Goal: Communication & Community: Answer question/provide support

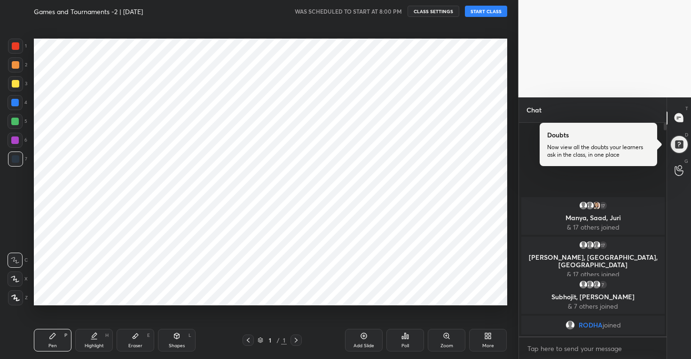
scroll to position [46729, 46546]
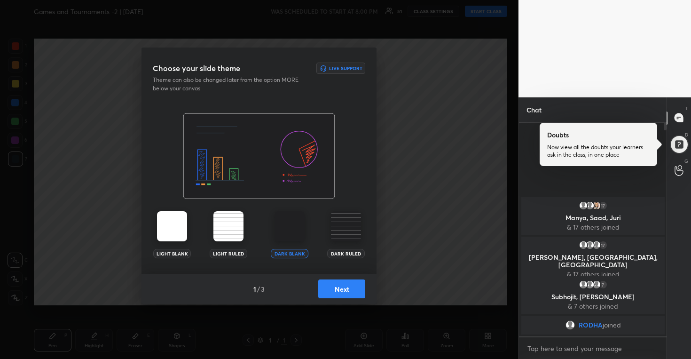
click at [336, 292] on button "Next" at bounding box center [341, 288] width 47 height 19
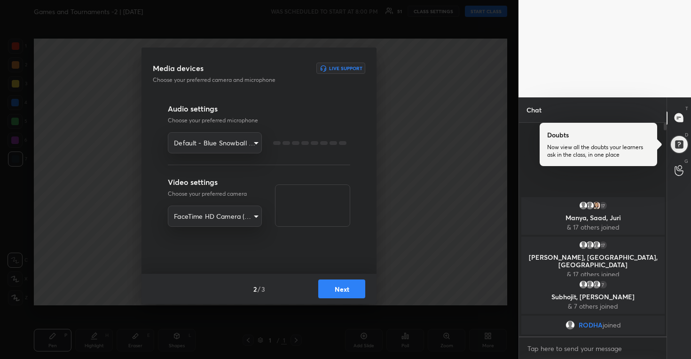
click at [336, 292] on button "Next" at bounding box center [341, 288] width 47 height 19
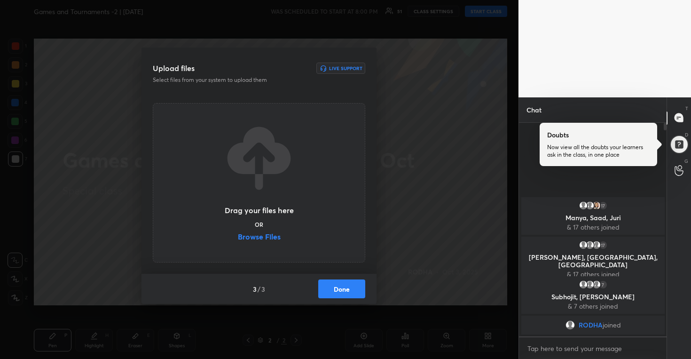
click at [336, 292] on button "Done" at bounding box center [341, 288] width 47 height 19
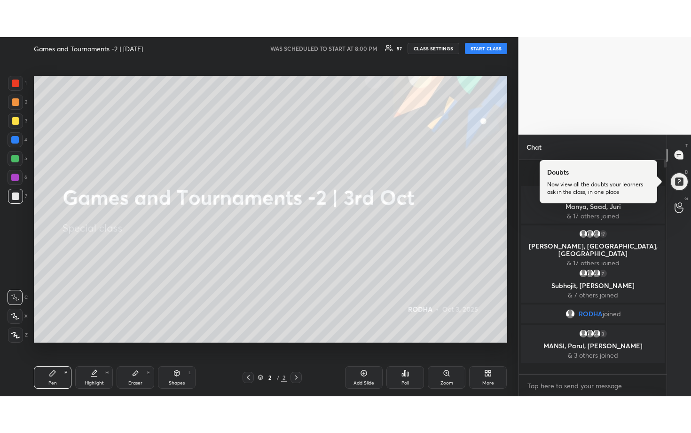
scroll to position [211, 145]
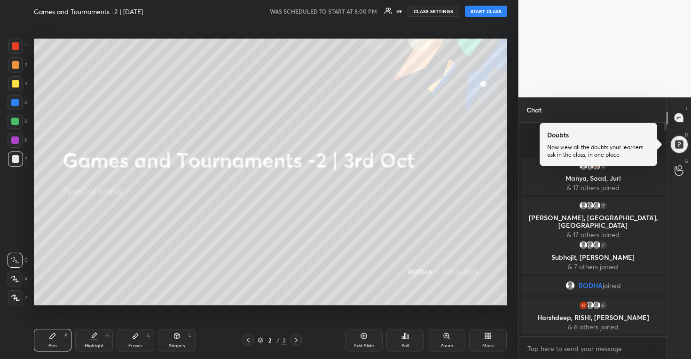
click at [490, 340] on div "More" at bounding box center [488, 340] width 38 height 23
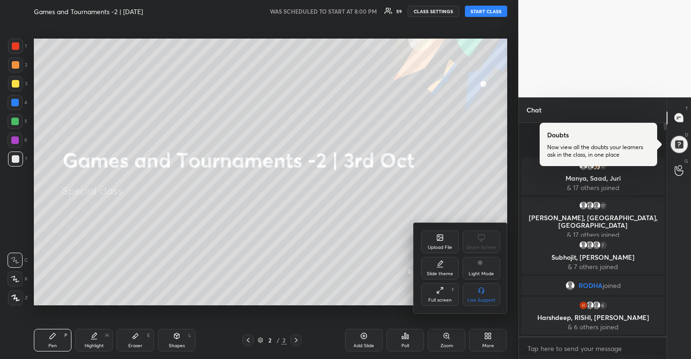
click at [446, 229] on div "Upload File Share Screen Slide theme Light Mode Full screen F Live Support" at bounding box center [461, 268] width 94 height 90
click at [443, 237] on icon at bounding box center [440, 238] width 6 height 6
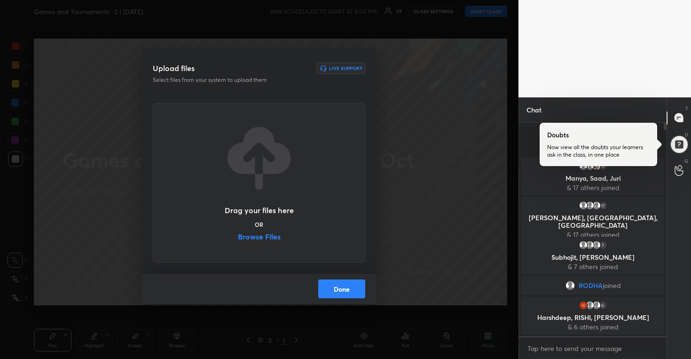
click at [277, 235] on label "Browse Files" at bounding box center [259, 238] width 43 height 10
click at [238, 235] on input "Browse Files" at bounding box center [238, 238] width 0 height 10
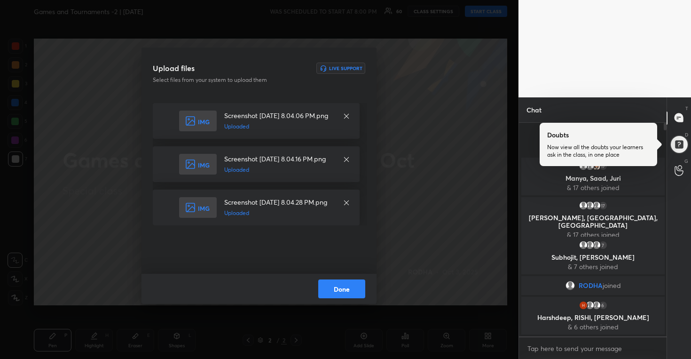
click at [351, 295] on button "Done" at bounding box center [341, 288] width 47 height 19
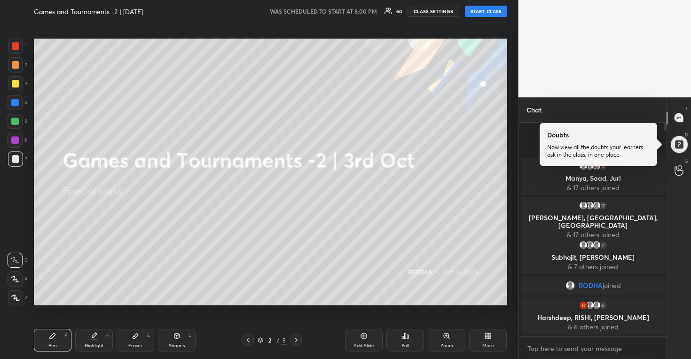
click at [491, 16] on button "START CLASS" at bounding box center [486, 11] width 42 height 11
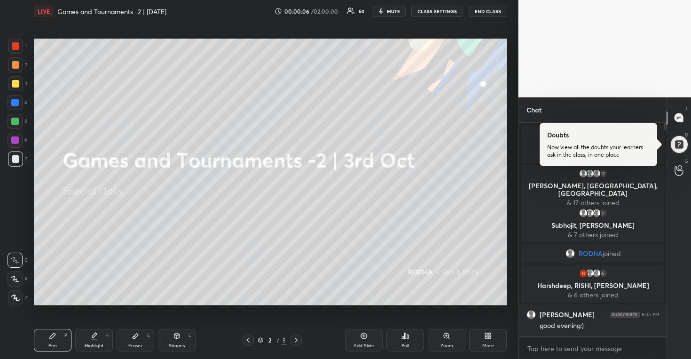
click at [493, 346] on div "More" at bounding box center [489, 345] width 12 height 5
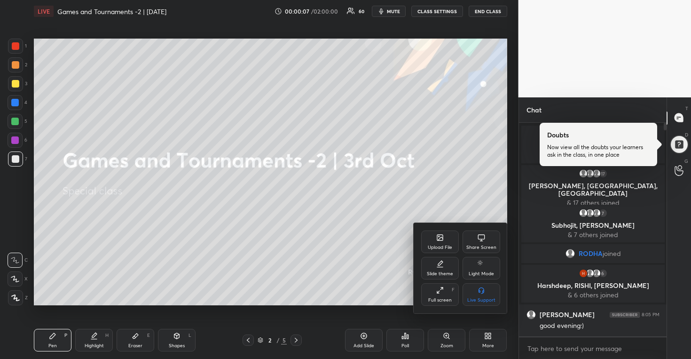
click at [441, 294] on div "Full screen F" at bounding box center [440, 294] width 38 height 23
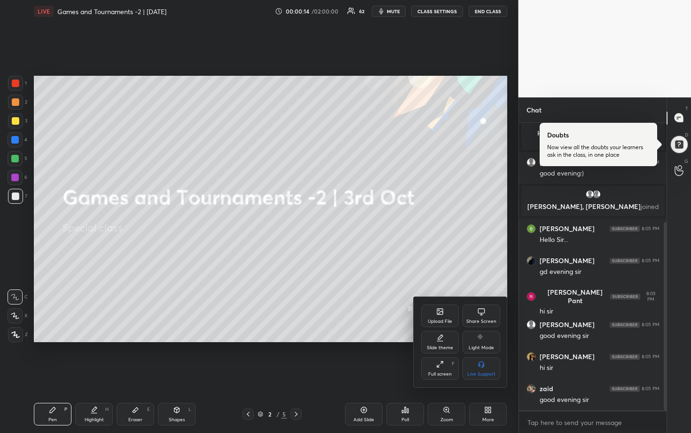
scroll to position [183, 0]
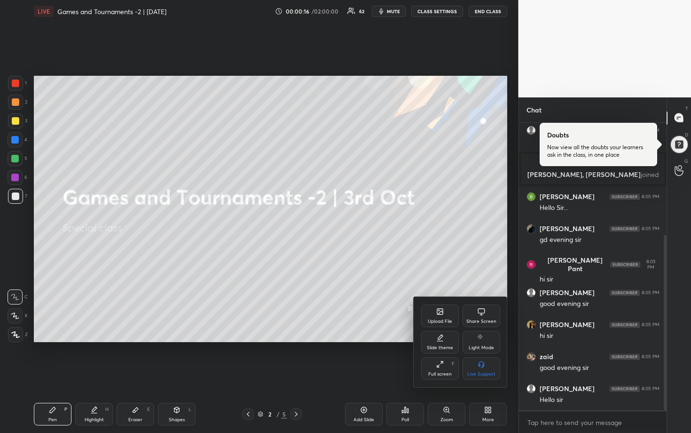
click at [441, 244] on div at bounding box center [345, 216] width 691 height 433
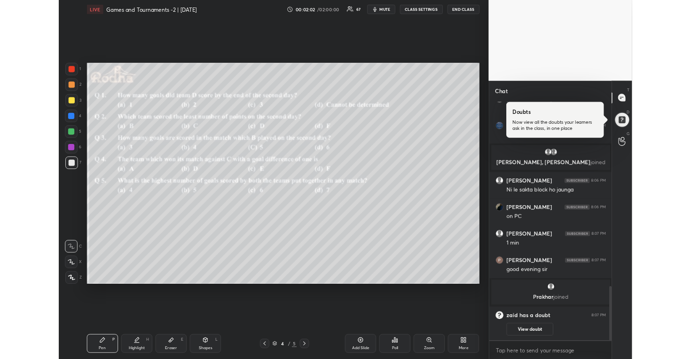
scroll to position [1005, 0]
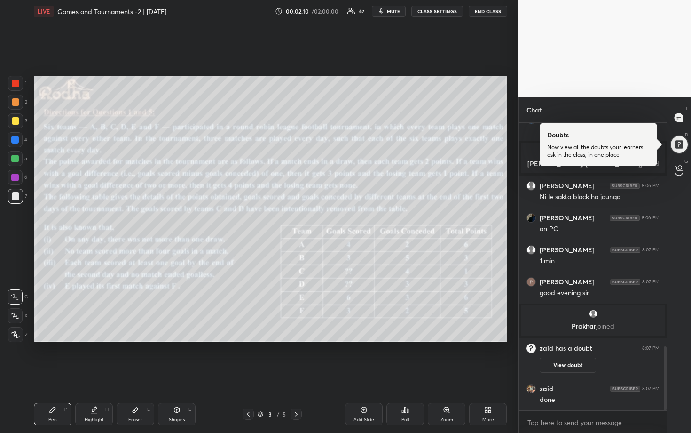
click at [15, 115] on div at bounding box center [15, 120] width 15 height 15
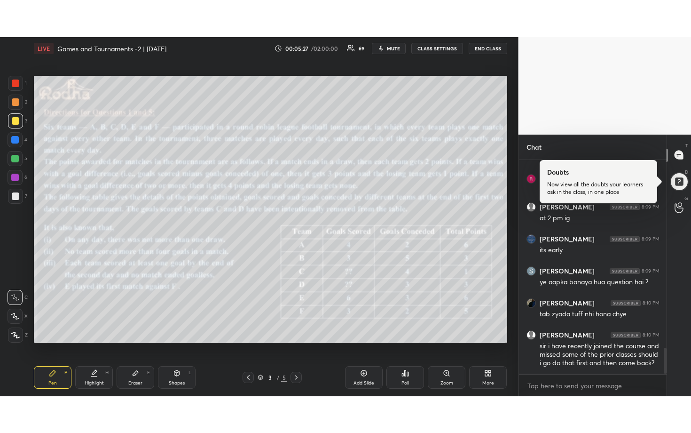
scroll to position [1535, 0]
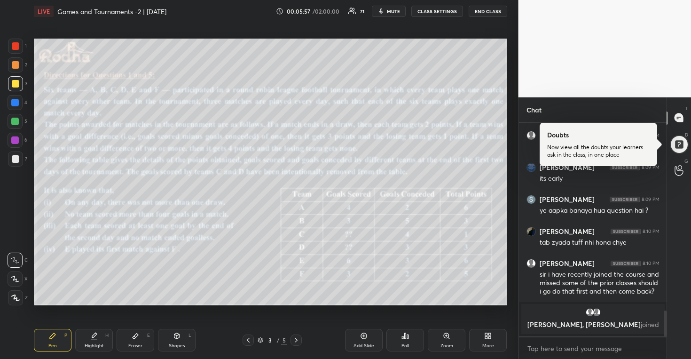
click at [492, 348] on div "More" at bounding box center [489, 345] width 12 height 5
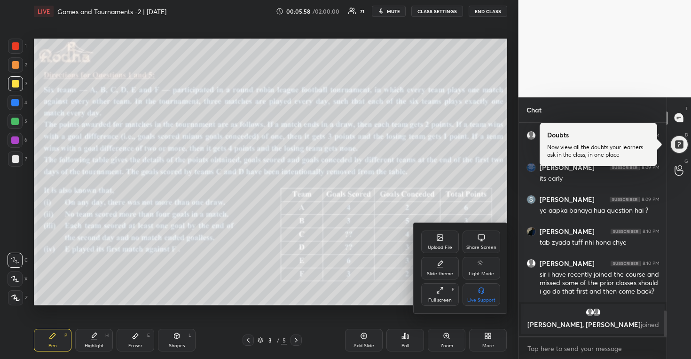
click at [437, 289] on icon at bounding box center [440, 290] width 8 height 8
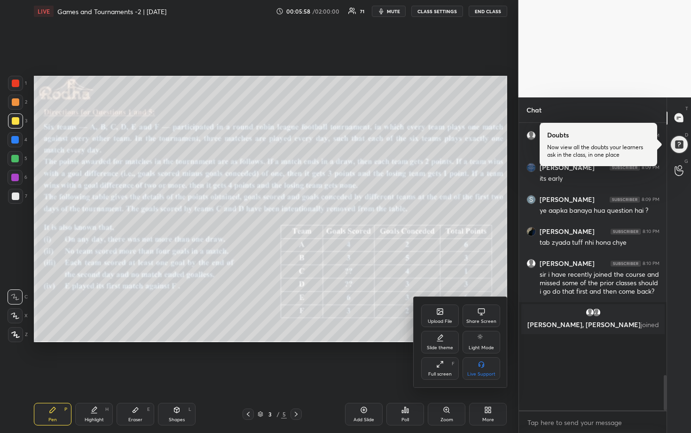
scroll to position [1462, 0]
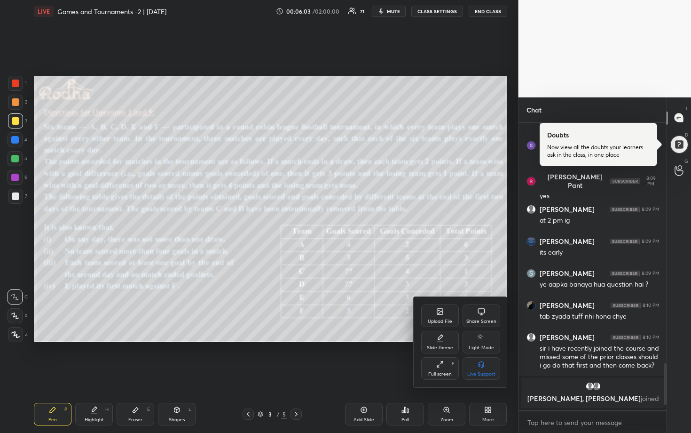
click at [418, 68] on div at bounding box center [345, 216] width 691 height 433
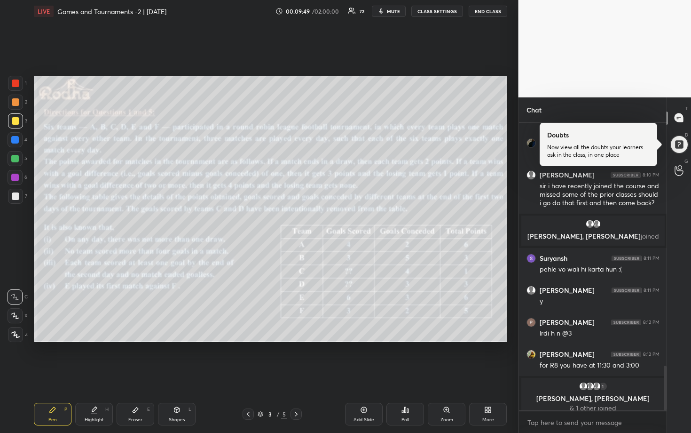
scroll to position [1552, 0]
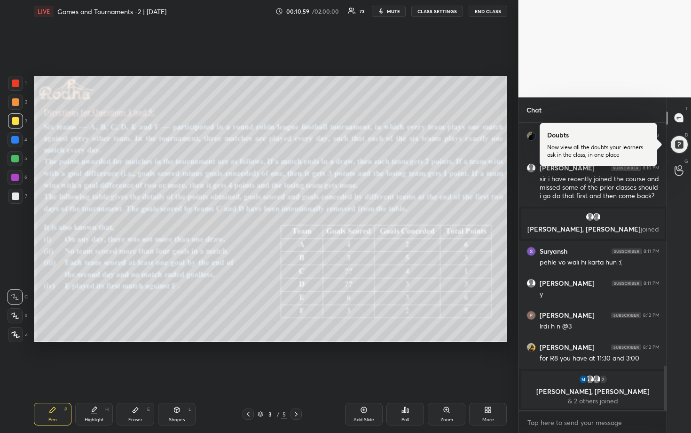
click at [395, 14] on span "mute" at bounding box center [393, 11] width 13 height 7
click at [397, 16] on button "unmute" at bounding box center [389, 11] width 34 height 11
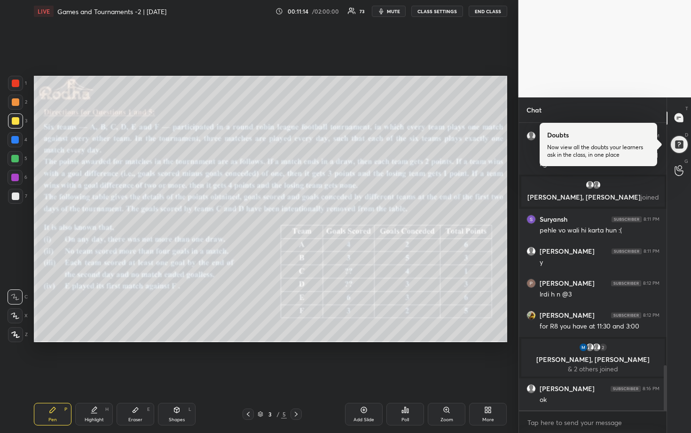
scroll to position [1548, 0]
click at [393, 12] on span "mute" at bounding box center [393, 11] width 13 height 7
click at [490, 9] on button "END CLASS" at bounding box center [488, 11] width 39 height 11
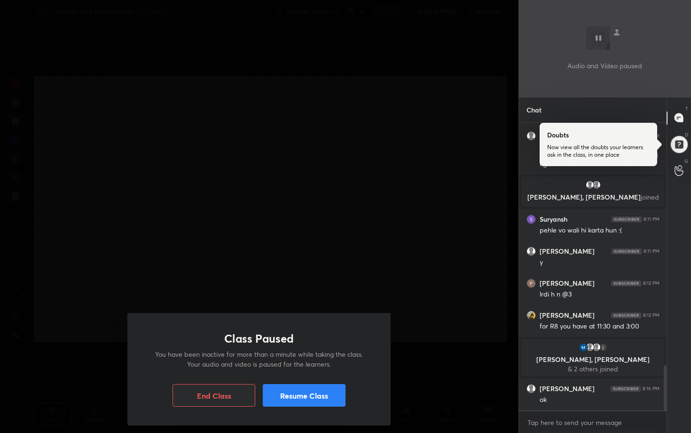
click at [313, 358] on button "Resume Class" at bounding box center [304, 395] width 83 height 23
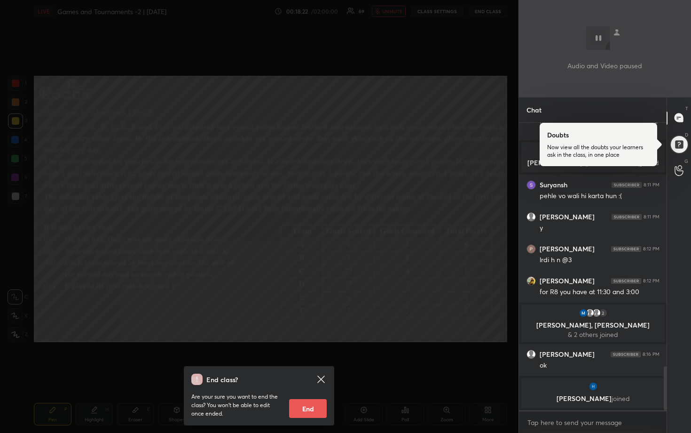
scroll to position [1578, 0]
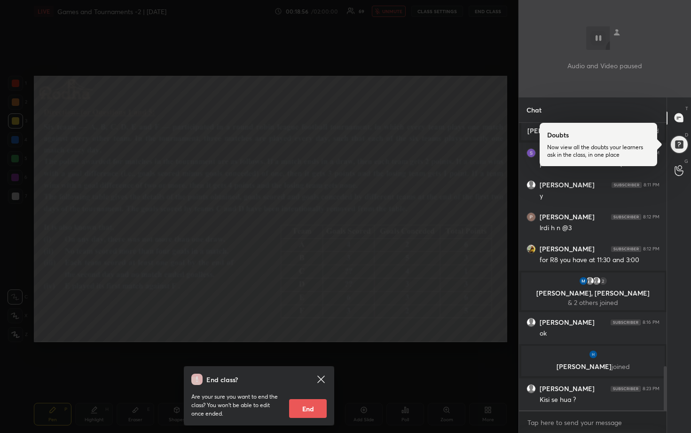
click at [336, 320] on div "End class? Are your sure you want to end the class? You won’t be able to edit o…" at bounding box center [259, 216] width 519 height 433
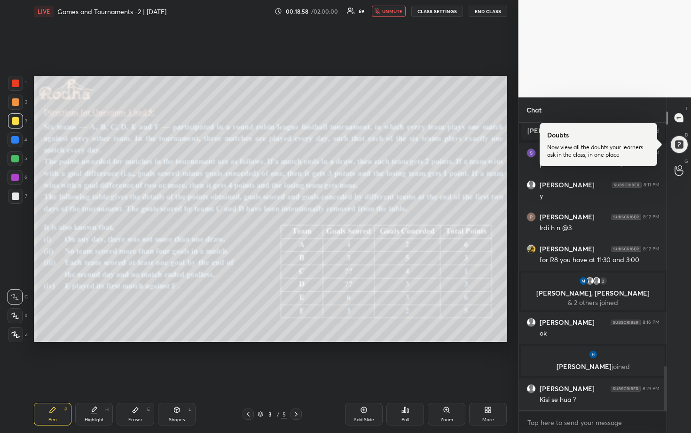
click at [388, 8] on span "unmute" at bounding box center [392, 11] width 20 height 7
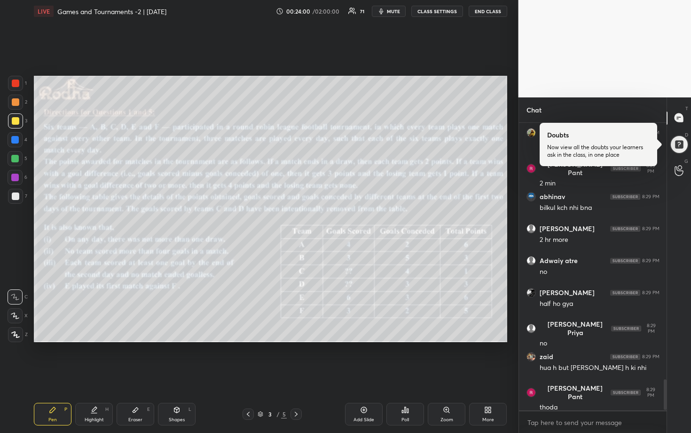
scroll to position [2391, 0]
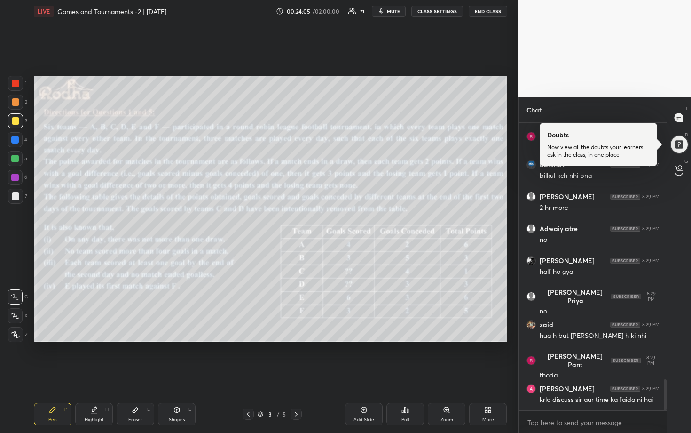
click at [15, 158] on div at bounding box center [15, 159] width 8 height 8
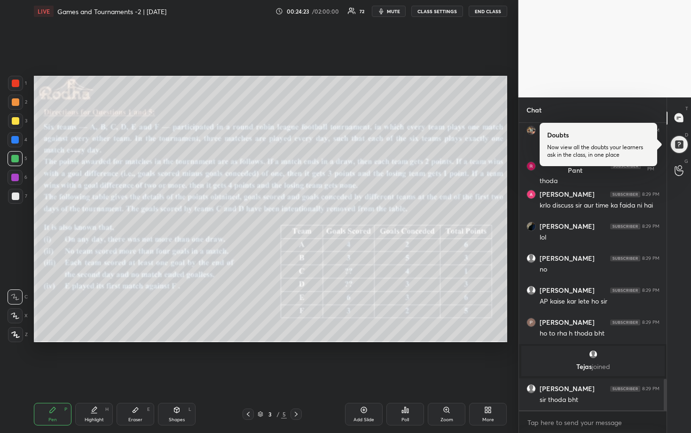
scroll to position [2379, 0]
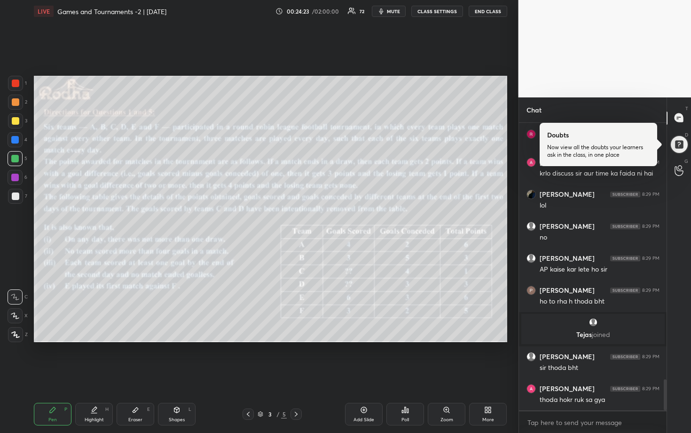
drag, startPoint x: 137, startPoint y: 413, endPoint x: 148, endPoint y: 398, distance: 18.2
click at [137, 358] on icon at bounding box center [136, 410] width 8 height 8
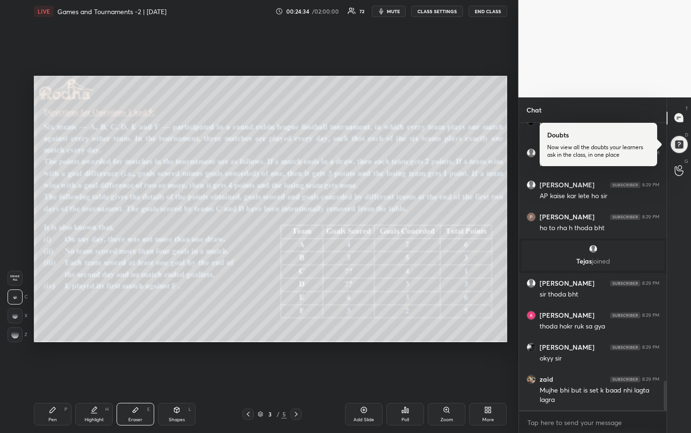
scroll to position [2484, 0]
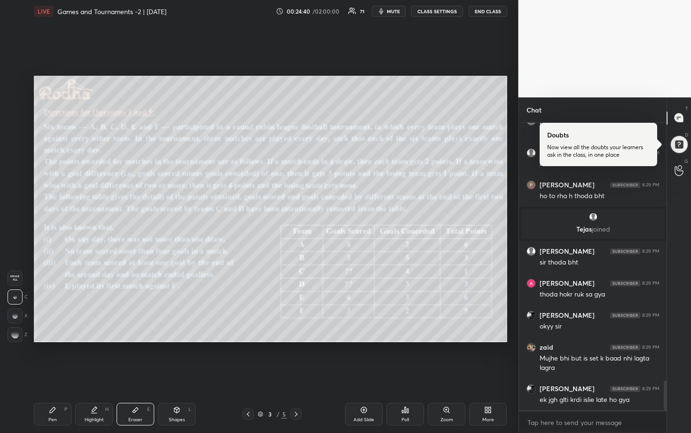
click at [53, 358] on div "Pen P" at bounding box center [53, 414] width 38 height 23
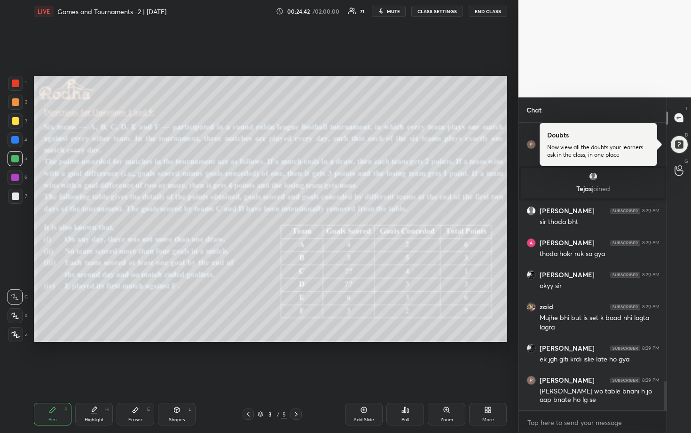
click at [18, 123] on div at bounding box center [16, 121] width 8 height 8
drag, startPoint x: 13, startPoint y: 316, endPoint x: 32, endPoint y: 288, distance: 34.1
click at [13, 316] on icon at bounding box center [15, 315] width 8 height 7
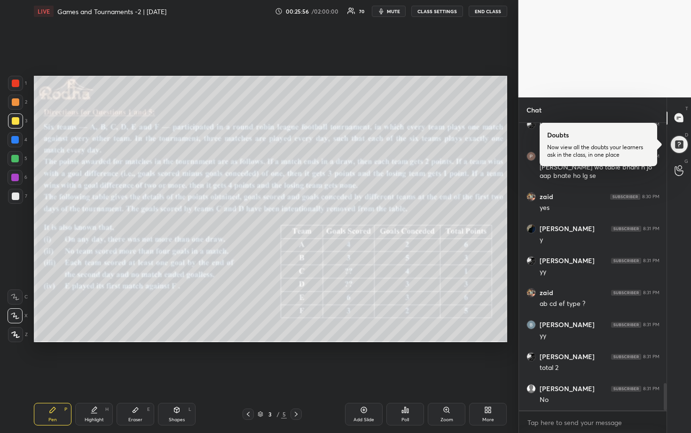
scroll to position [2780, 0]
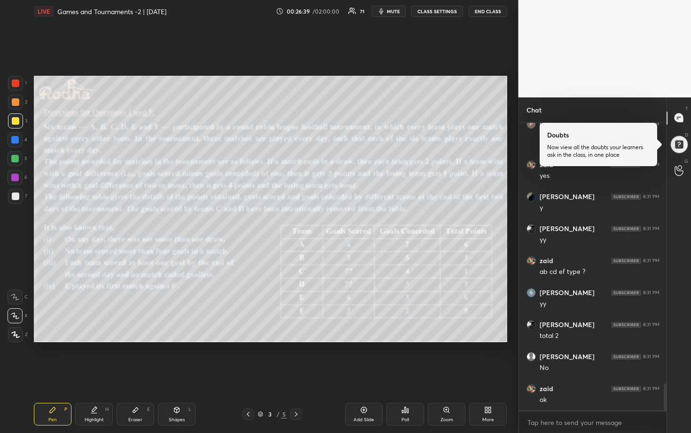
click at [17, 198] on div at bounding box center [16, 196] width 8 height 8
click at [15, 139] on div at bounding box center [15, 140] width 8 height 8
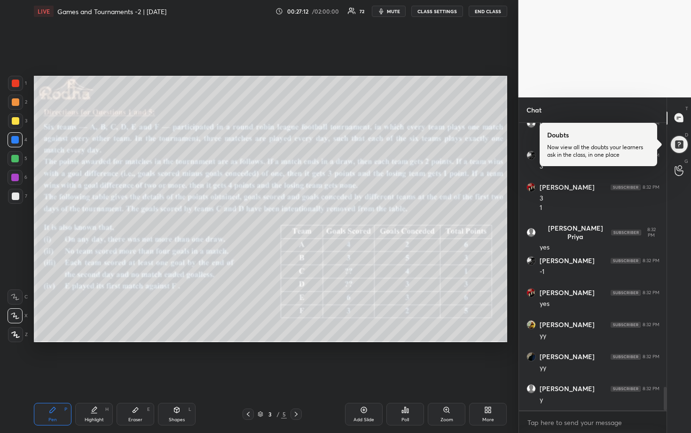
scroll to position [3241, 0]
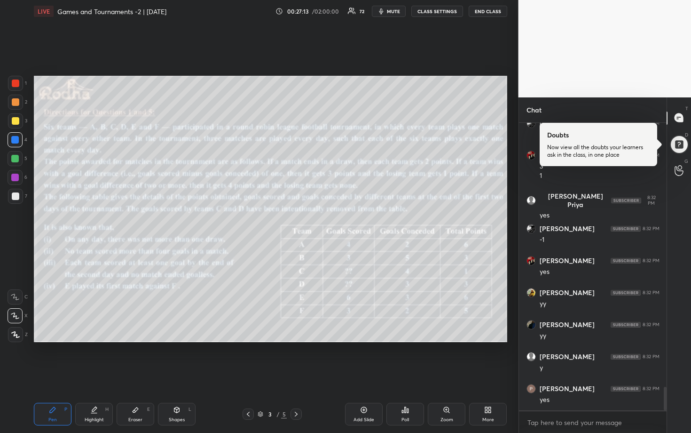
click at [17, 191] on div at bounding box center [15, 196] width 15 height 15
drag, startPoint x: 17, startPoint y: 119, endPoint x: 23, endPoint y: 122, distance: 6.3
click at [17, 119] on div at bounding box center [16, 121] width 8 height 8
click at [14, 137] on div at bounding box center [15, 140] width 8 height 8
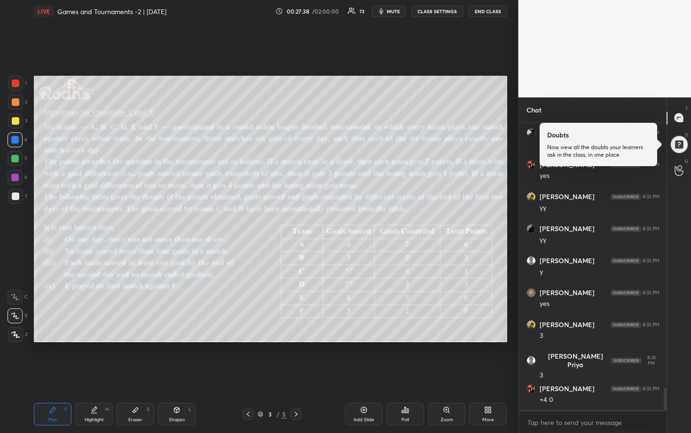
click at [15, 159] on div at bounding box center [15, 159] width 8 height 8
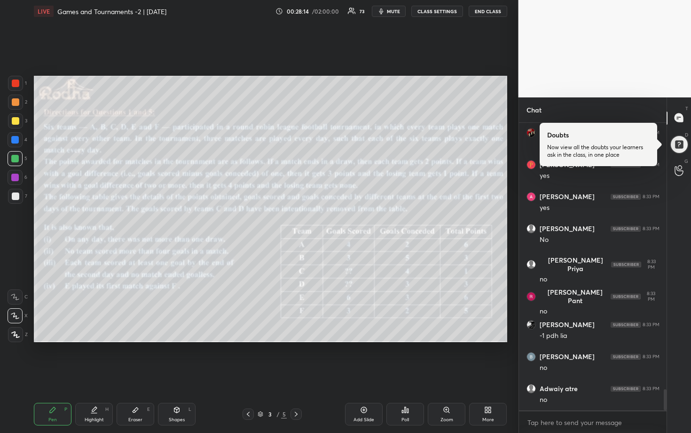
scroll to position [3659, 0]
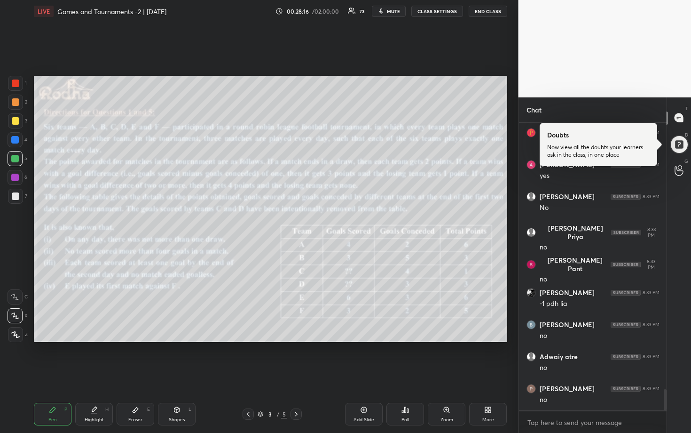
click at [16, 120] on div at bounding box center [16, 121] width 8 height 8
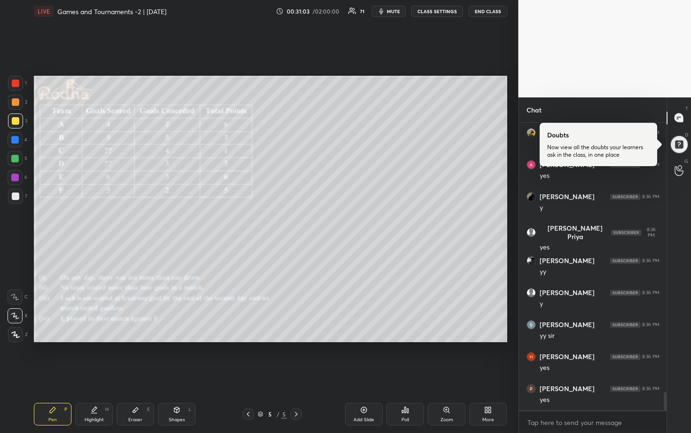
drag, startPoint x: 16, startPoint y: 198, endPoint x: 33, endPoint y: 193, distance: 18.2
click at [16, 198] on div at bounding box center [16, 196] width 8 height 8
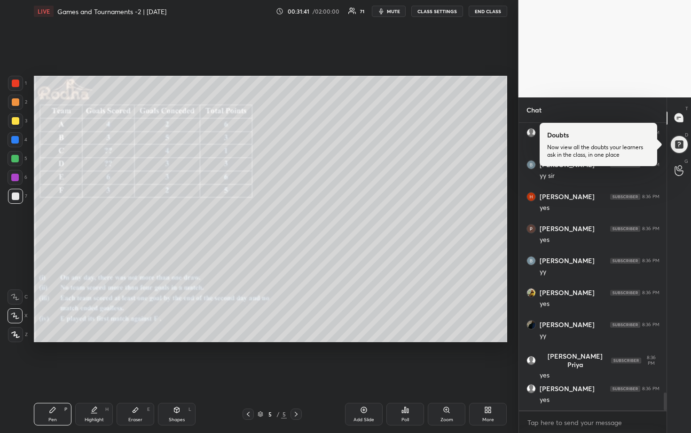
scroll to position [4403, 0]
click at [15, 153] on div at bounding box center [15, 158] width 15 height 15
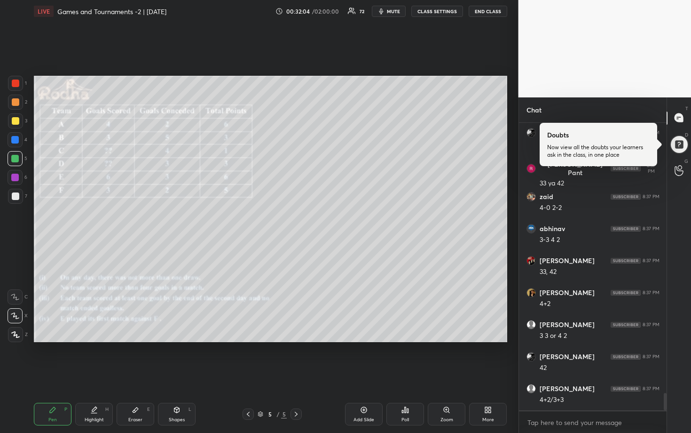
scroll to position [4406, 0]
click at [15, 103] on div at bounding box center [16, 102] width 8 height 8
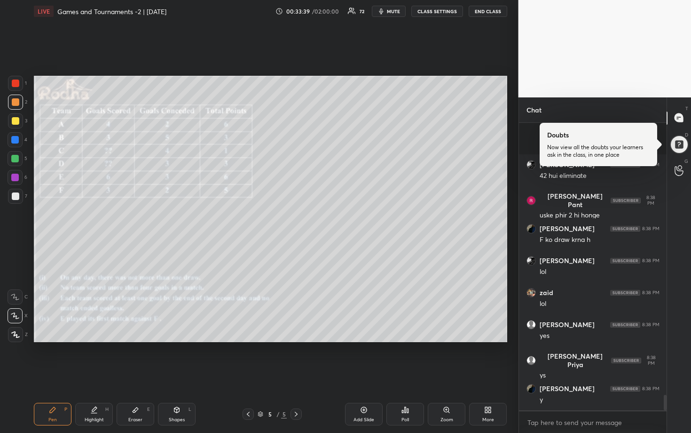
scroll to position [5110, 0]
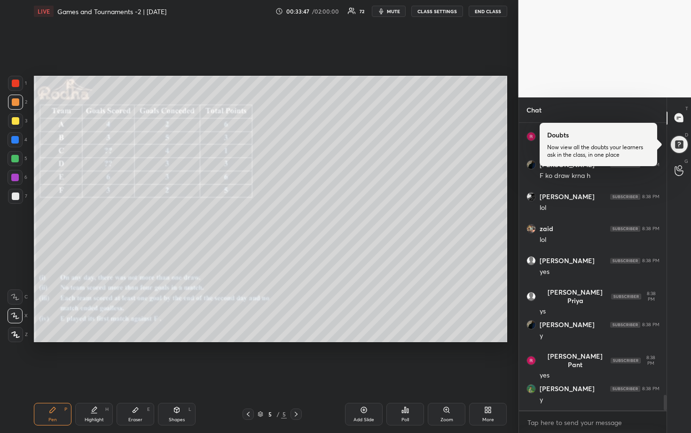
click at [16, 139] on div at bounding box center [15, 140] width 8 height 8
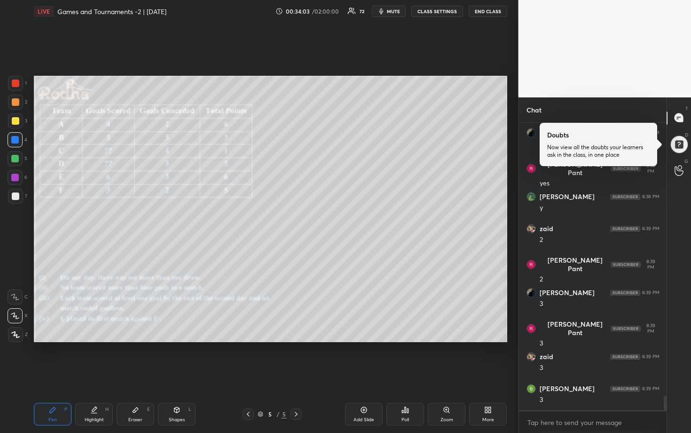
scroll to position [5334, 0]
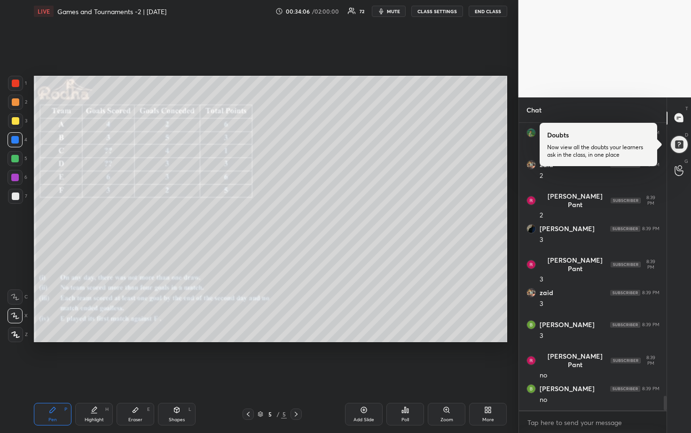
click at [15, 157] on div at bounding box center [15, 159] width 8 height 8
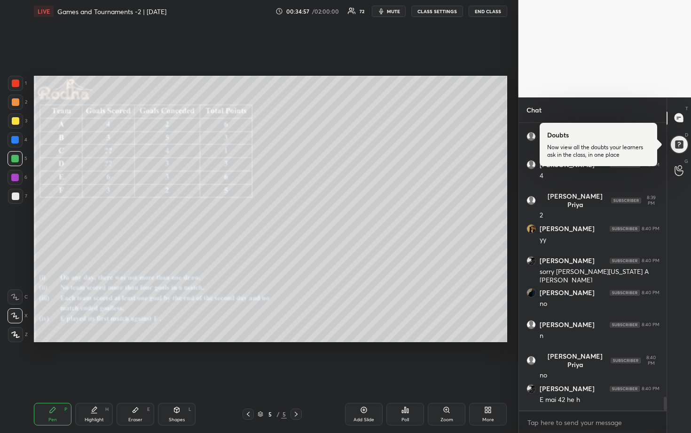
scroll to position [5846, 0]
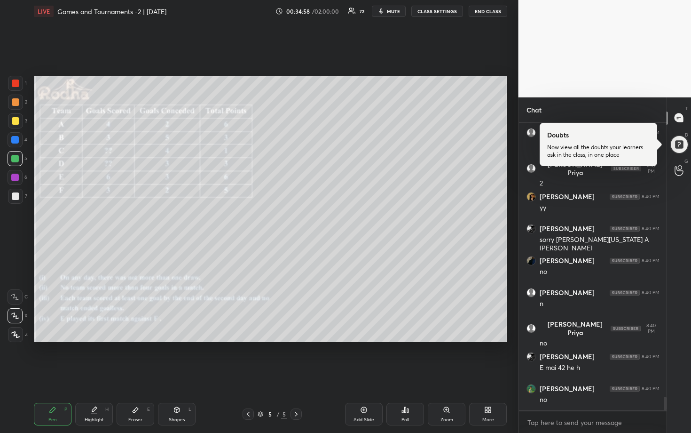
click at [142, 358] on div "Eraser E" at bounding box center [136, 414] width 38 height 23
drag, startPoint x: 50, startPoint y: 413, endPoint x: 58, endPoint y: 389, distance: 24.8
click at [51, 358] on icon at bounding box center [53, 410] width 8 height 8
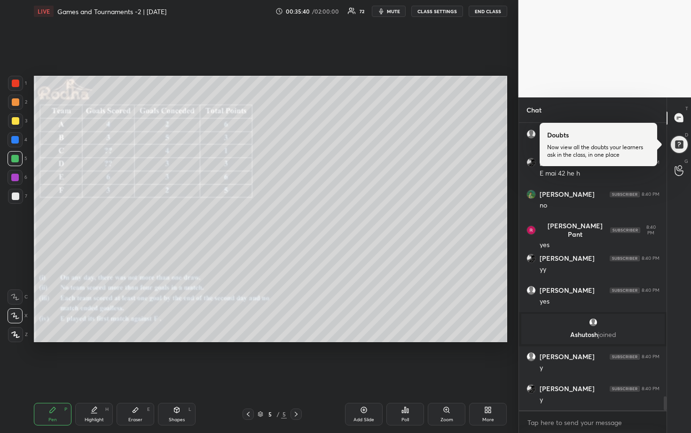
scroll to position [5561, 0]
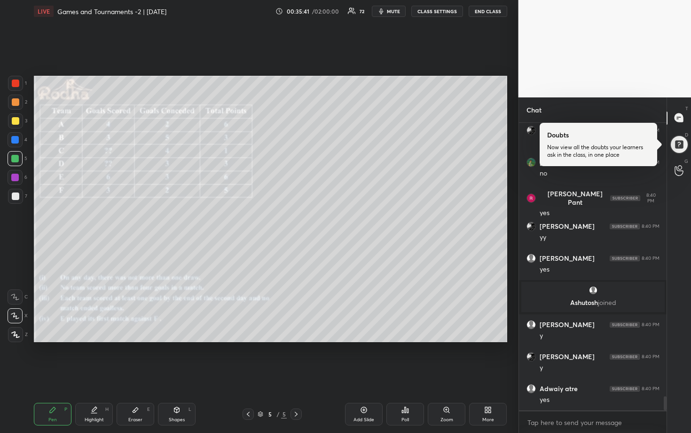
click at [138, 358] on div "Eraser" at bounding box center [135, 419] width 14 height 5
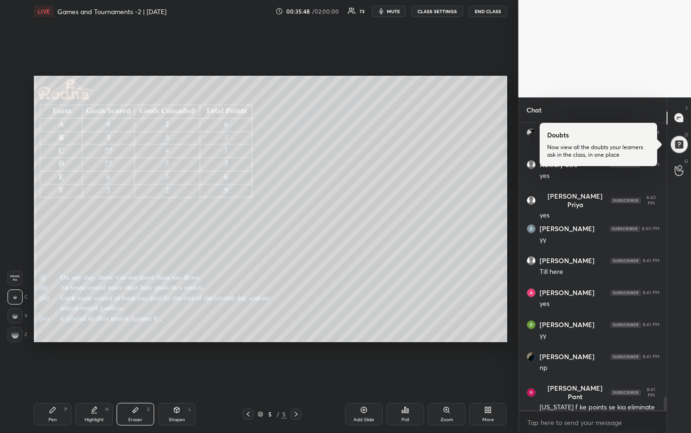
scroll to position [5817, 0]
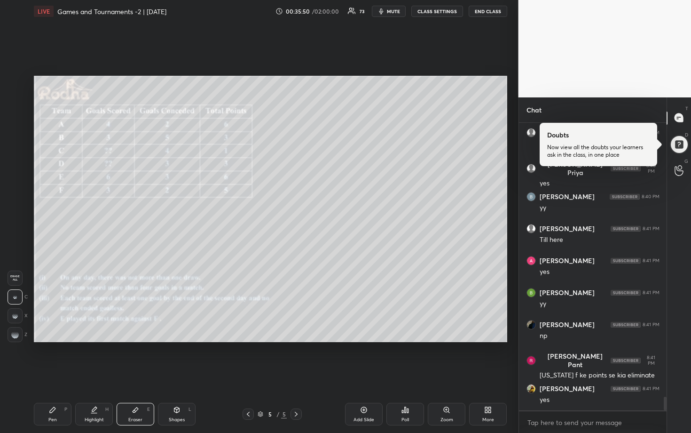
click at [13, 334] on g at bounding box center [15, 335] width 8 height 8
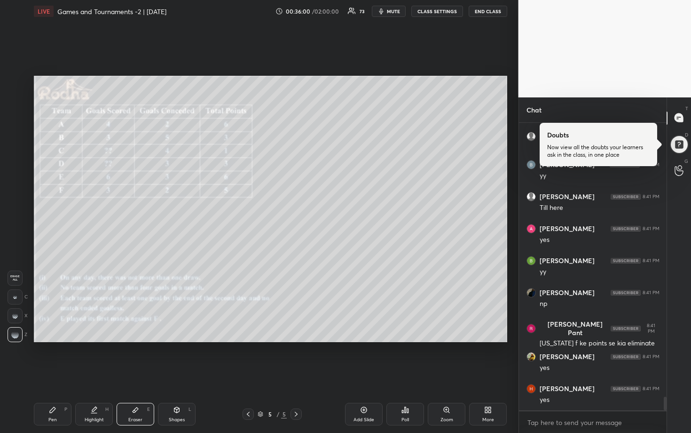
drag, startPoint x: 52, startPoint y: 419, endPoint x: 55, endPoint y: 411, distance: 8.0
click at [54, 358] on div "Pen P" at bounding box center [53, 414] width 38 height 23
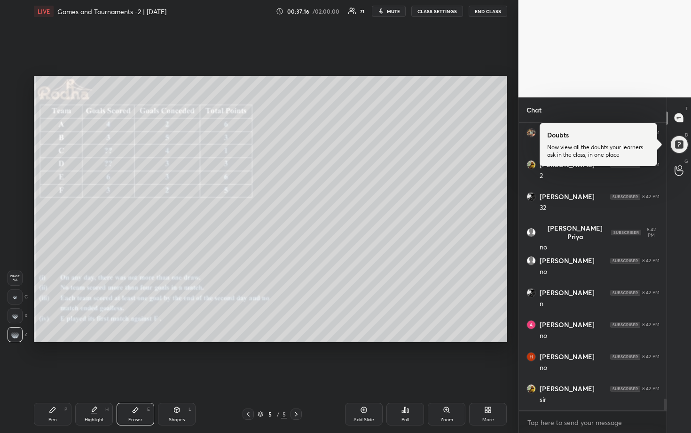
scroll to position [6797, 0]
click at [58, 358] on div "Pen P" at bounding box center [53, 414] width 38 height 23
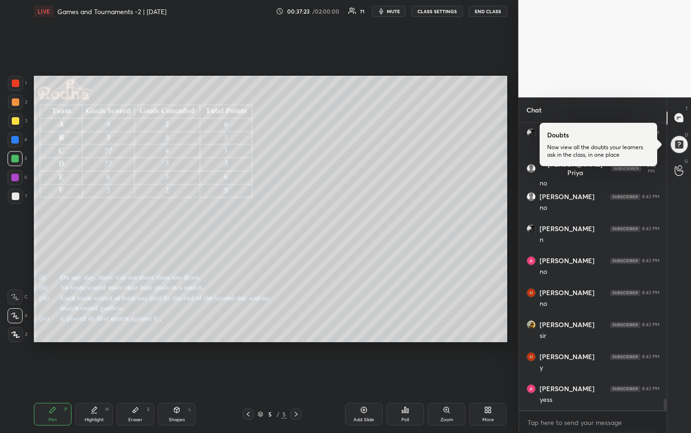
scroll to position [6861, 0]
drag, startPoint x: 15, startPoint y: 106, endPoint x: 30, endPoint y: 107, distance: 15.1
click at [15, 106] on div at bounding box center [15, 102] width 15 height 15
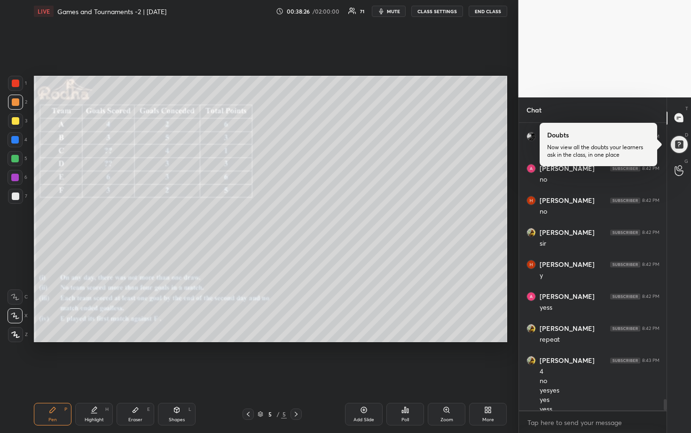
scroll to position [6930, 0]
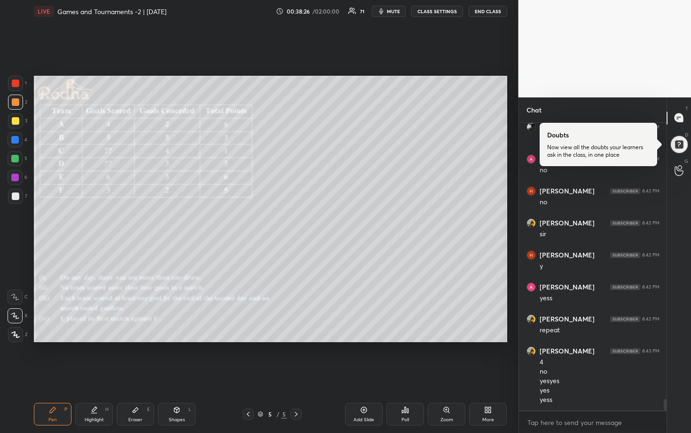
click at [137, 358] on div "Eraser" at bounding box center [135, 419] width 14 height 5
click at [51, 358] on div "Pen P" at bounding box center [53, 414] width 38 height 23
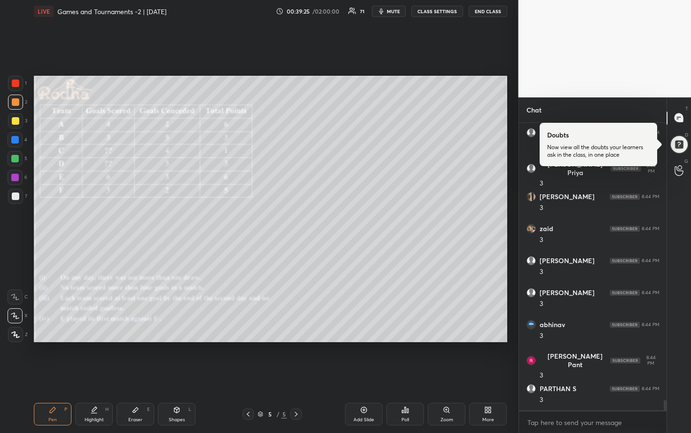
scroll to position [7602, 0]
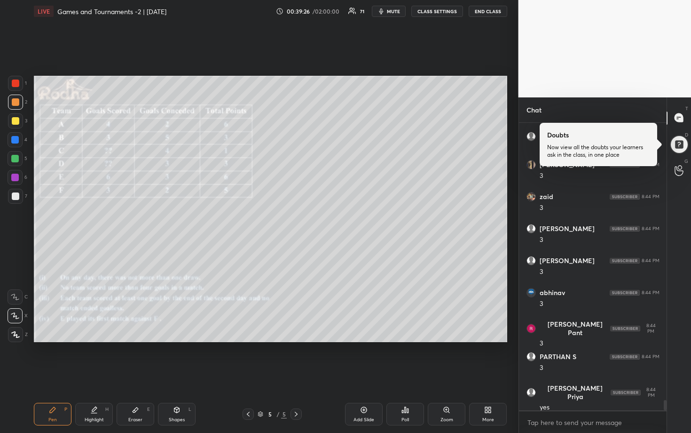
click at [132, 358] on icon at bounding box center [136, 410] width 8 height 8
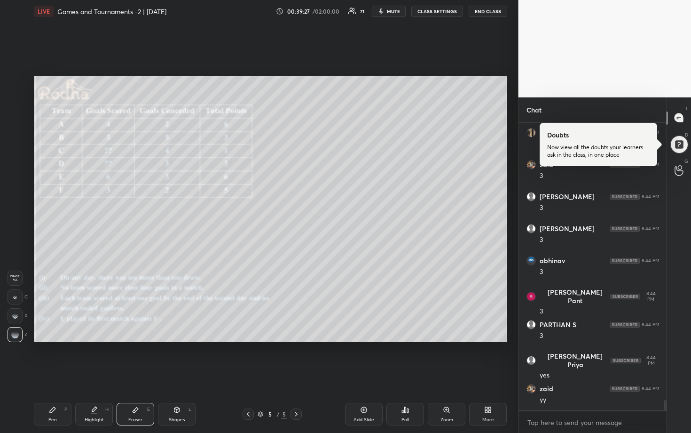
scroll to position [7666, 0]
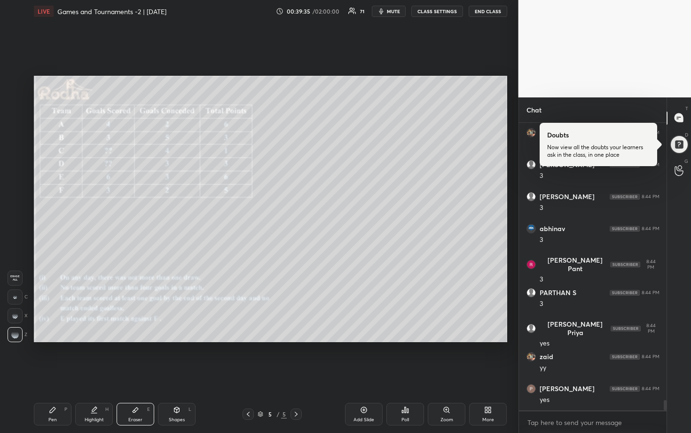
click at [50, 358] on div "Pen" at bounding box center [52, 419] width 8 height 5
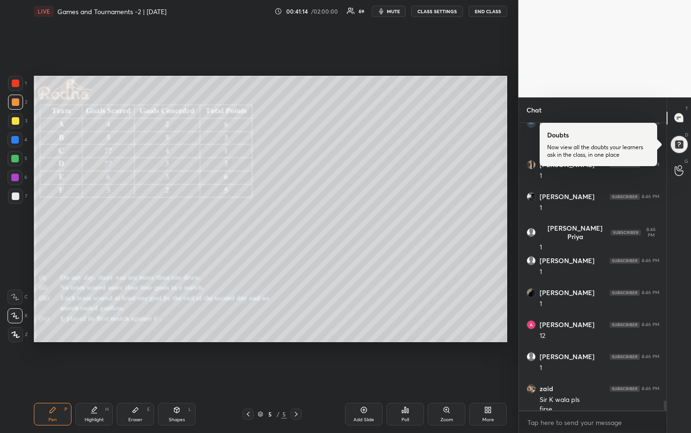
scroll to position [8193, 0]
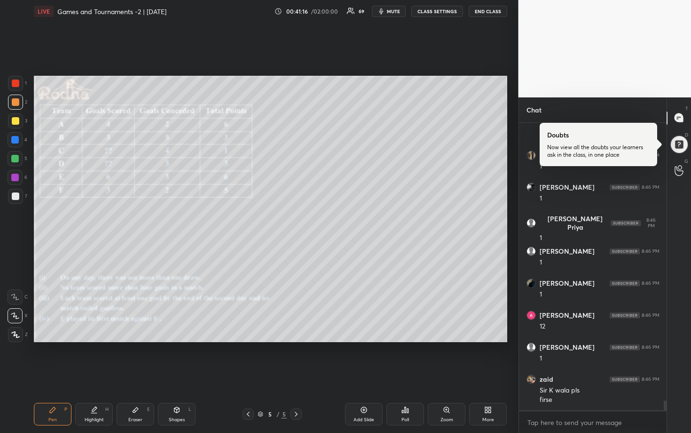
click at [13, 163] on div at bounding box center [15, 158] width 15 height 15
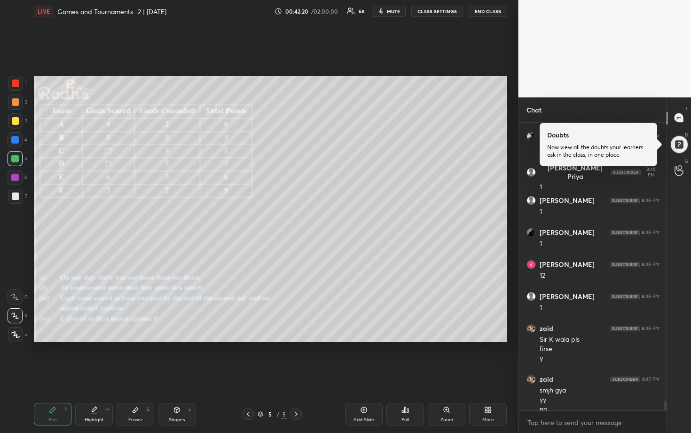
scroll to position [8253, 0]
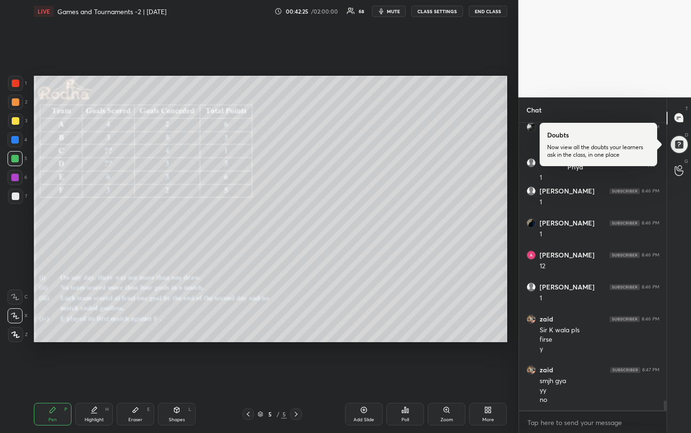
click at [125, 358] on div "Setting up your live class Poll for secs No correct answer Start poll" at bounding box center [270, 209] width 481 height 372
click at [132, 358] on icon at bounding box center [136, 410] width 8 height 8
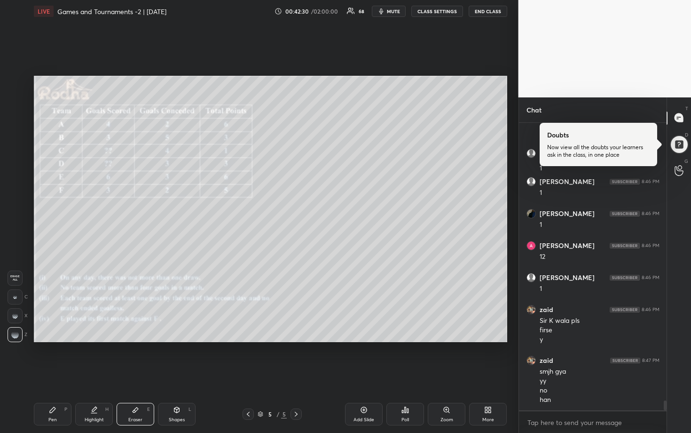
click at [51, 358] on div "Pen P" at bounding box center [53, 414] width 38 height 23
click at [15, 101] on div at bounding box center [16, 102] width 8 height 8
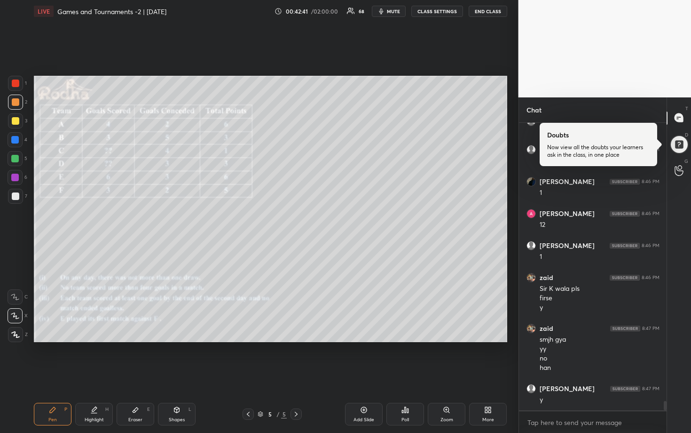
scroll to position [8326, 0]
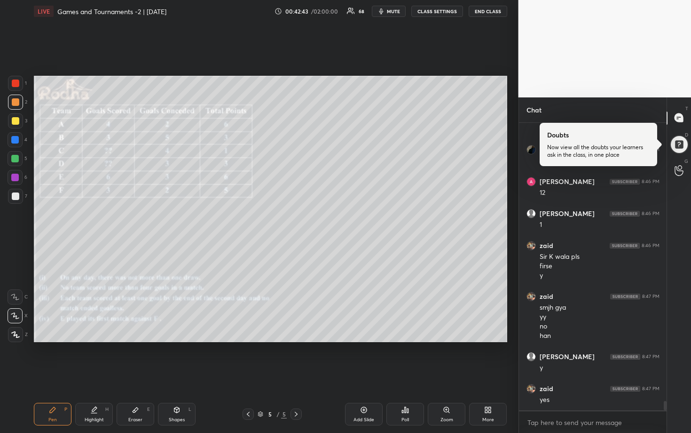
click at [135, 358] on div "Eraser E" at bounding box center [136, 414] width 38 height 23
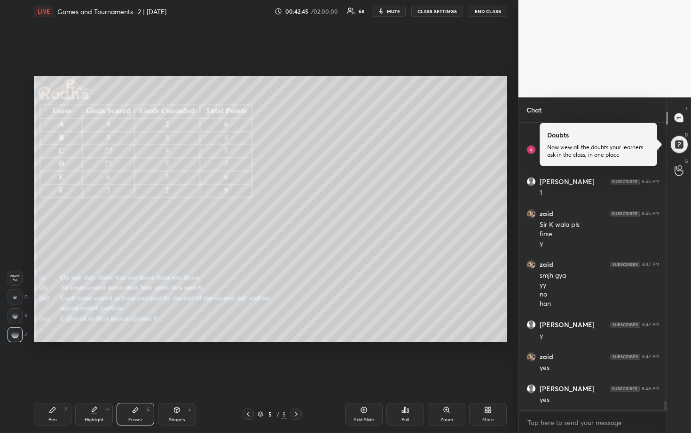
scroll to position [8390, 0]
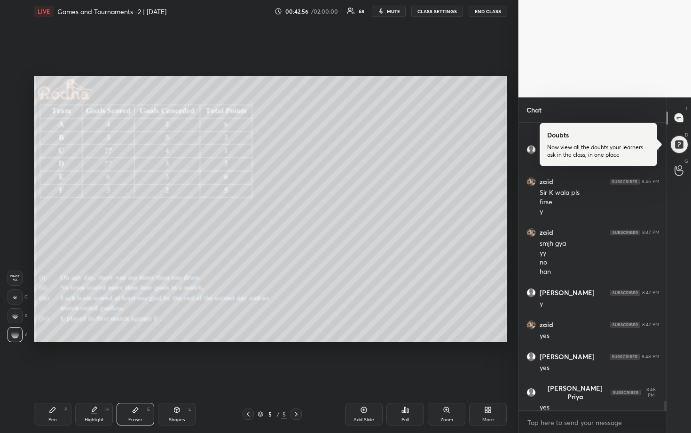
click at [56, 358] on icon at bounding box center [53, 410] width 8 height 8
click at [16, 159] on div at bounding box center [15, 159] width 8 height 8
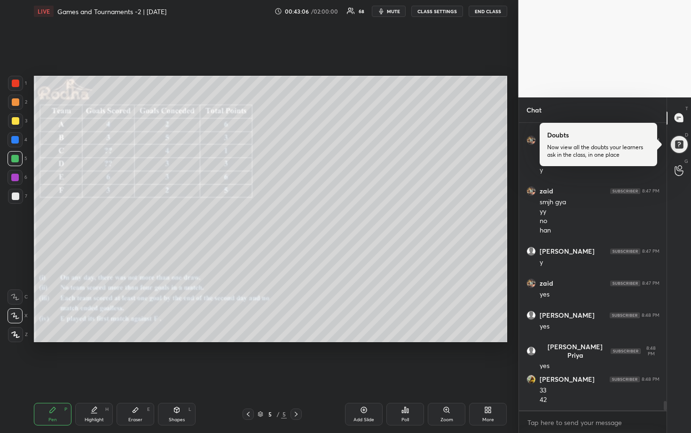
scroll to position [8464, 0]
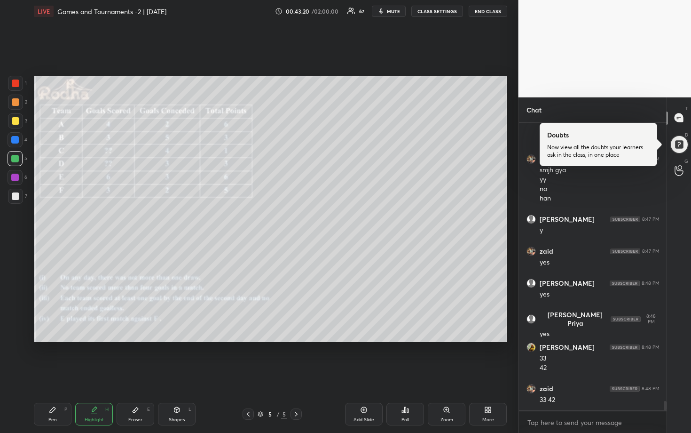
drag, startPoint x: 10, startPoint y: 198, endPoint x: 16, endPoint y: 195, distance: 7.6
click at [10, 198] on div at bounding box center [15, 196] width 15 height 15
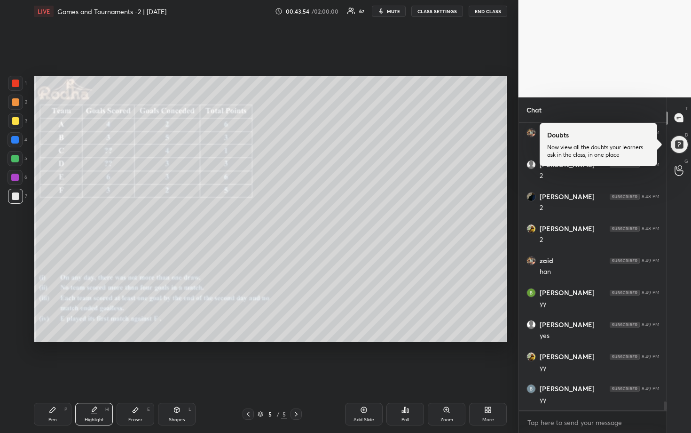
scroll to position [8911, 0]
click at [20, 156] on div at bounding box center [15, 158] width 15 height 15
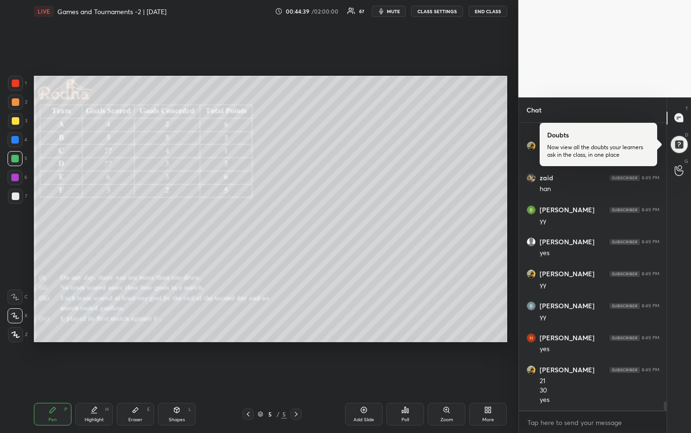
scroll to position [8994, 0]
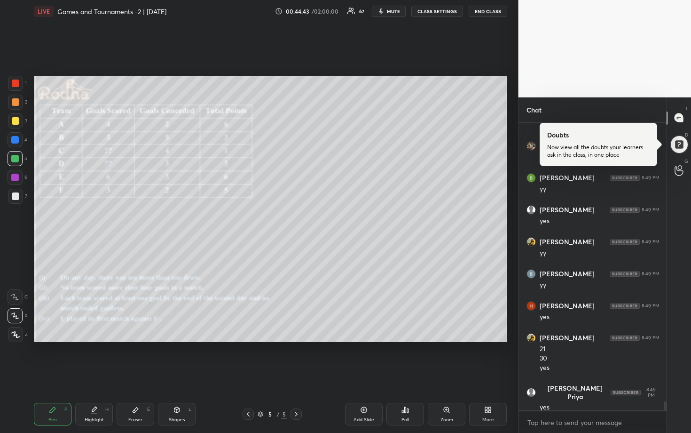
click at [137, 358] on div "Eraser" at bounding box center [135, 419] width 14 height 5
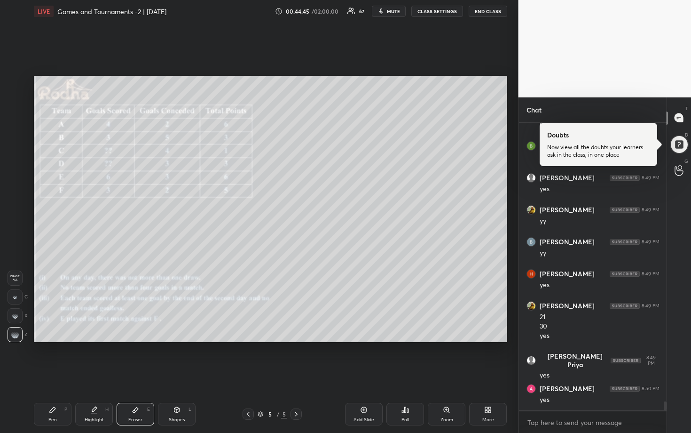
scroll to position [9058, 0]
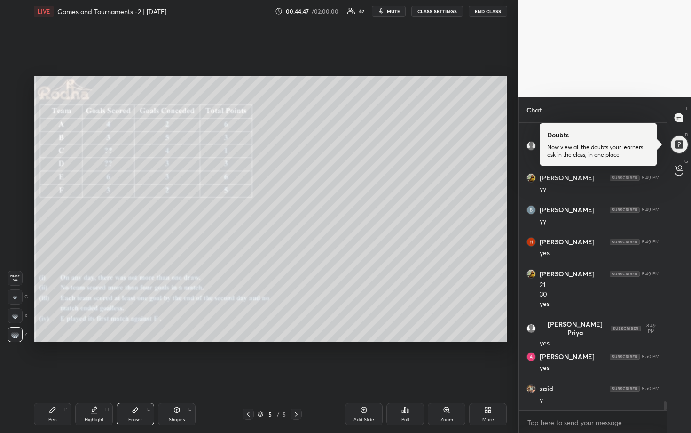
click at [52, 358] on icon at bounding box center [53, 410] width 8 height 8
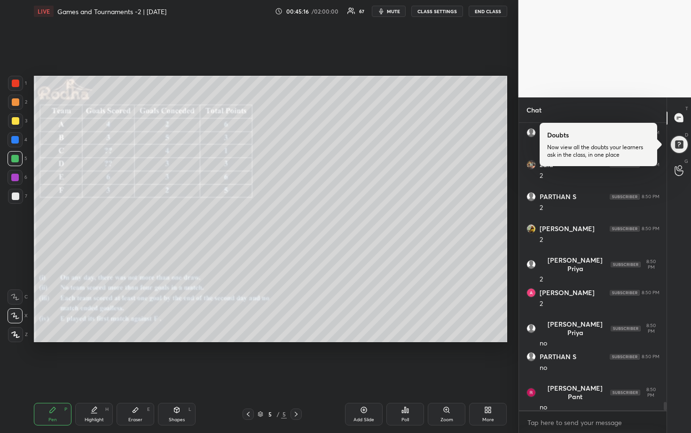
scroll to position [9579, 0]
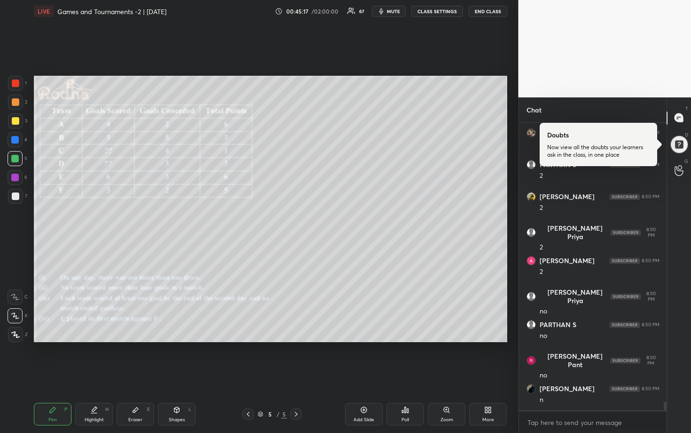
drag, startPoint x: 136, startPoint y: 411, endPoint x: 140, endPoint y: 405, distance: 7.4
click at [136, 358] on icon at bounding box center [136, 410] width 8 height 8
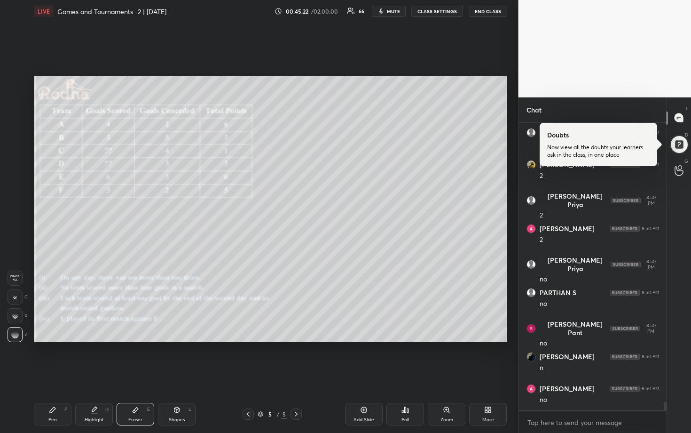
click at [51, 358] on div "Pen P" at bounding box center [53, 414] width 38 height 23
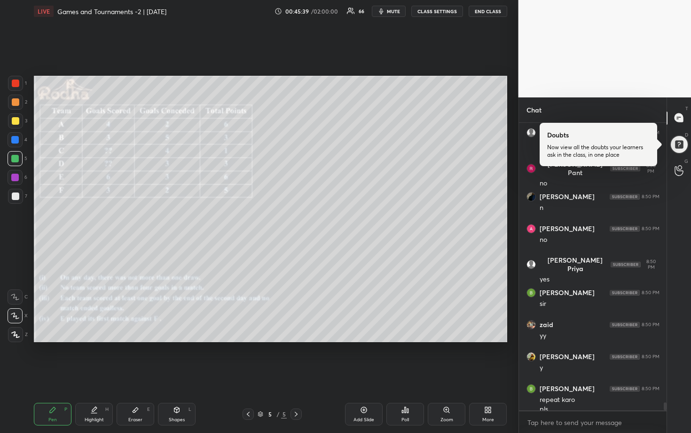
scroll to position [9780, 0]
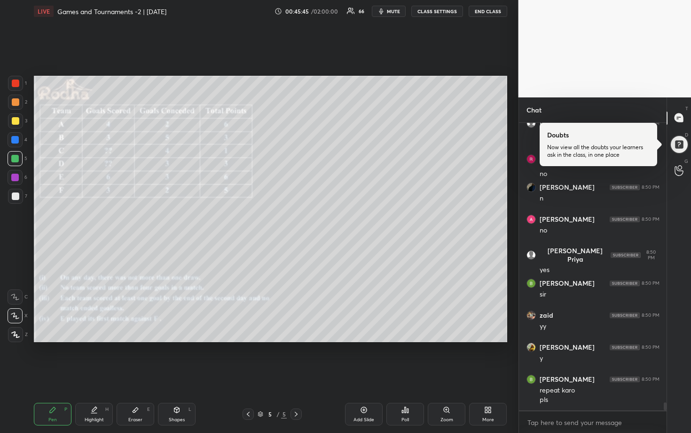
drag, startPoint x: 350, startPoint y: 414, endPoint x: 350, endPoint y: 400, distance: 14.1
click at [351, 358] on div "Add Slide" at bounding box center [364, 414] width 38 height 23
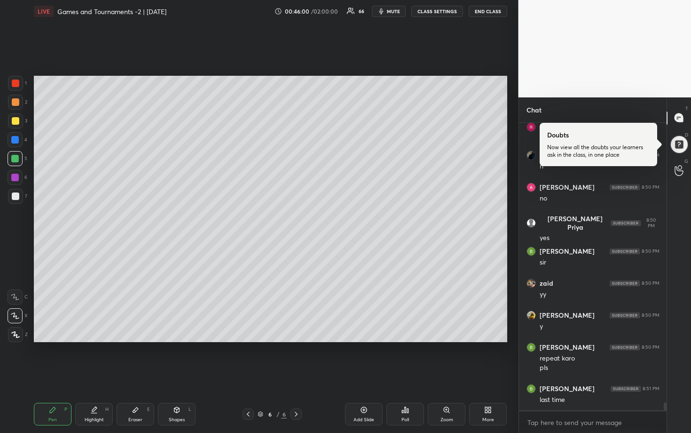
drag, startPoint x: 17, startPoint y: 103, endPoint x: 30, endPoint y: 103, distance: 12.7
click at [18, 103] on div at bounding box center [16, 102] width 8 height 8
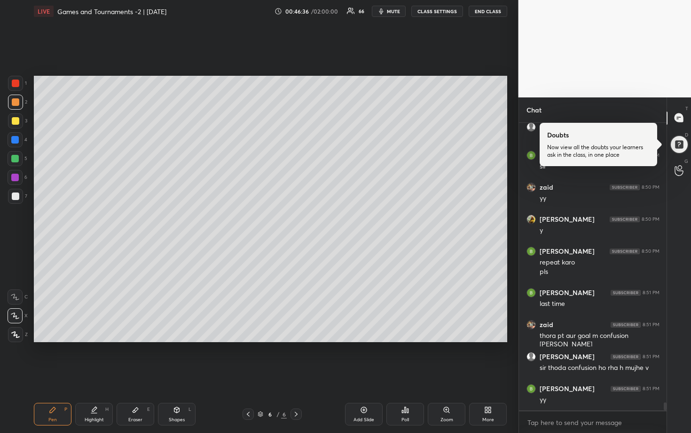
scroll to position [9940, 0]
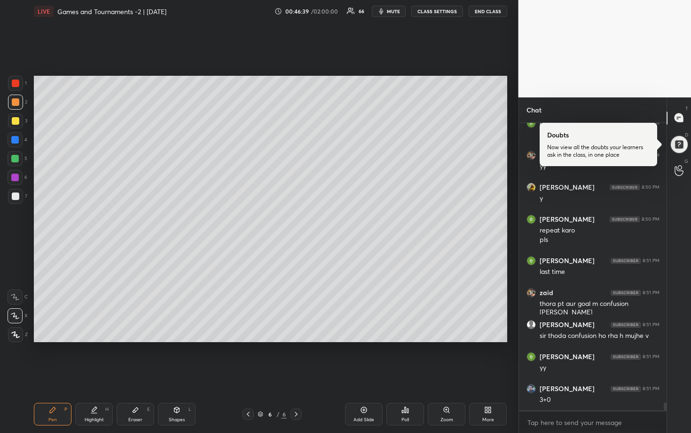
drag, startPoint x: 128, startPoint y: 432, endPoint x: 134, endPoint y: 421, distance: 12.4
click at [129, 358] on div "Pen P Highlight H Eraser E Shapes L 6 / 6 Add Slide Poll Zoom More" at bounding box center [271, 414] width 474 height 38
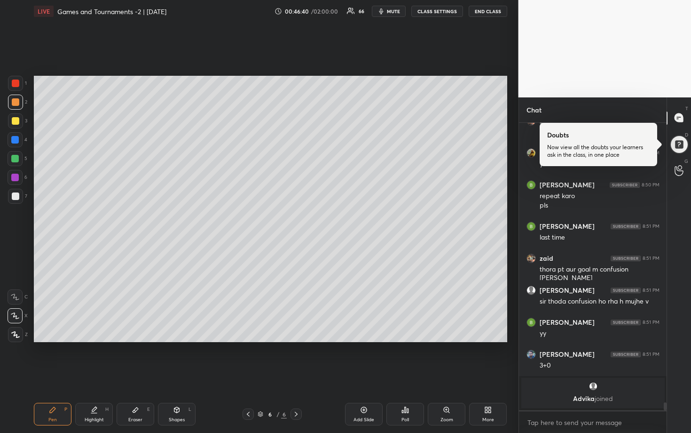
drag, startPoint x: 137, startPoint y: 413, endPoint x: 156, endPoint y: 389, distance: 30.8
click at [137, 358] on div "Eraser E" at bounding box center [136, 414] width 38 height 23
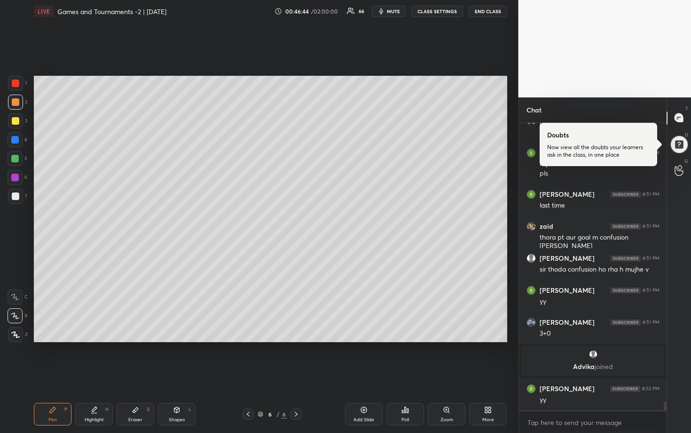
drag, startPoint x: 15, startPoint y: 162, endPoint x: 27, endPoint y: 154, distance: 14.6
click at [16, 162] on div at bounding box center [15, 158] width 15 height 15
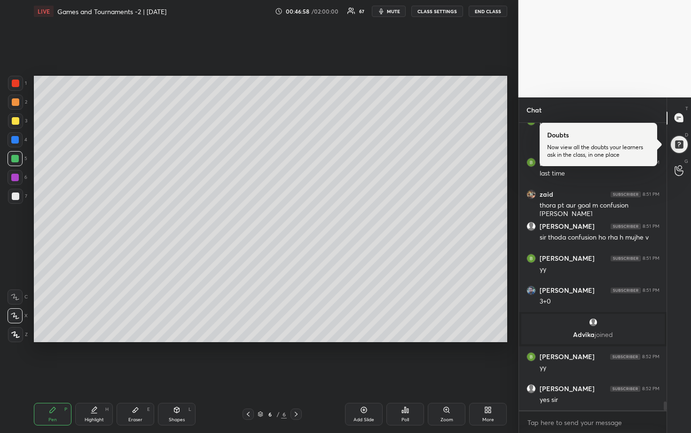
drag, startPoint x: 11, startPoint y: 140, endPoint x: 16, endPoint y: 139, distance: 5.4
click at [11, 140] on div at bounding box center [15, 139] width 15 height 15
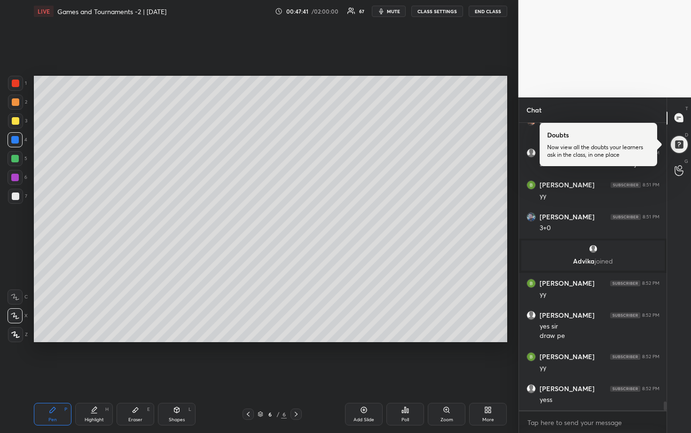
scroll to position [8904, 0]
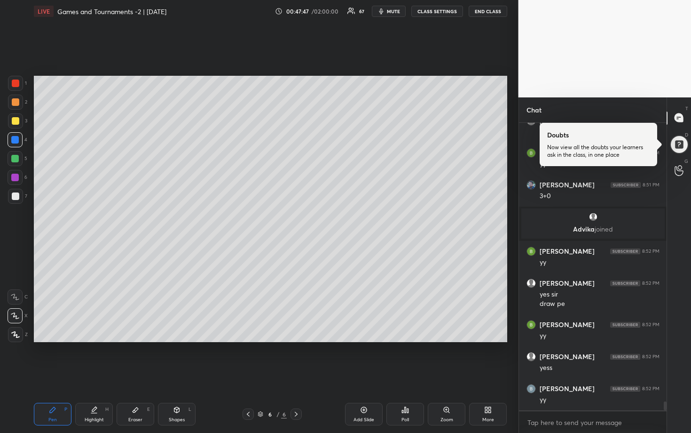
click at [17, 121] on div at bounding box center [16, 121] width 8 height 8
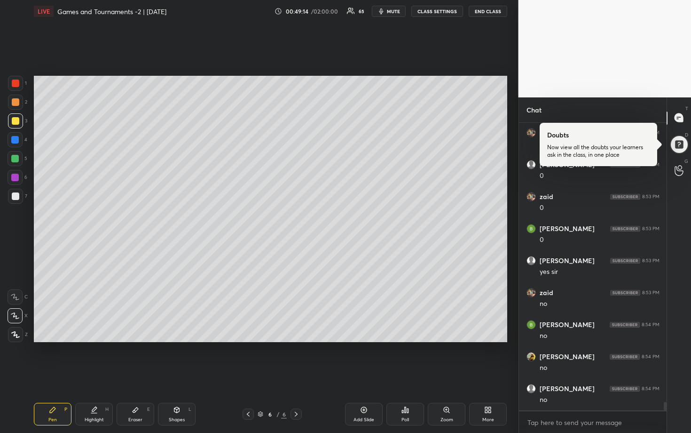
scroll to position [9386, 0]
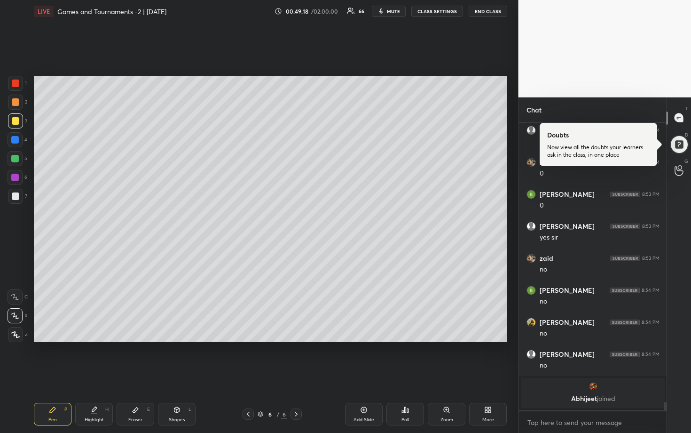
click at [17, 197] on div at bounding box center [16, 196] width 8 height 8
click at [13, 121] on div at bounding box center [16, 121] width 8 height 8
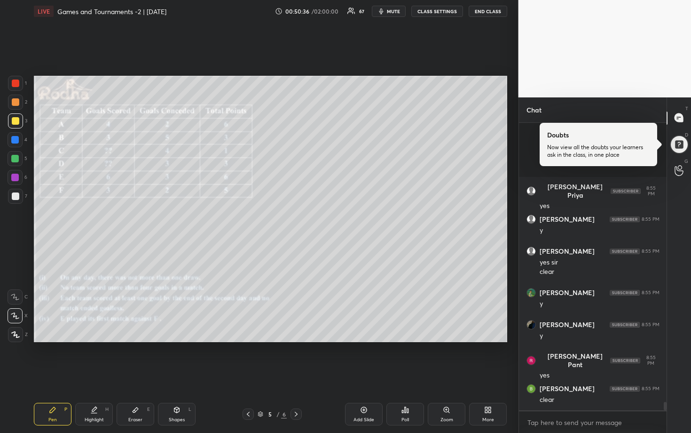
scroll to position [9609, 0]
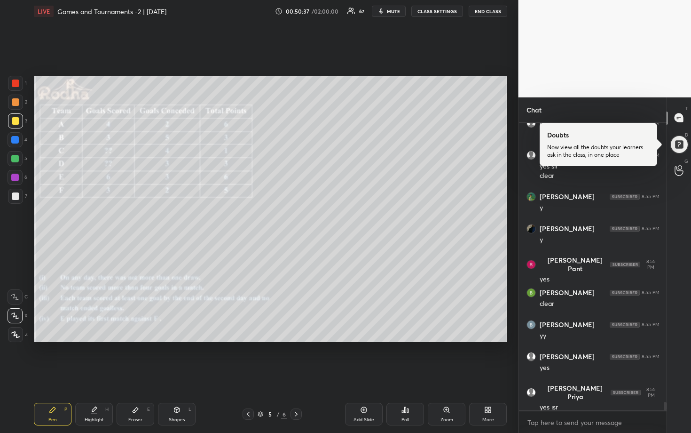
click at [20, 140] on div at bounding box center [15, 139] width 15 height 15
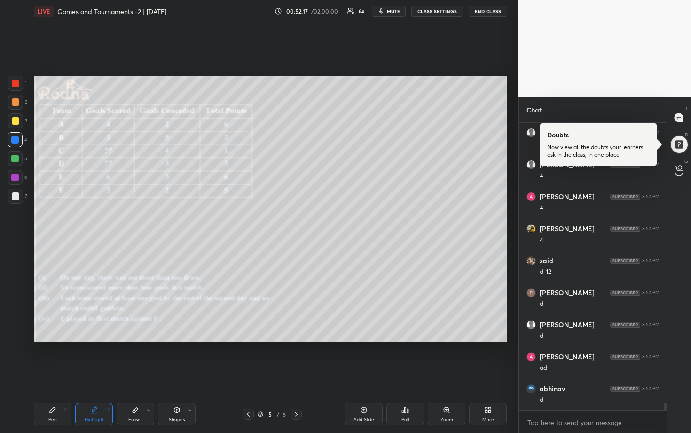
scroll to position [10664, 0]
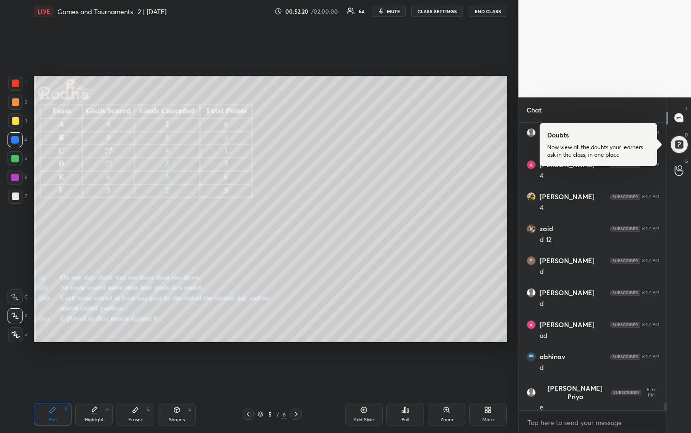
click at [16, 160] on div at bounding box center [15, 159] width 8 height 8
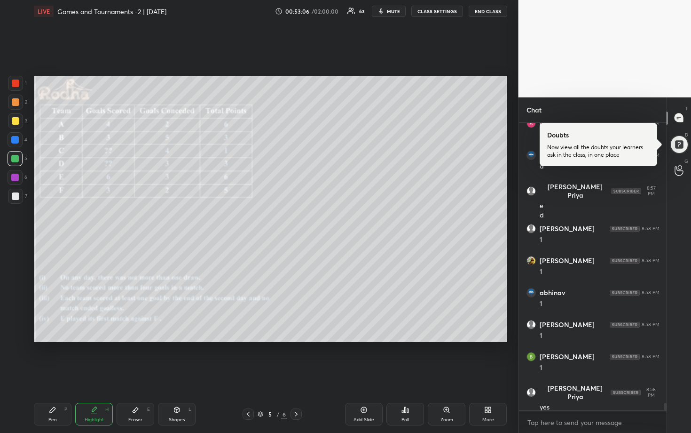
scroll to position [10898, 0]
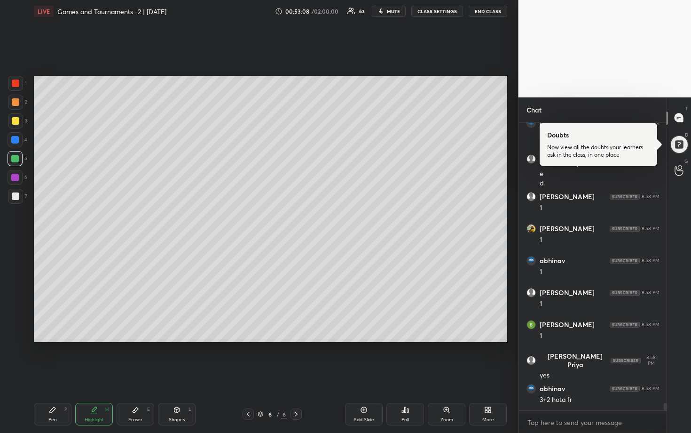
click at [366, 358] on icon at bounding box center [364, 410] width 6 height 6
drag, startPoint x: 13, startPoint y: 100, endPoint x: 27, endPoint y: 99, distance: 14.2
click at [13, 100] on div at bounding box center [16, 102] width 8 height 8
drag, startPoint x: 13, startPoint y: 159, endPoint x: 20, endPoint y: 162, distance: 7.8
click at [14, 159] on div at bounding box center [15, 159] width 8 height 8
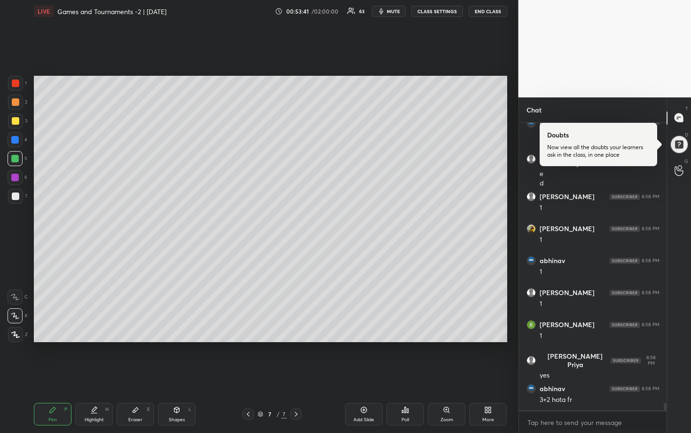
click at [17, 137] on div at bounding box center [15, 140] width 8 height 8
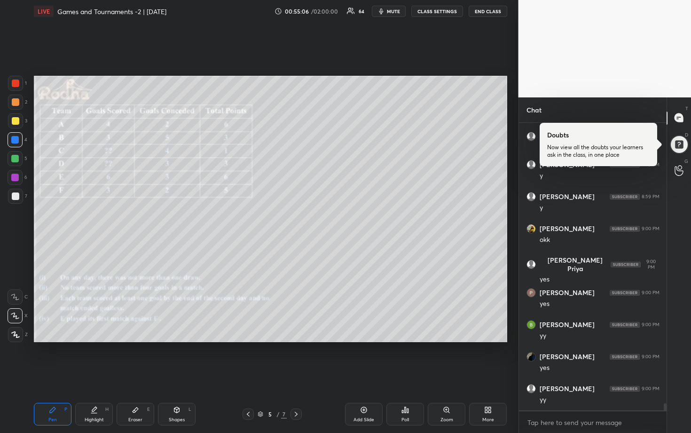
scroll to position [11217, 0]
click at [15, 198] on div at bounding box center [16, 196] width 8 height 8
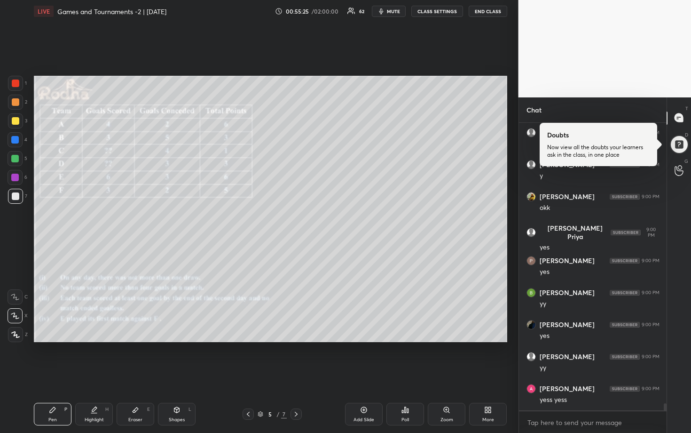
click at [15, 103] on div at bounding box center [16, 102] width 8 height 8
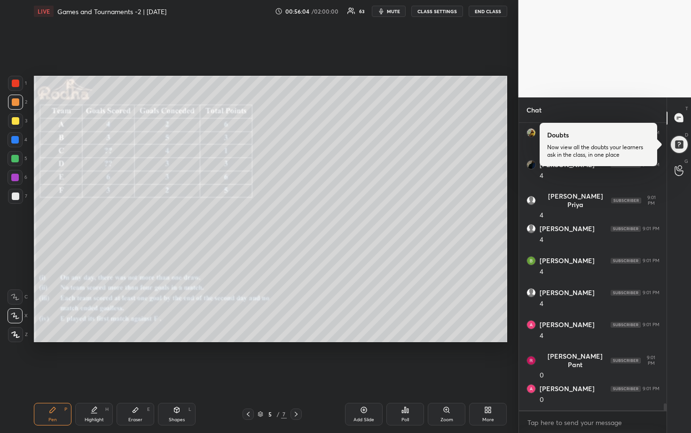
drag, startPoint x: 15, startPoint y: 193, endPoint x: 32, endPoint y: 190, distance: 17.2
click at [16, 193] on div at bounding box center [16, 196] width 8 height 8
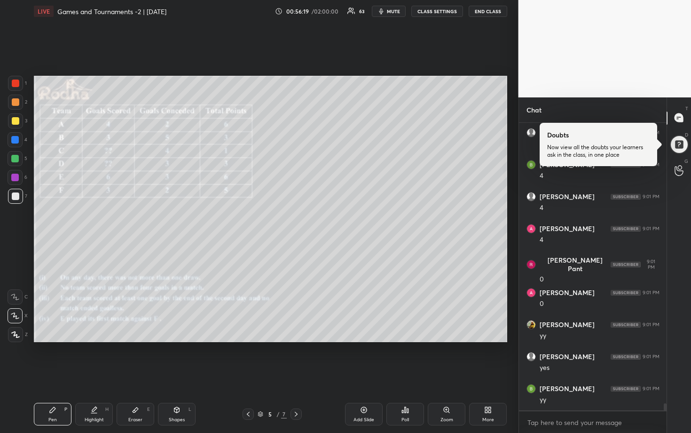
scroll to position [11729, 0]
click at [16, 105] on div at bounding box center [16, 102] width 8 height 8
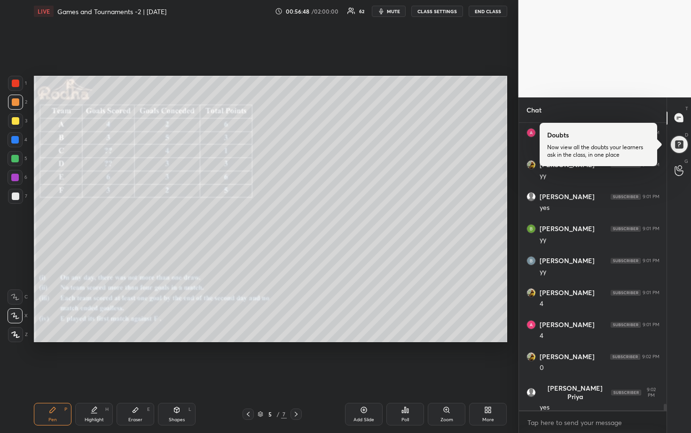
click at [19, 194] on div at bounding box center [15, 196] width 15 height 15
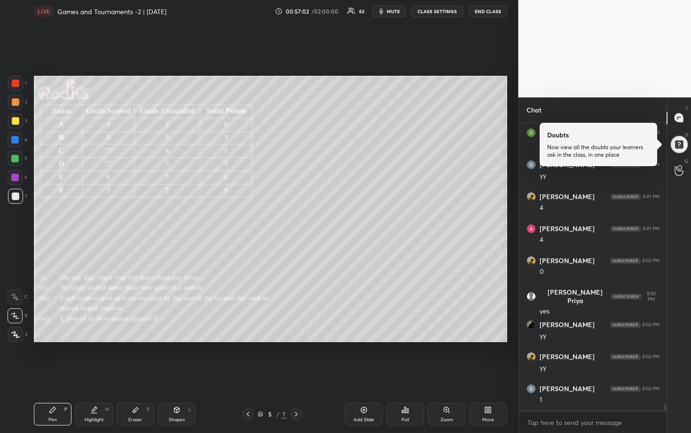
scroll to position [12017, 0]
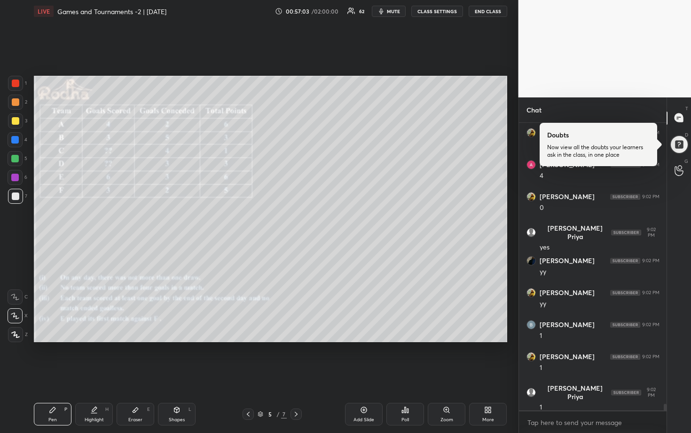
click at [14, 104] on div at bounding box center [16, 102] width 8 height 8
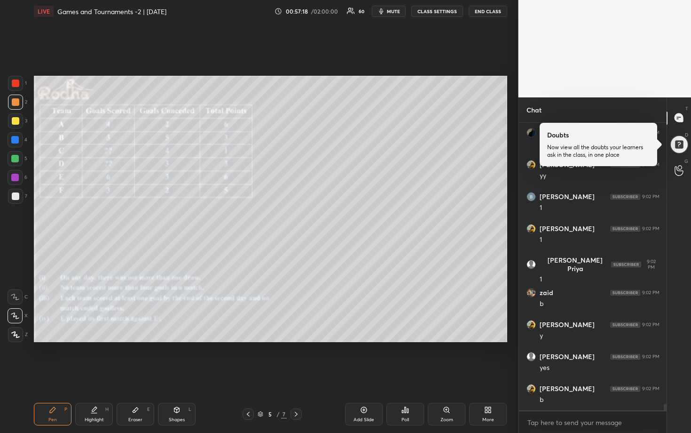
scroll to position [12177, 0]
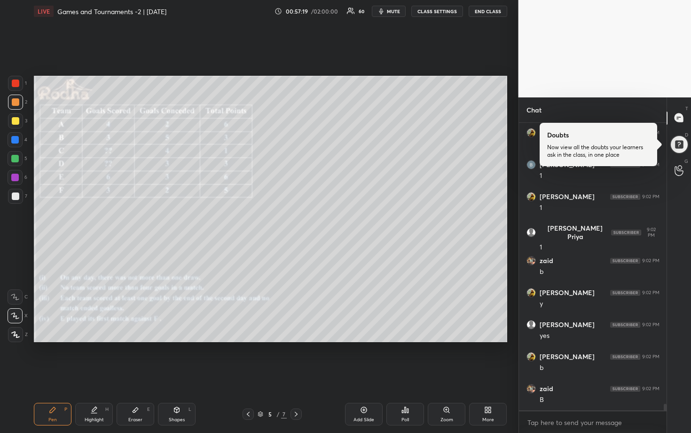
click at [14, 198] on div at bounding box center [16, 196] width 8 height 8
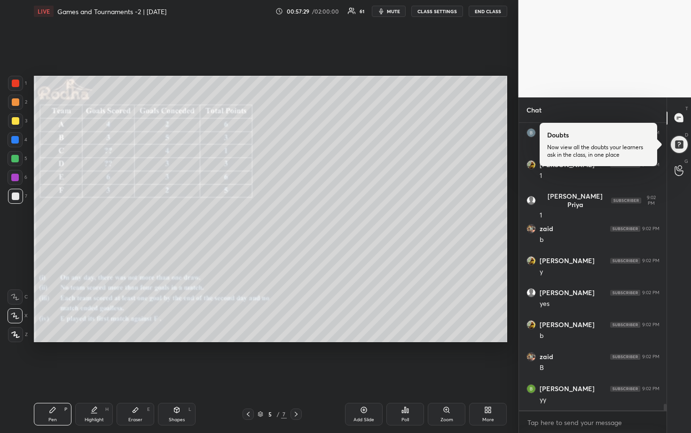
drag, startPoint x: 133, startPoint y: 405, endPoint x: 140, endPoint y: 397, distance: 10.7
click at [133, 358] on icon at bounding box center [136, 410] width 8 height 8
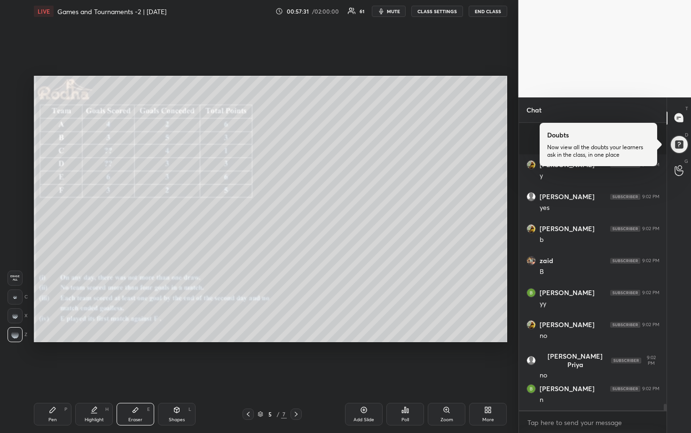
scroll to position [12369, 0]
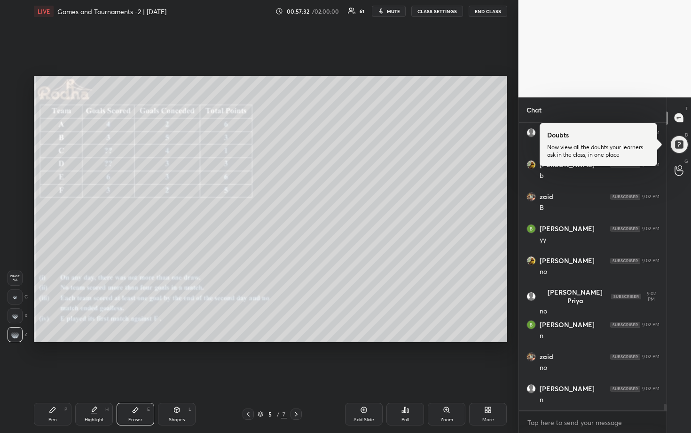
click at [53, 358] on icon at bounding box center [53, 410] width 6 height 6
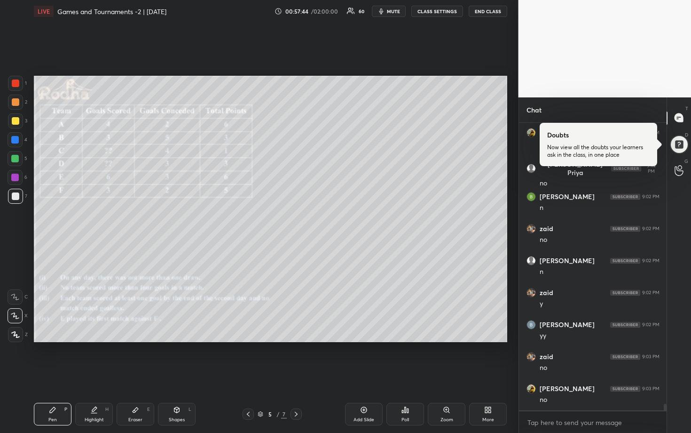
scroll to position [12593, 0]
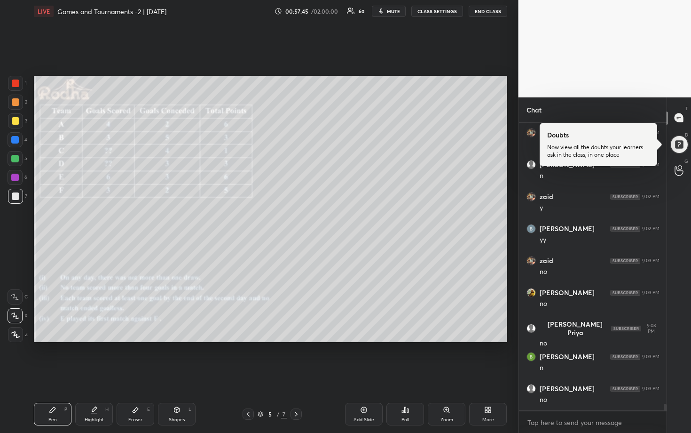
drag, startPoint x: 141, startPoint y: 411, endPoint x: 149, endPoint y: 403, distance: 11.6
click at [142, 358] on div "Eraser E" at bounding box center [136, 414] width 38 height 23
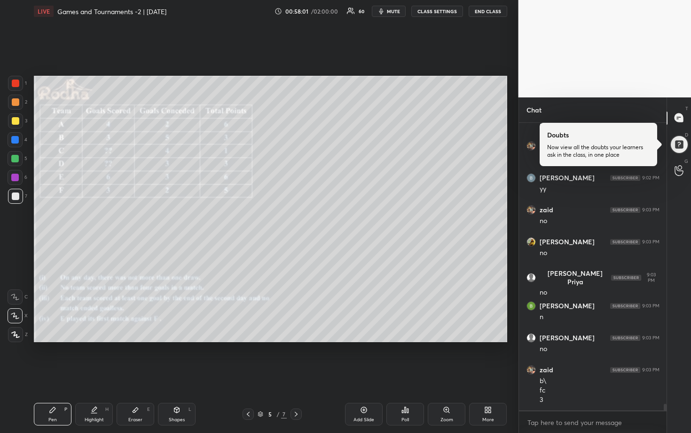
scroll to position [12675, 0]
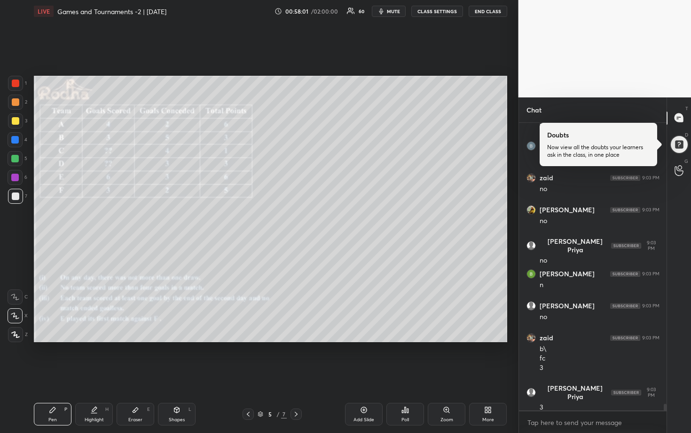
click at [16, 103] on div at bounding box center [16, 102] width 8 height 8
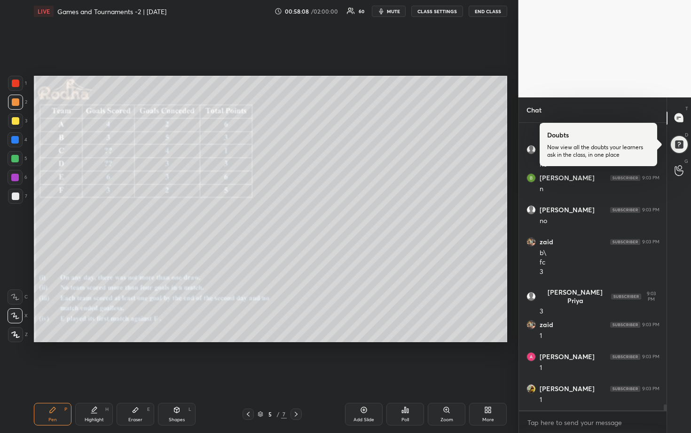
scroll to position [12803, 0]
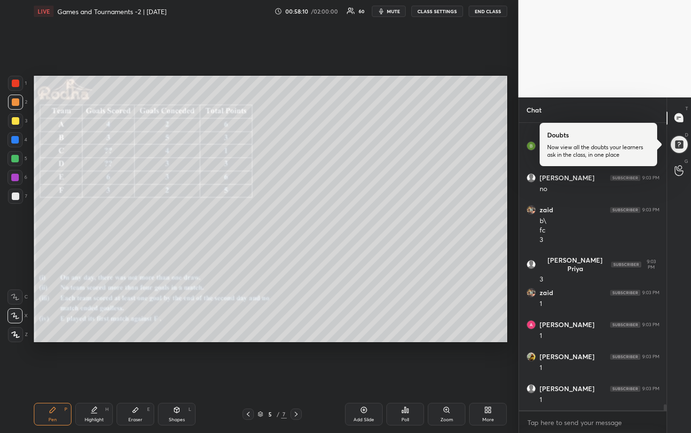
drag, startPoint x: 16, startPoint y: 197, endPoint x: 20, endPoint y: 197, distance: 4.7
click at [16, 197] on div at bounding box center [16, 196] width 8 height 8
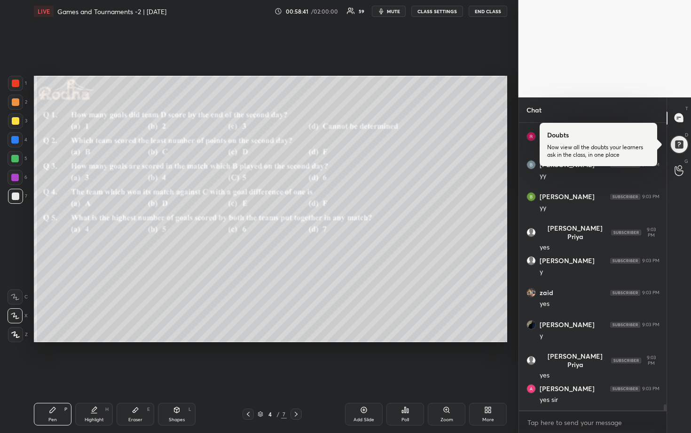
scroll to position [13347, 0]
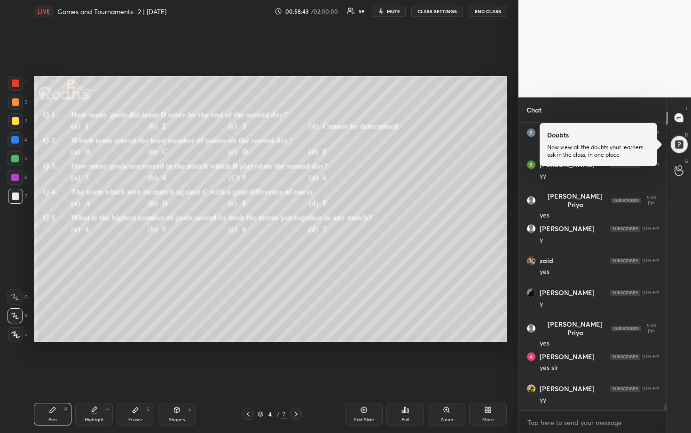
click at [17, 103] on div at bounding box center [16, 102] width 8 height 8
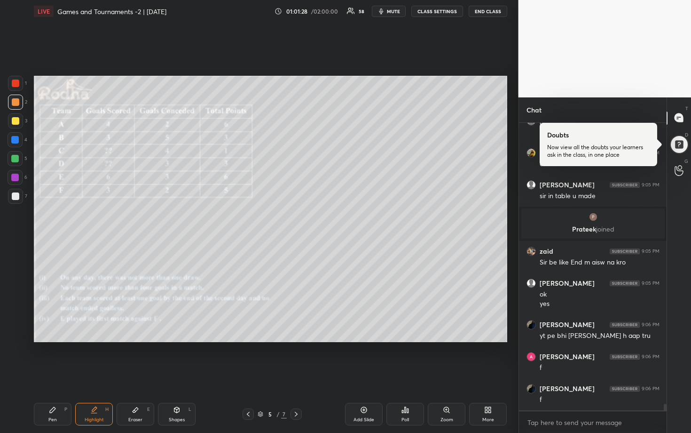
scroll to position [12650, 0]
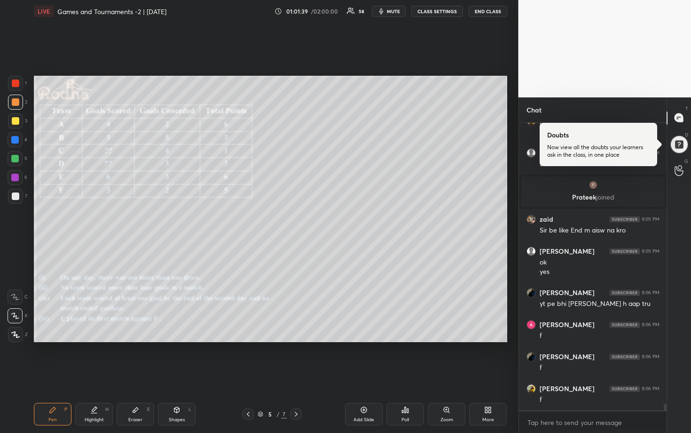
click at [15, 140] on div at bounding box center [15, 140] width 8 height 8
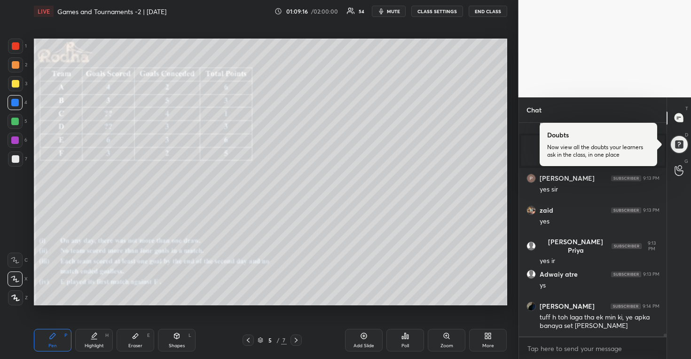
scroll to position [14748, 0]
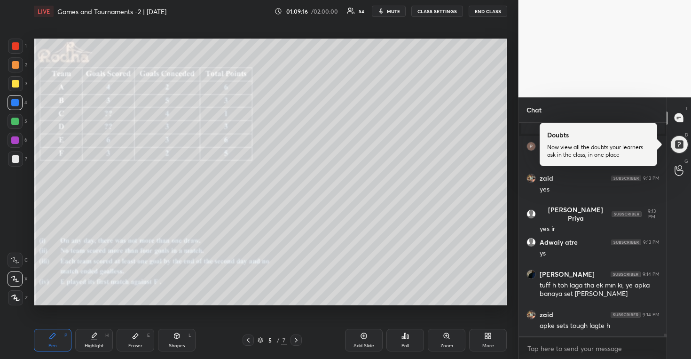
click at [486, 337] on icon at bounding box center [486, 337] width 2 height 2
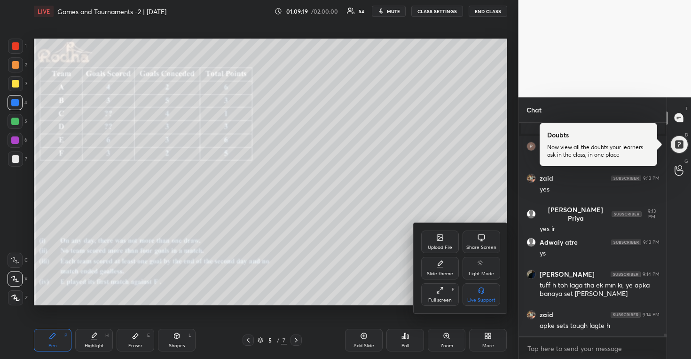
click at [441, 241] on icon at bounding box center [440, 238] width 8 height 8
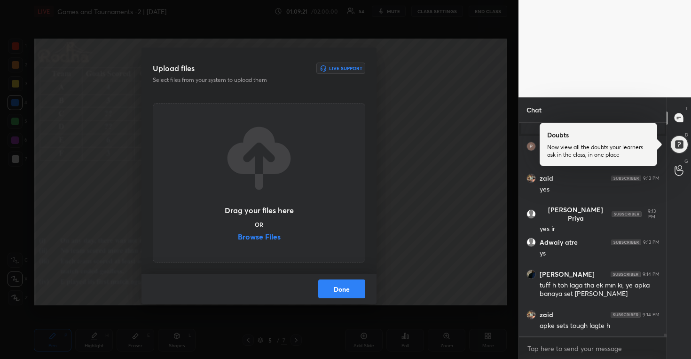
click at [268, 235] on label "Browse Files" at bounding box center [259, 238] width 43 height 10
click at [238, 235] on input "Browse Files" at bounding box center [238, 238] width 0 height 10
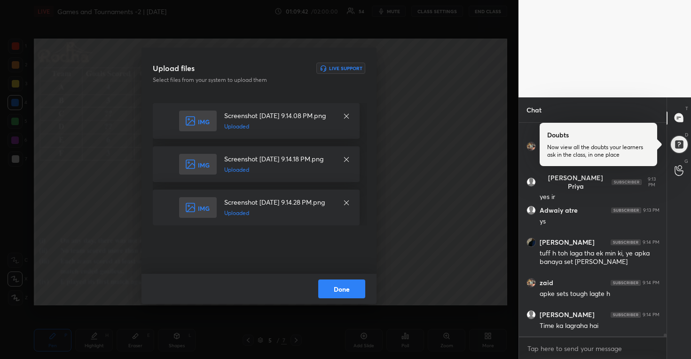
click at [349, 291] on button "Done" at bounding box center [341, 288] width 47 height 19
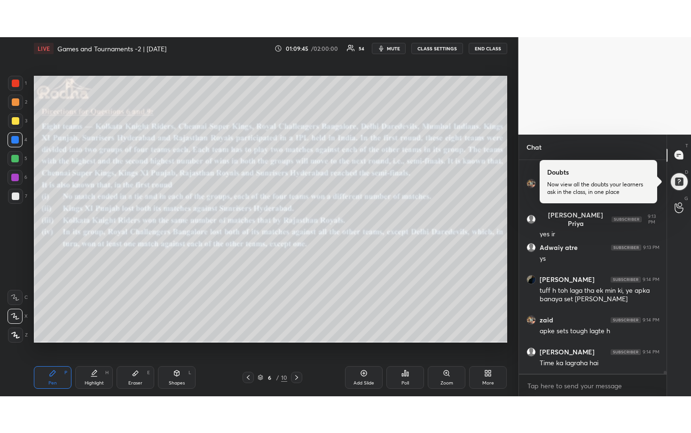
scroll to position [14820, 0]
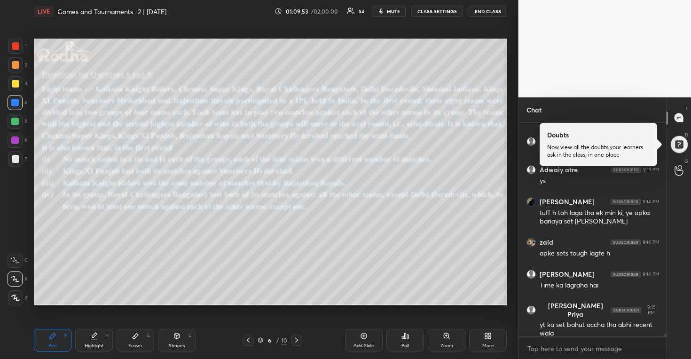
click at [489, 339] on icon at bounding box center [488, 336] width 8 height 8
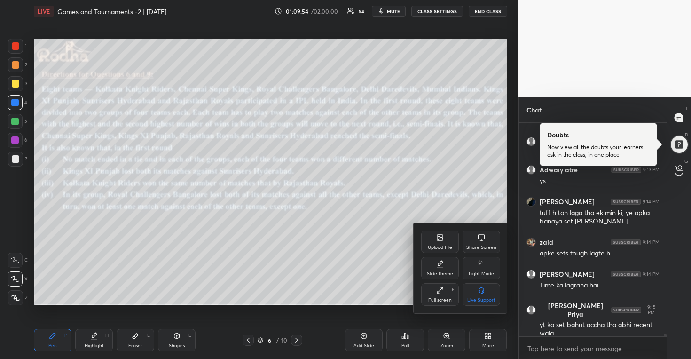
click at [437, 290] on icon at bounding box center [440, 290] width 8 height 8
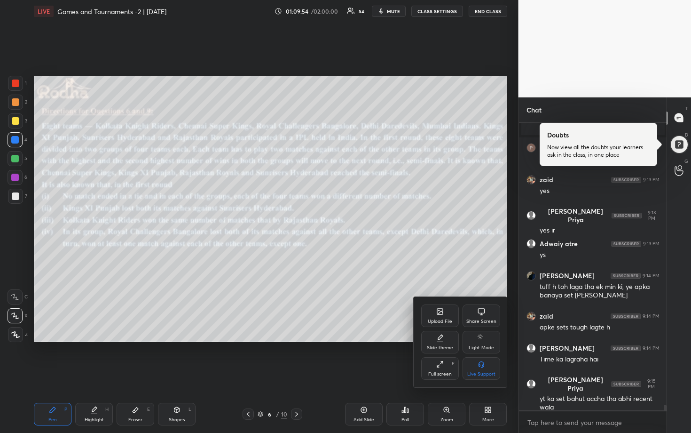
scroll to position [14756, 0]
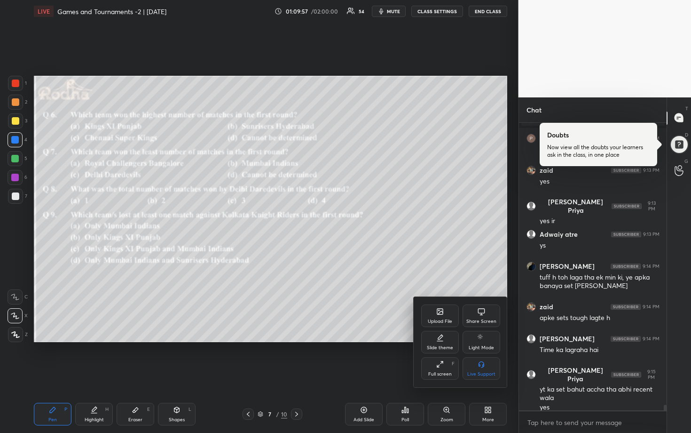
click at [433, 204] on div at bounding box center [345, 216] width 691 height 433
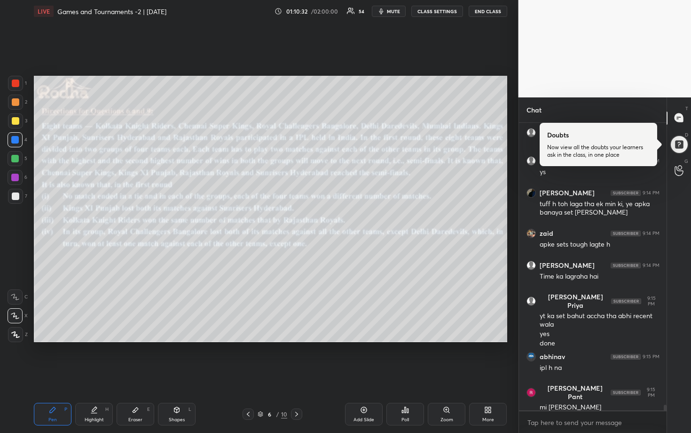
scroll to position [14861, 0]
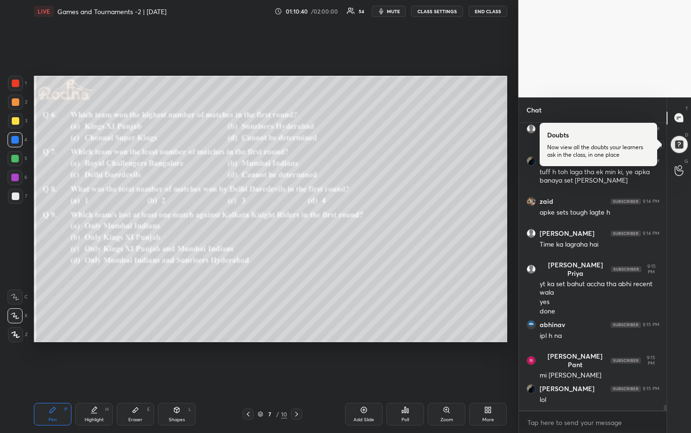
click at [679, 144] on div at bounding box center [679, 143] width 19 height 19
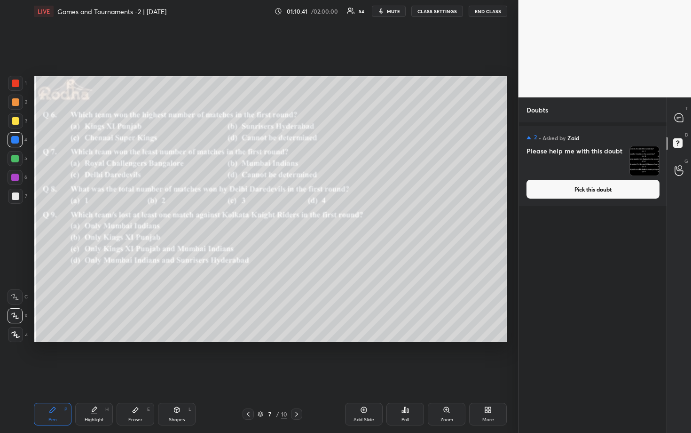
click at [678, 126] on div "T Messages (T)" at bounding box center [679, 118] width 24 height 26
type textarea "x"
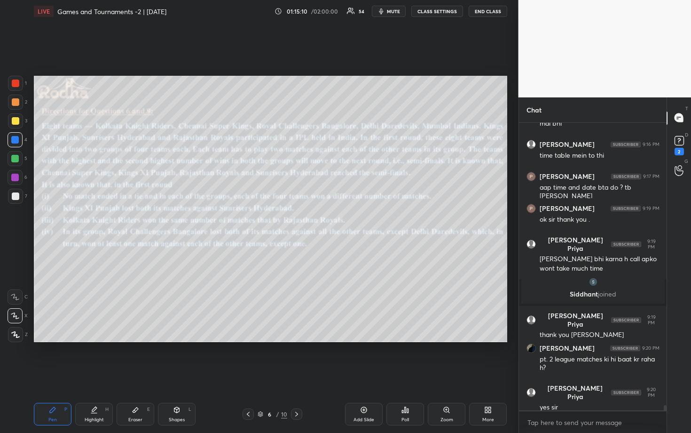
scroll to position [15410, 0]
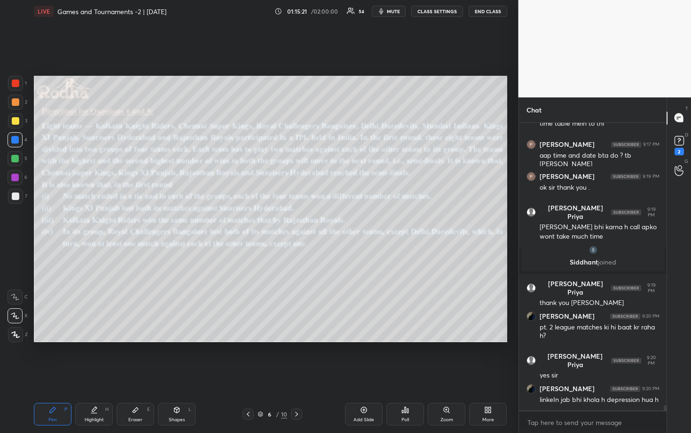
click at [396, 12] on span "mute" at bounding box center [393, 11] width 13 height 7
click at [473, 12] on button "END CLASS" at bounding box center [488, 11] width 39 height 11
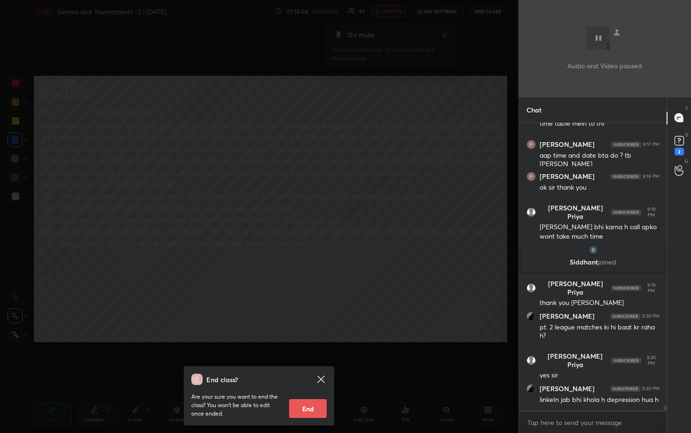
scroll to position [15442, 0]
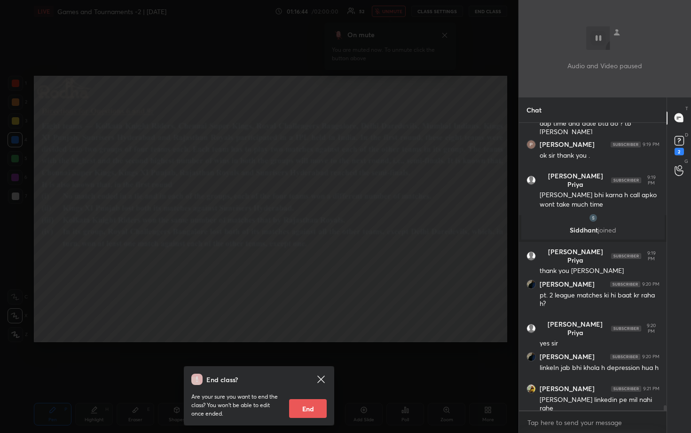
click at [349, 173] on div "End class? Are your sure you want to end the class? You won’t be able to edit o…" at bounding box center [259, 216] width 519 height 433
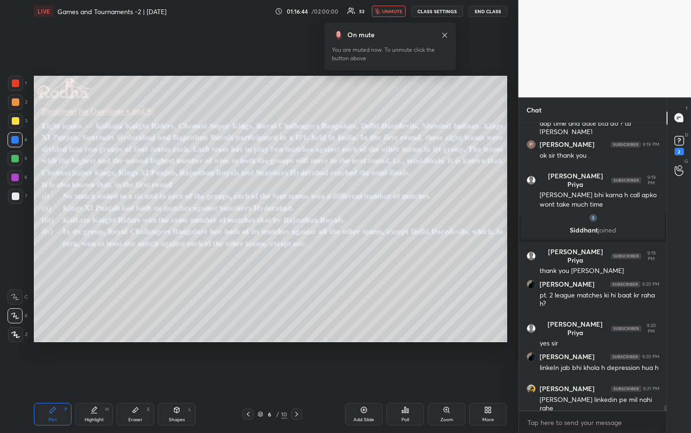
scroll to position [15476, 0]
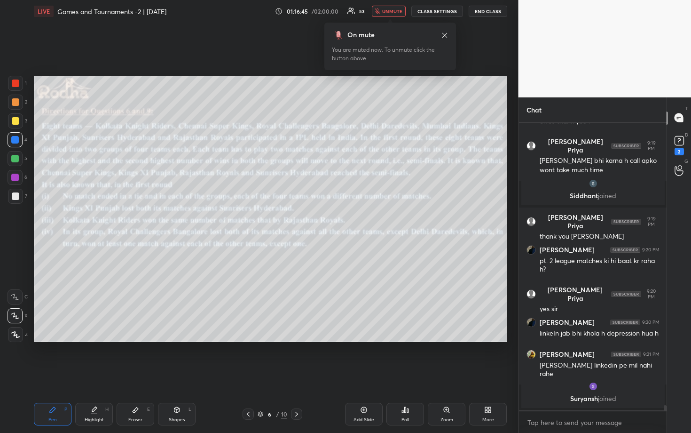
click at [387, 12] on span "unmute" at bounding box center [392, 11] width 20 height 7
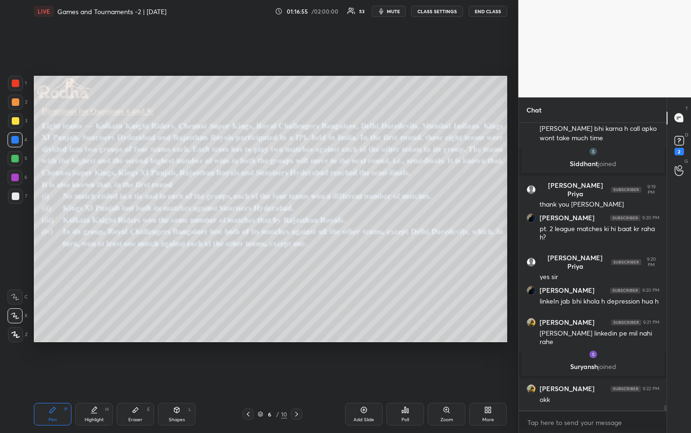
scroll to position [15432, 0]
click at [387, 12] on button "mute" at bounding box center [389, 11] width 34 height 11
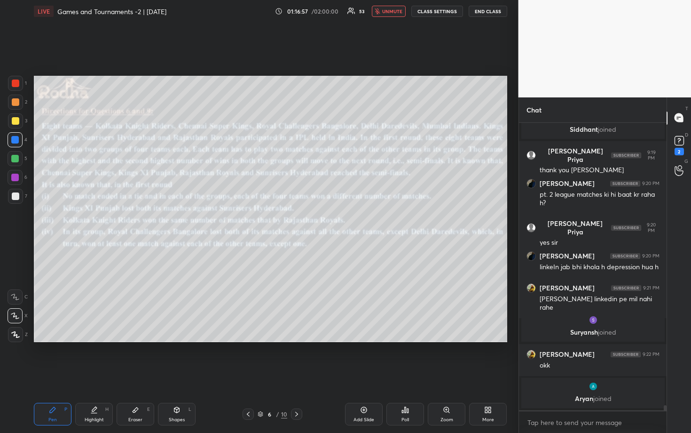
click at [478, 10] on button "END CLASS" at bounding box center [488, 11] width 39 height 11
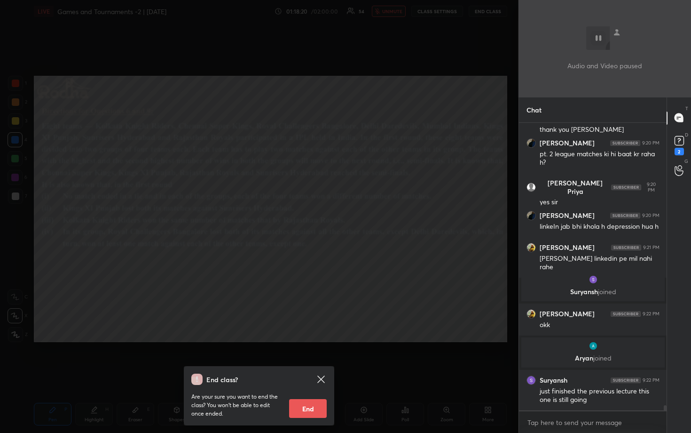
scroll to position [15524, 0]
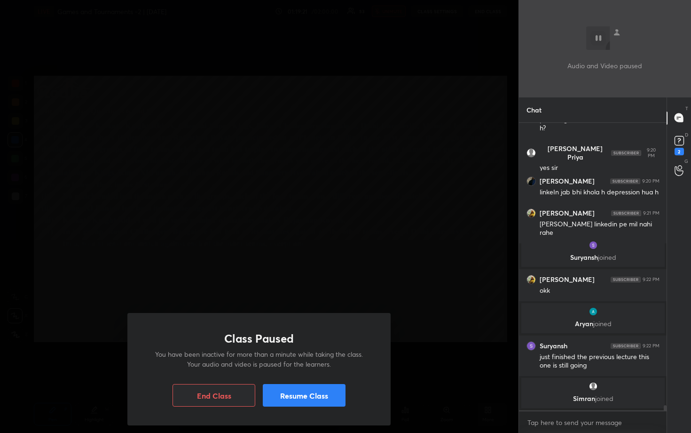
click at [316, 358] on button "Resume Class" at bounding box center [304, 395] width 83 height 23
drag, startPoint x: 314, startPoint y: 394, endPoint x: 316, endPoint y: 388, distance: 6.4
click at [315, 358] on button "Resume Class" at bounding box center [304, 395] width 83 height 23
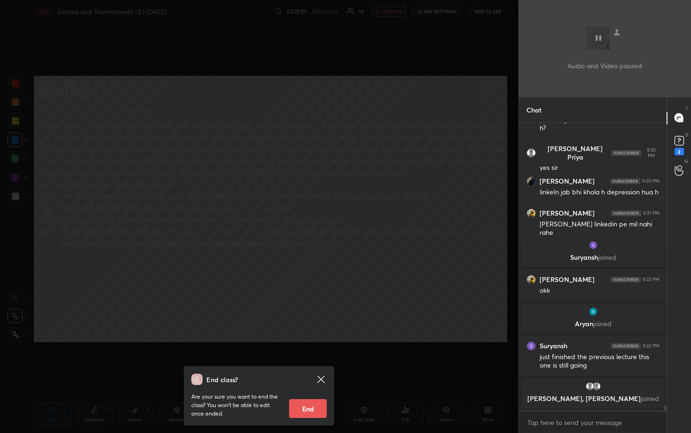
click at [339, 322] on div "End class? Are your sure you want to end the class? You won’t be able to edit o…" at bounding box center [259, 216] width 519 height 433
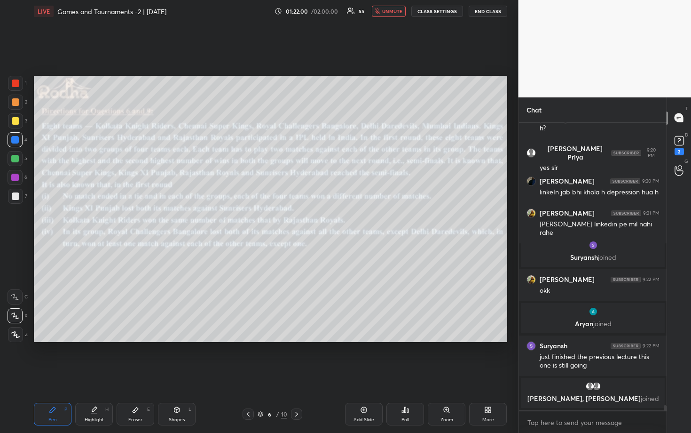
click at [388, 14] on span "unmute" at bounding box center [392, 11] width 20 height 7
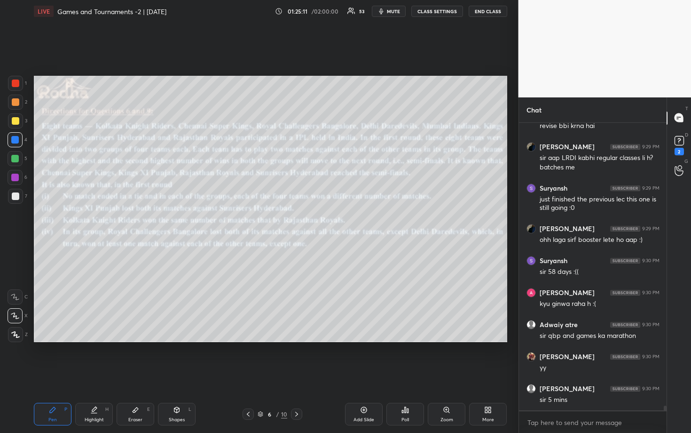
scroll to position [16682, 0]
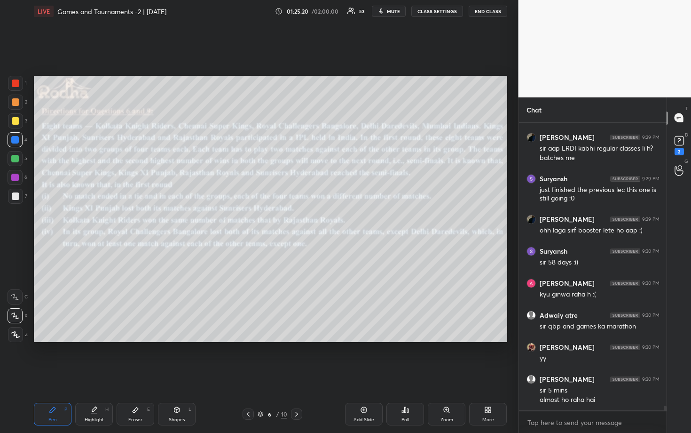
click at [136, 358] on div "Pen P Highlight H Eraser E Shapes L 6 / 10 Add Slide Poll Zoom More" at bounding box center [271, 414] width 474 height 38
click at [137, 358] on div "Eraser" at bounding box center [135, 419] width 14 height 5
click at [65, 358] on div "Pen P" at bounding box center [53, 414] width 38 height 23
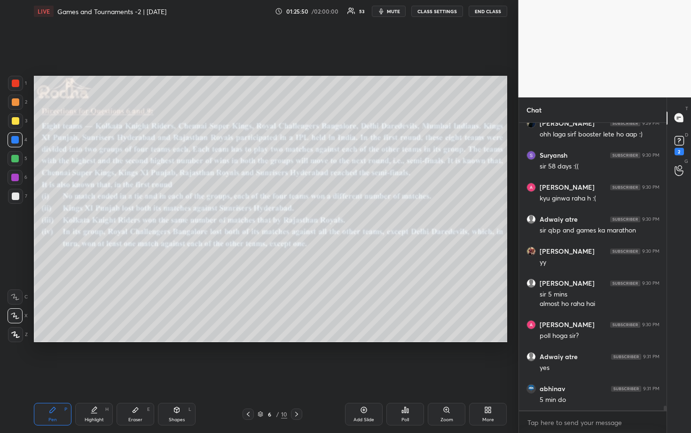
scroll to position [16809, 0]
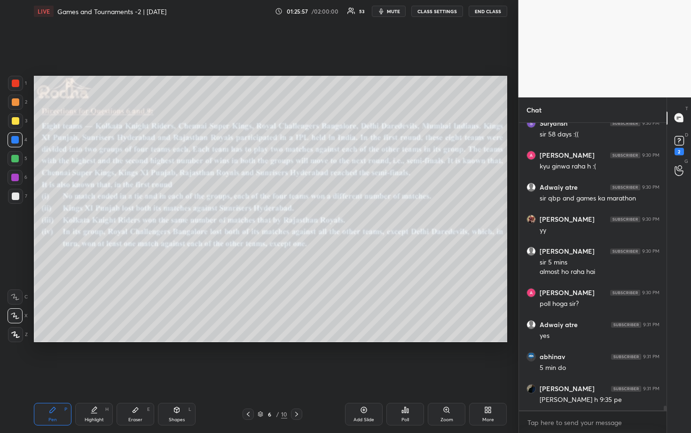
click at [400, 12] on span "mute" at bounding box center [393, 11] width 13 height 7
click at [480, 15] on button "END CLASS" at bounding box center [488, 11] width 39 height 11
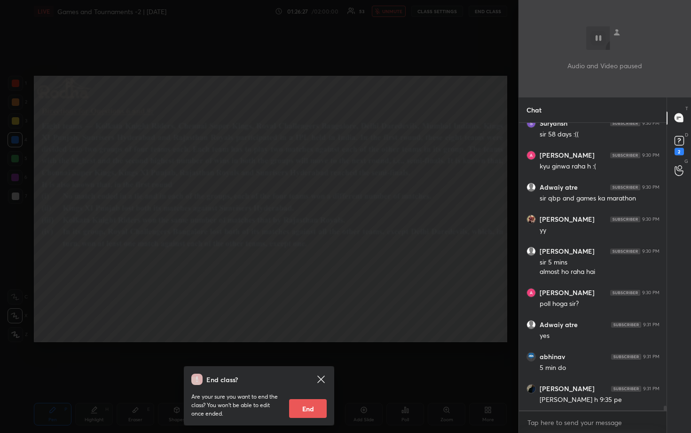
click at [406, 316] on div "End class? Are your sure you want to end the class? You won’t be able to edit o…" at bounding box center [259, 216] width 519 height 433
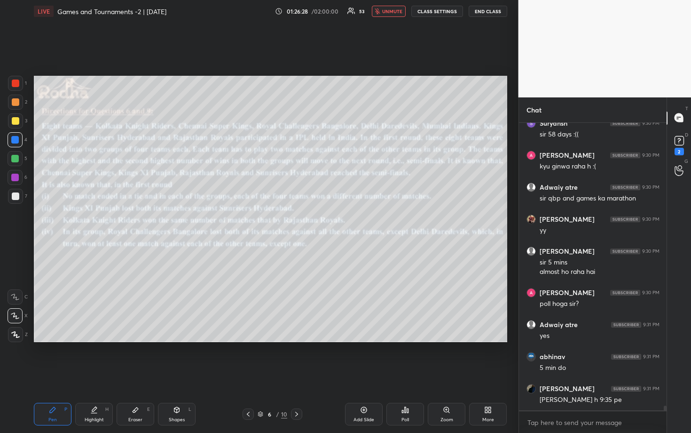
click at [391, 13] on span "unmute" at bounding box center [392, 11] width 20 height 7
type textarea "x"
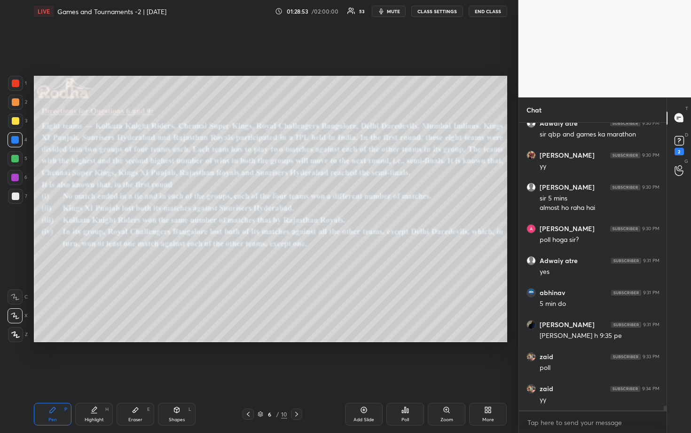
scroll to position [16905, 0]
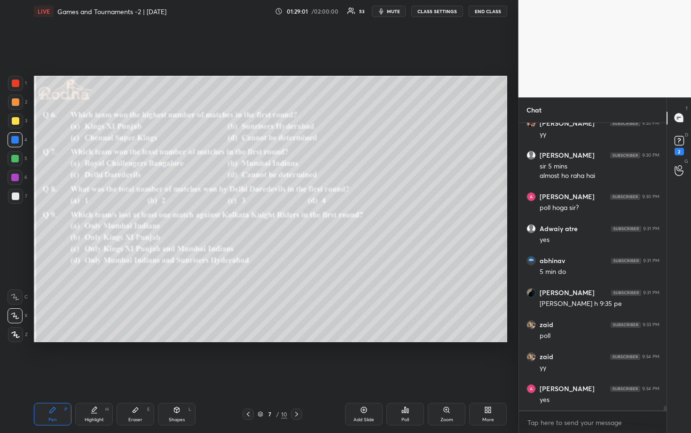
click at [408, 358] on div "Poll" at bounding box center [406, 414] width 38 height 23
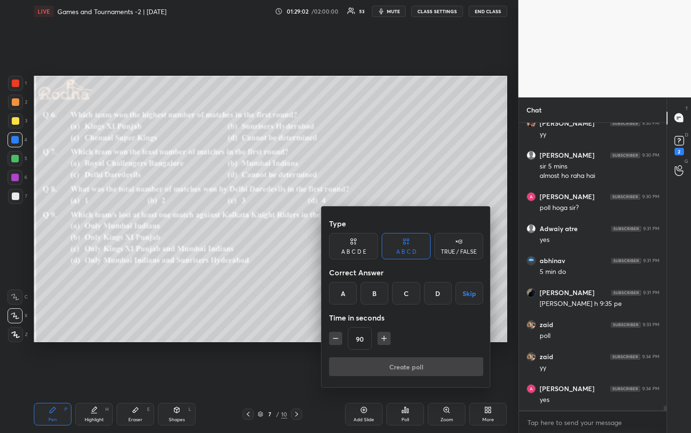
click at [407, 301] on div "C" at bounding box center [406, 293] width 28 height 23
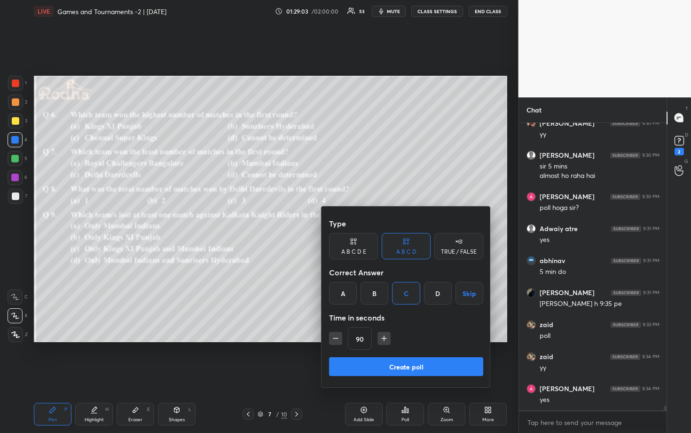
click at [336, 341] on icon "button" at bounding box center [335, 337] width 9 height 9
click at [337, 339] on icon "button" at bounding box center [335, 337] width 9 height 9
click at [337, 338] on icon "button" at bounding box center [335, 337] width 9 height 9
click at [337, 338] on icon "button" at bounding box center [335, 338] width 5 height 0
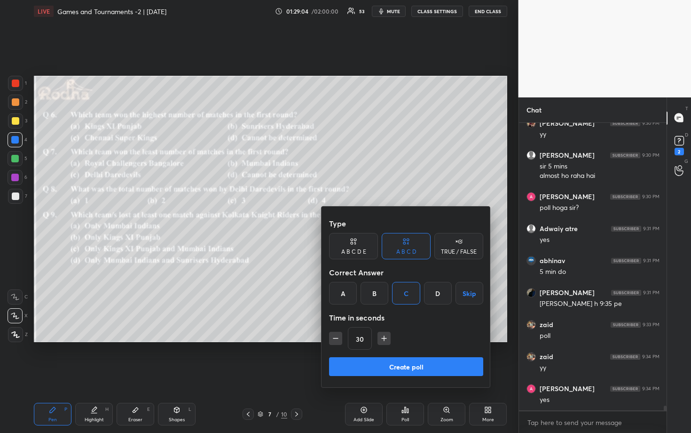
type input "15"
click at [337, 338] on div "15" at bounding box center [406, 338] width 154 height 23
click at [399, 358] on button "Create poll" at bounding box center [406, 366] width 154 height 19
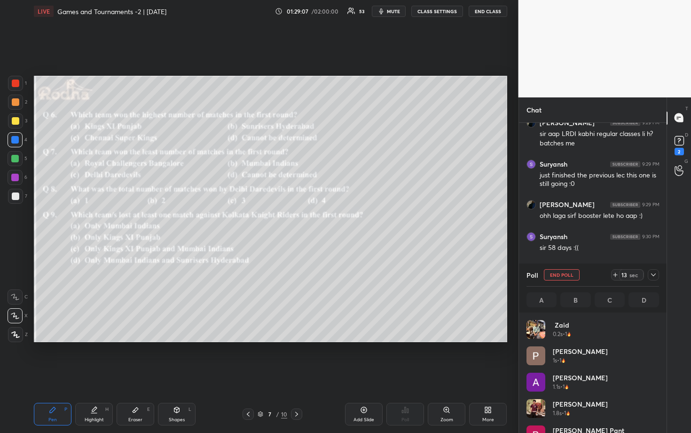
scroll to position [110, 130]
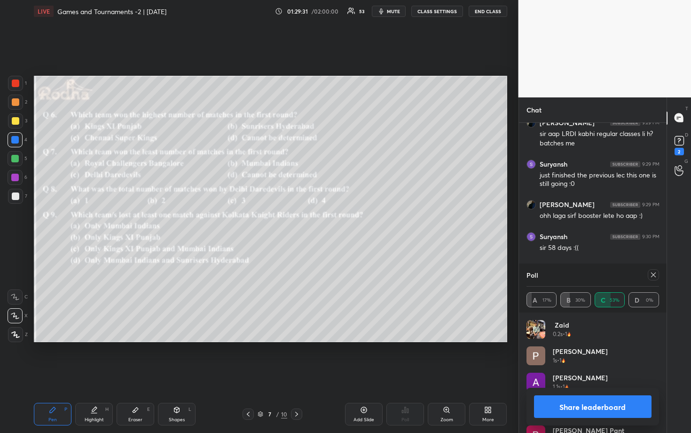
click at [657, 277] on icon at bounding box center [654, 275] width 8 height 8
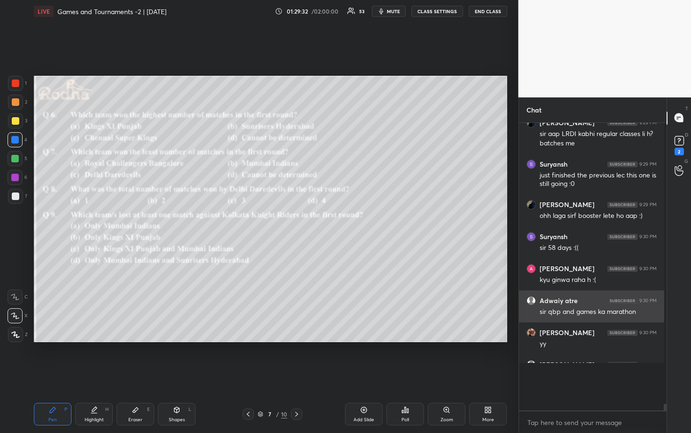
scroll to position [0, 0]
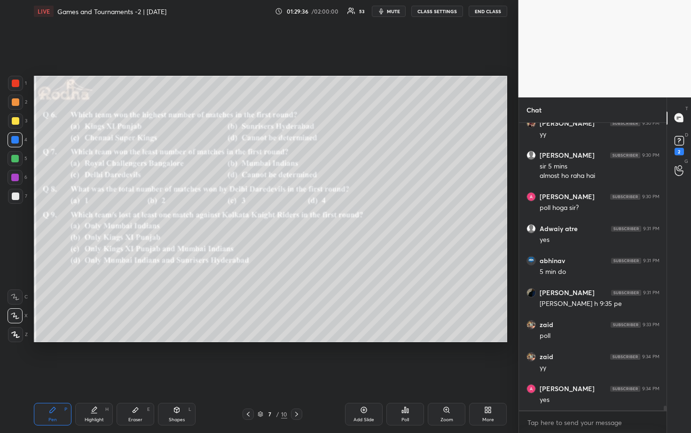
click at [407, 358] on div "Poll" at bounding box center [406, 419] width 8 height 5
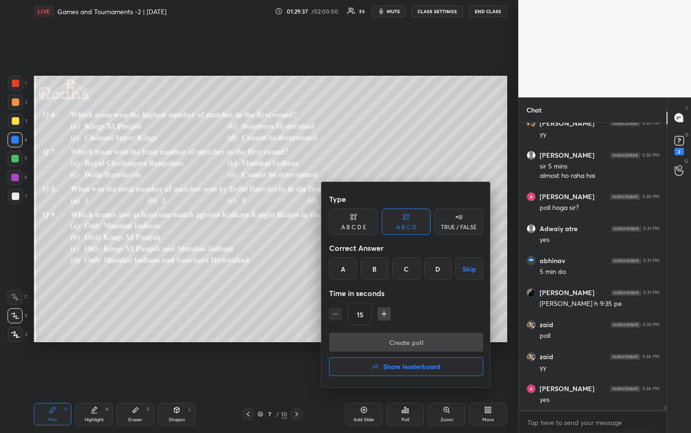
drag, startPoint x: 370, startPoint y: 272, endPoint x: 379, endPoint y: 277, distance: 10.1
click at [370, 272] on div "B" at bounding box center [375, 268] width 28 height 23
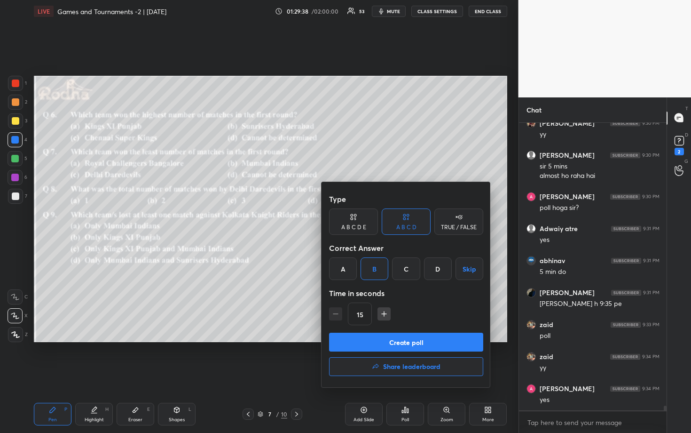
click at [387, 342] on button "Create poll" at bounding box center [406, 341] width 154 height 19
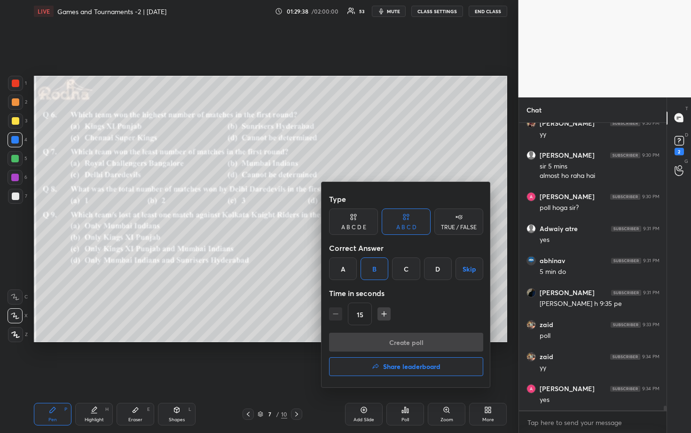
scroll to position [247, 142]
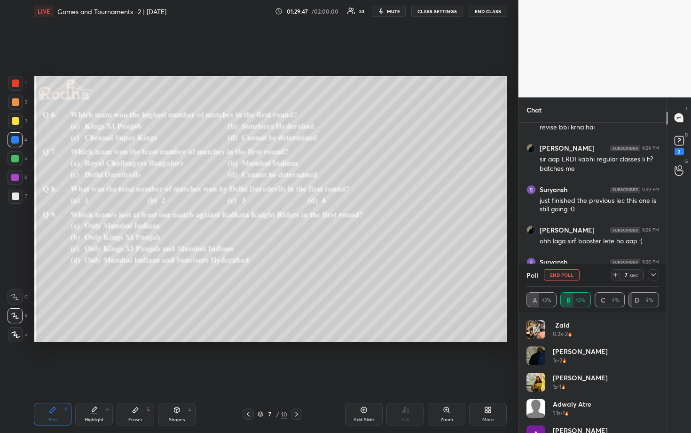
click at [656, 274] on icon at bounding box center [654, 275] width 8 height 8
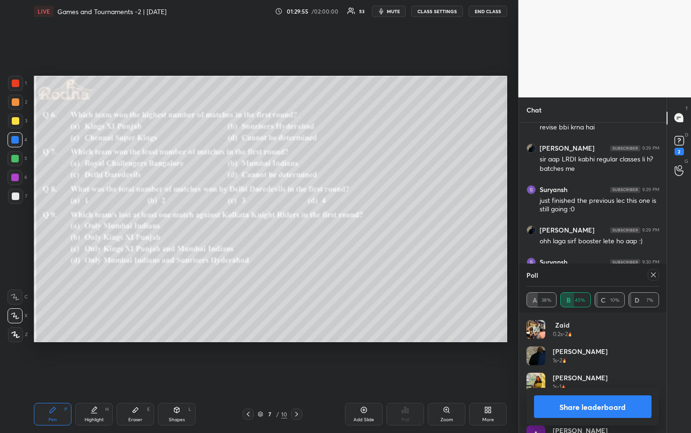
click at [650, 276] on icon at bounding box center [654, 275] width 8 height 8
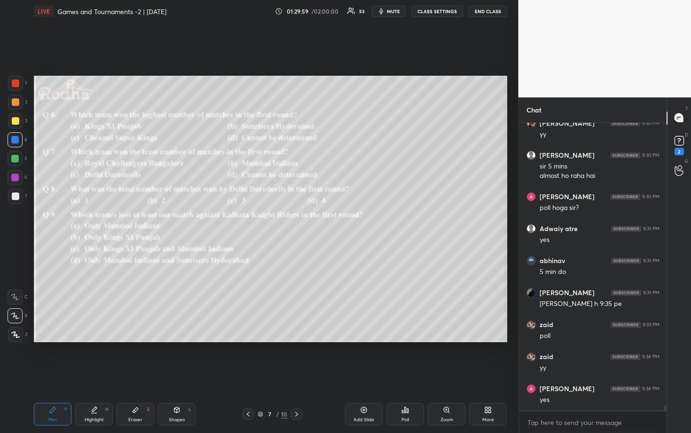
click at [397, 358] on div "Poll" at bounding box center [406, 414] width 38 height 23
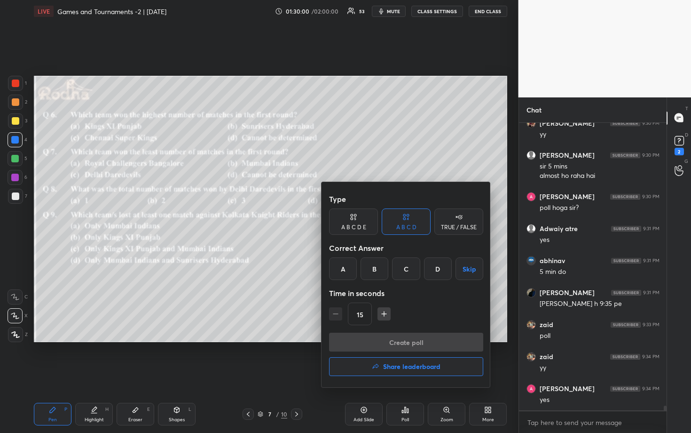
click at [374, 271] on div "B" at bounding box center [375, 268] width 28 height 23
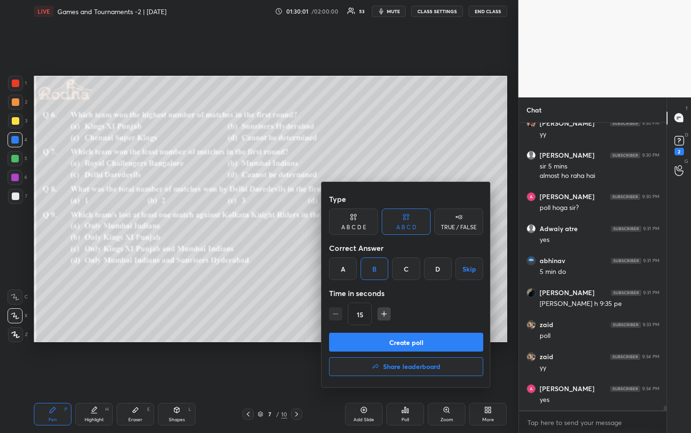
click at [409, 336] on button "Create poll" at bounding box center [406, 341] width 154 height 19
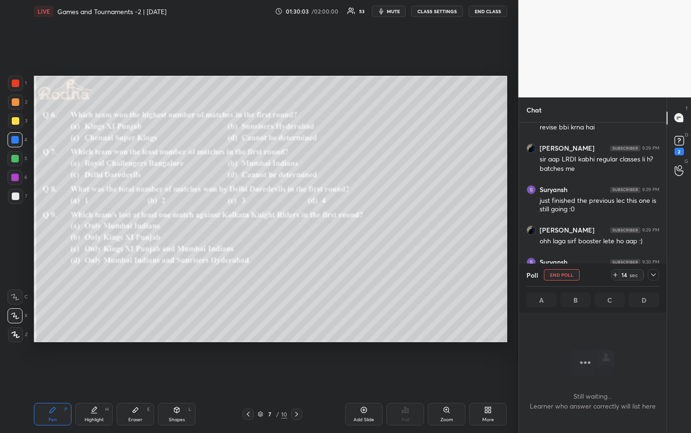
click at [655, 272] on icon at bounding box center [654, 275] width 8 height 8
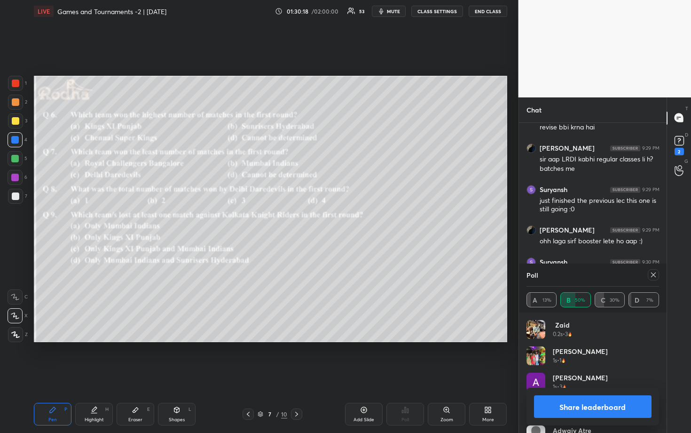
click at [653, 275] on icon at bounding box center [654, 275] width 8 height 8
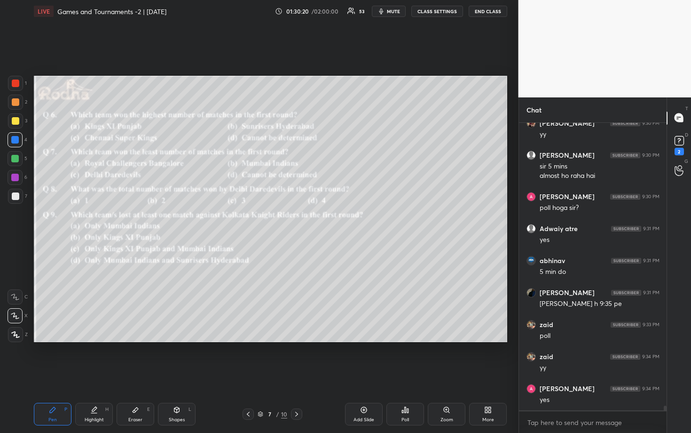
click at [407, 358] on icon at bounding box center [406, 410] width 8 height 8
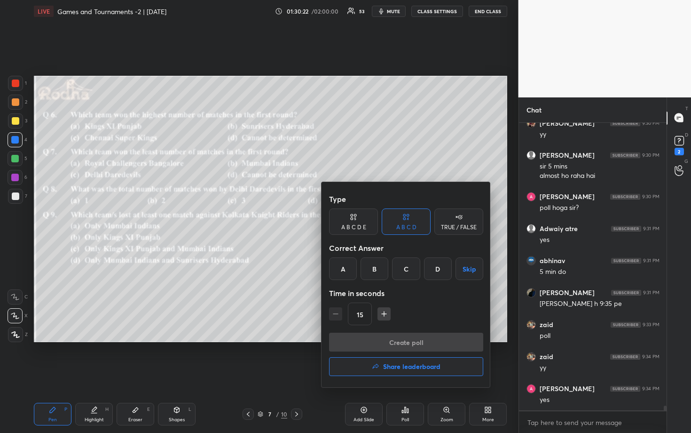
click at [428, 260] on div "D" at bounding box center [438, 268] width 28 height 23
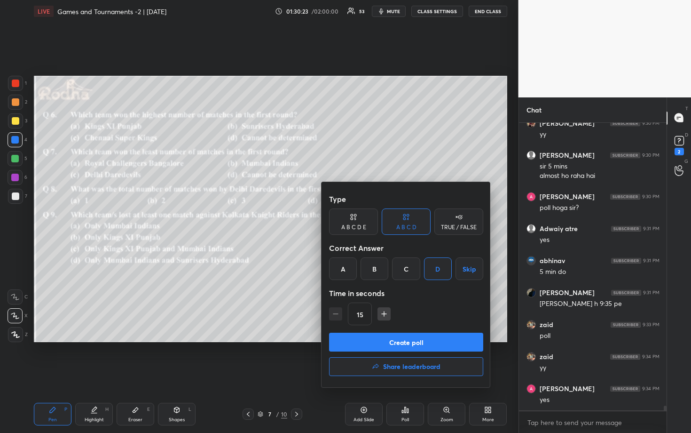
click at [415, 342] on button "Create poll" at bounding box center [406, 341] width 154 height 19
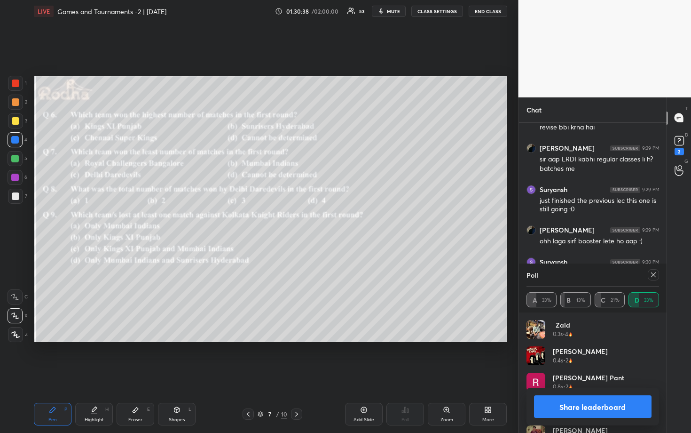
drag, startPoint x: 602, startPoint y: 403, endPoint x: 607, endPoint y: 399, distance: 6.3
click at [602, 358] on button "Share leaderboard" at bounding box center [593, 406] width 118 height 23
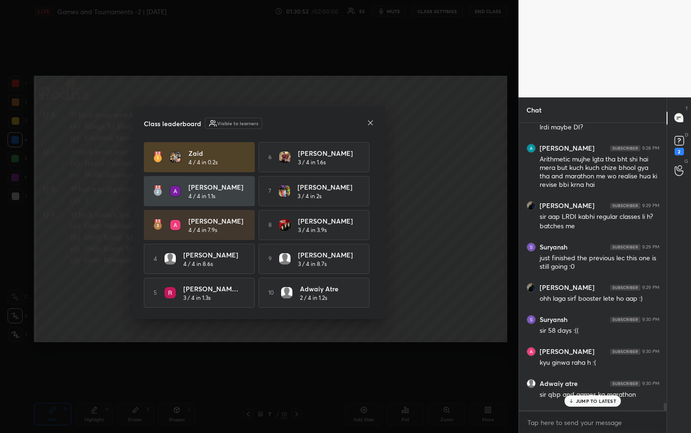
click at [374, 119] on icon at bounding box center [371, 123] width 8 height 8
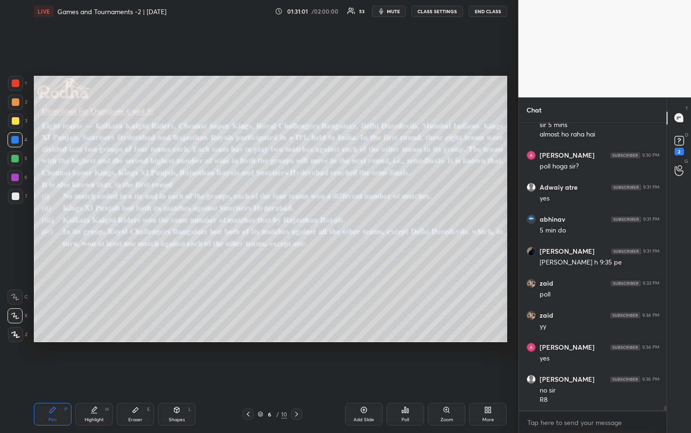
click at [13, 119] on div at bounding box center [16, 121] width 8 height 8
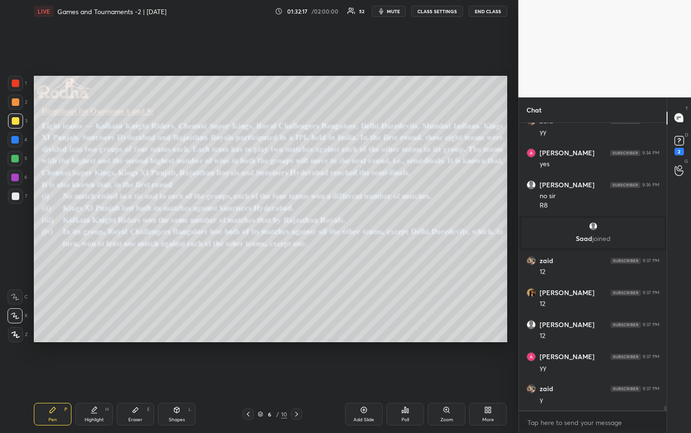
scroll to position [16968, 0]
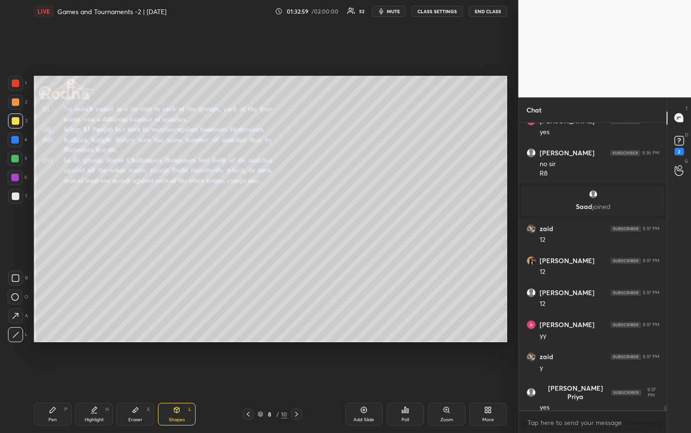
click at [19, 151] on div at bounding box center [15, 158] width 15 height 15
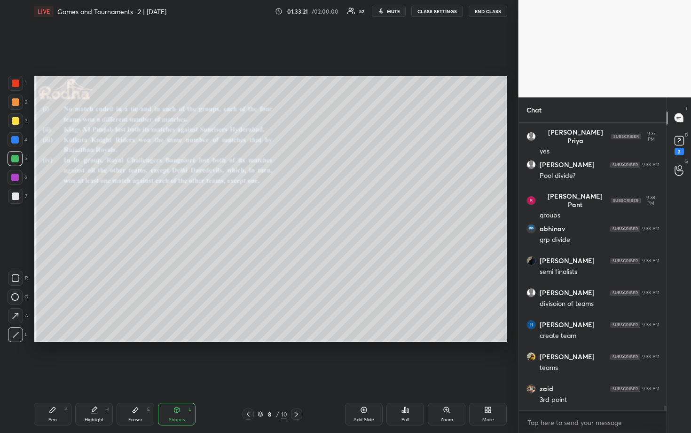
scroll to position [17255, 0]
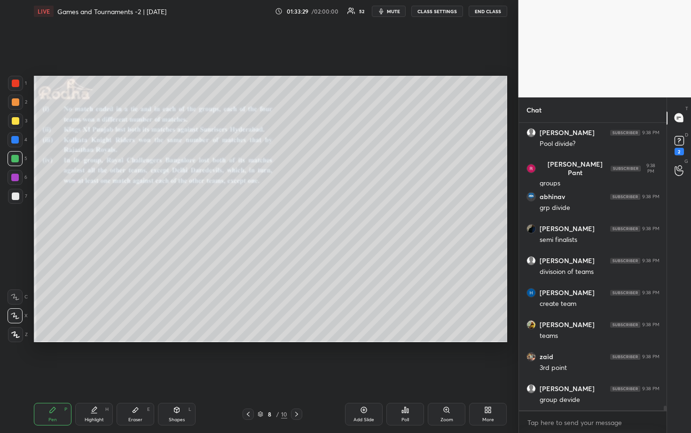
drag, startPoint x: 15, startPoint y: 123, endPoint x: 31, endPoint y: 149, distance: 30.7
click at [15, 123] on div at bounding box center [16, 121] width 8 height 8
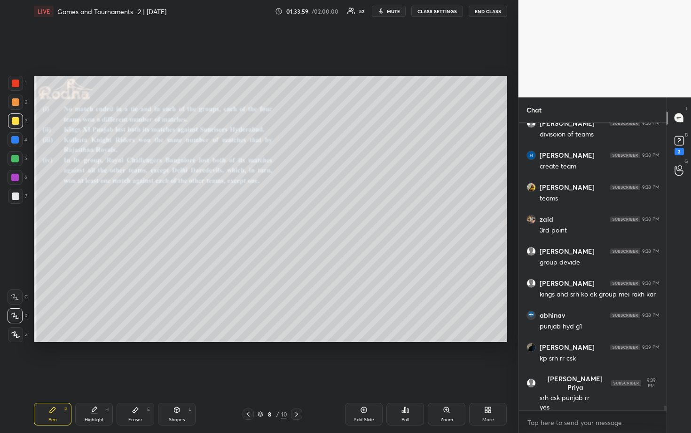
scroll to position [17425, 0]
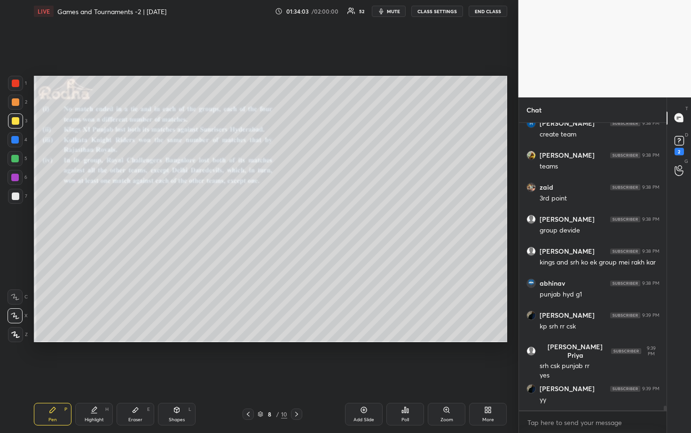
drag, startPoint x: 15, startPoint y: 104, endPoint x: 21, endPoint y: 106, distance: 5.8
click at [16, 104] on div at bounding box center [16, 102] width 8 height 8
click at [16, 142] on div at bounding box center [15, 140] width 8 height 8
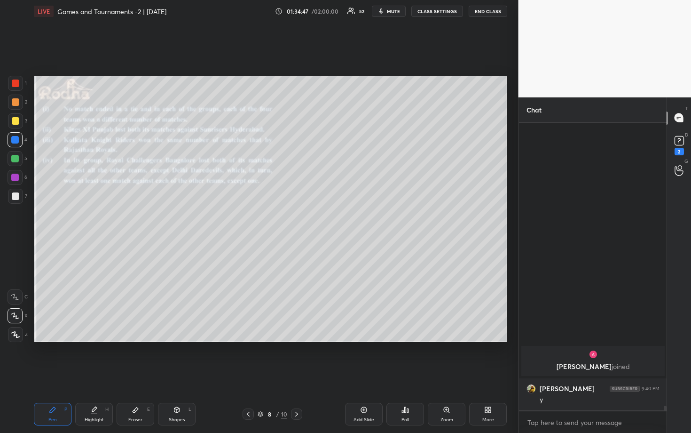
scroll to position [17232, 0]
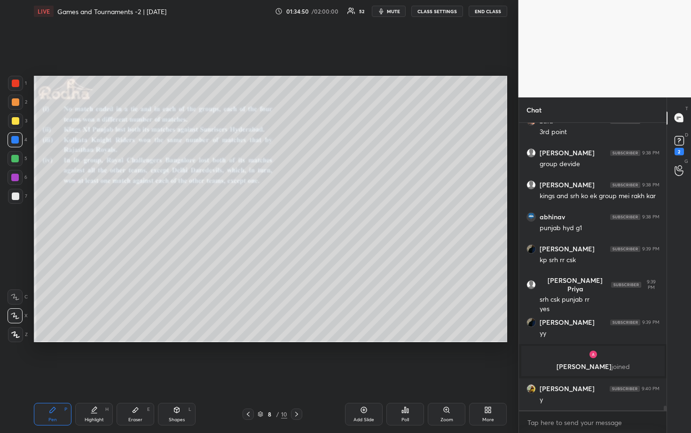
click at [8, 198] on div at bounding box center [15, 196] width 15 height 15
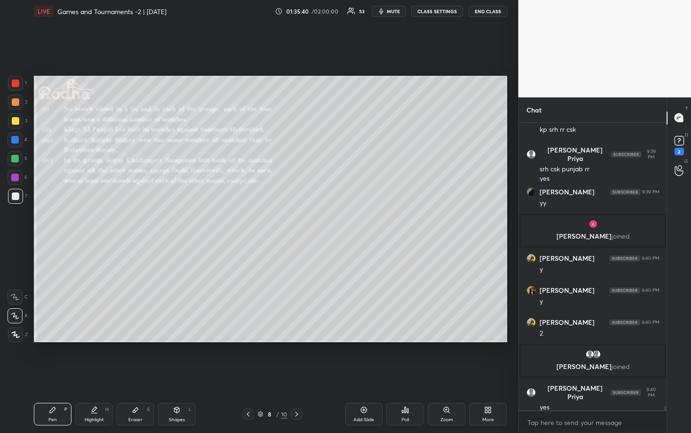
scroll to position [17360, 0]
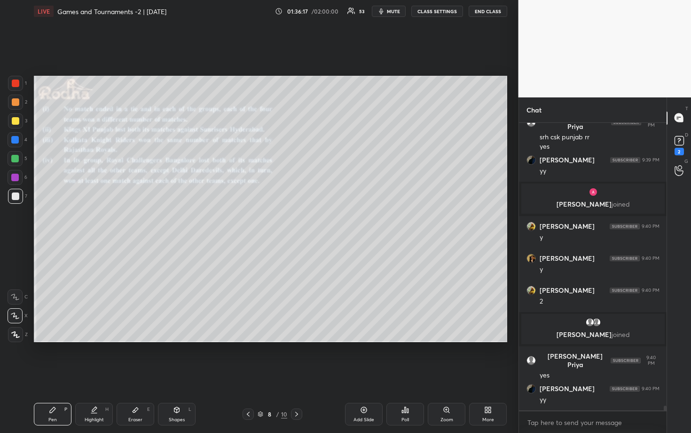
click at [138, 358] on icon at bounding box center [136, 410] width 8 height 8
click at [57, 358] on div "Pen P" at bounding box center [53, 414] width 38 height 23
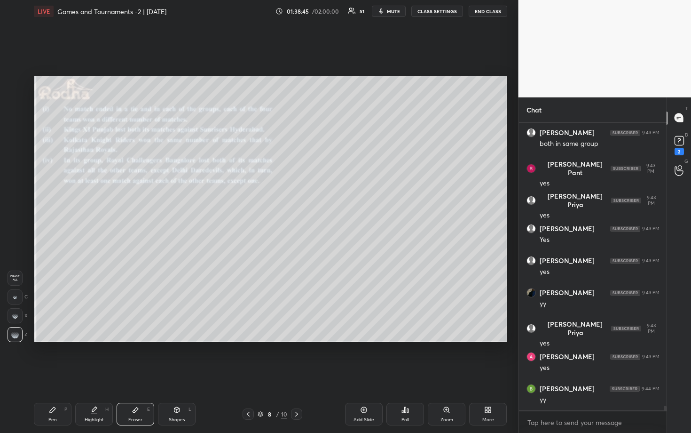
scroll to position [18169, 0]
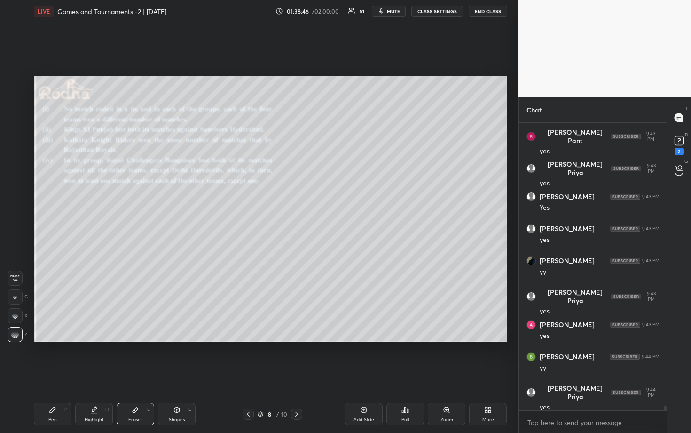
drag, startPoint x: 56, startPoint y: 418, endPoint x: 78, endPoint y: 378, distance: 45.9
click at [56, 358] on div "Pen P" at bounding box center [53, 414] width 38 height 23
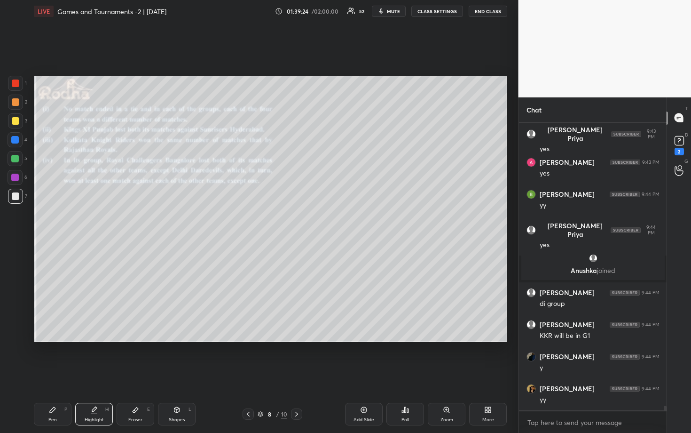
scroll to position [18121, 0]
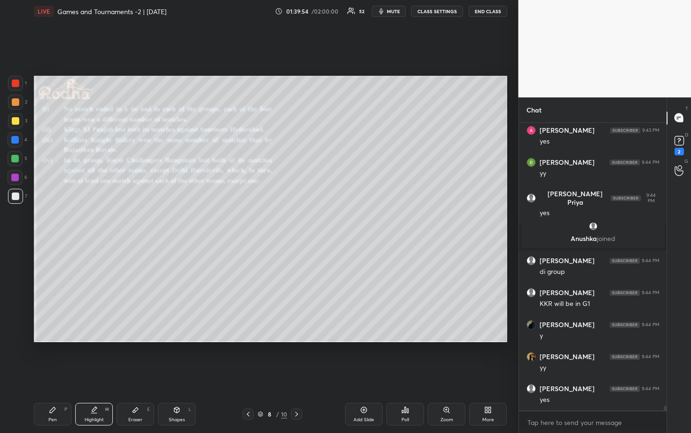
click at [20, 103] on div at bounding box center [15, 102] width 15 height 15
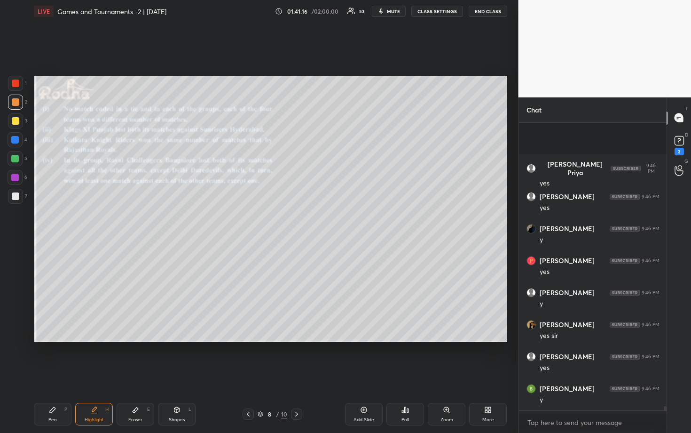
scroll to position [18579, 0]
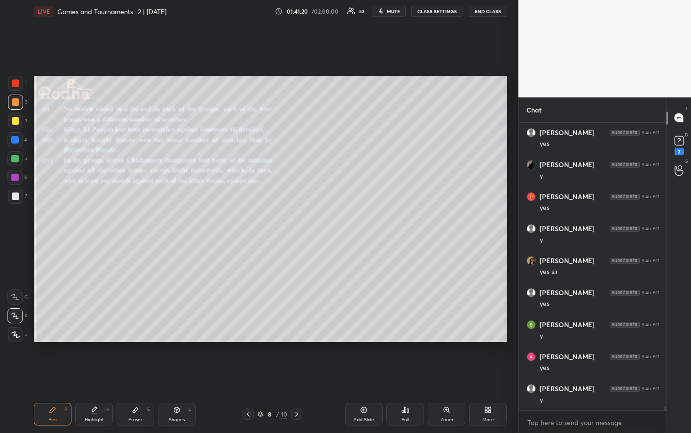
click at [13, 136] on div at bounding box center [15, 140] width 8 height 8
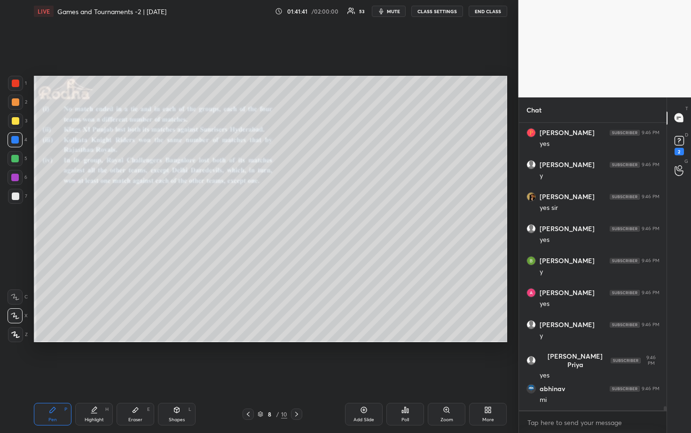
scroll to position [18675, 0]
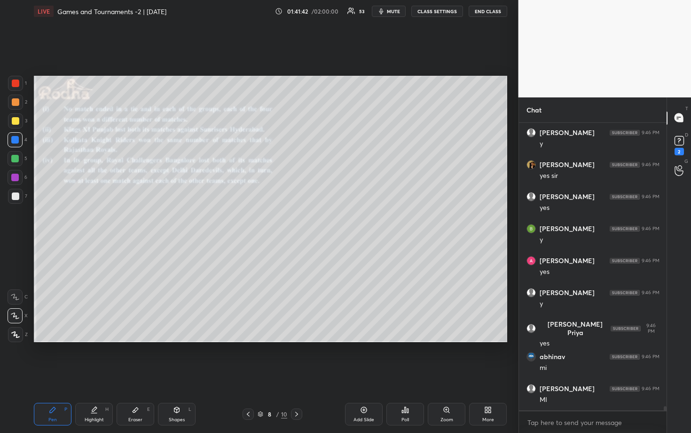
click at [19, 124] on div at bounding box center [15, 120] width 15 height 15
click at [16, 194] on div at bounding box center [16, 196] width 8 height 8
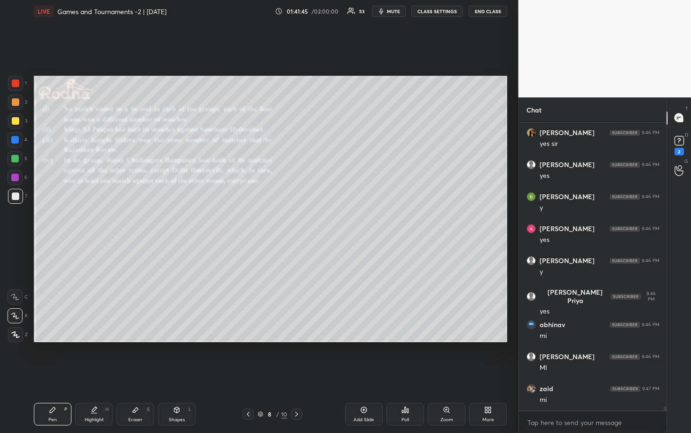
scroll to position [18739, 0]
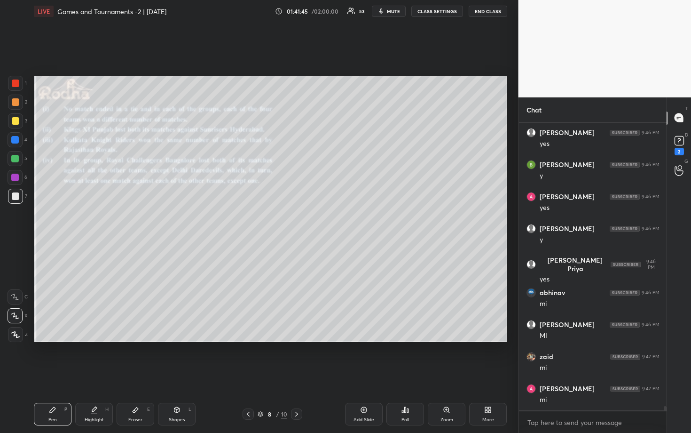
click at [12, 123] on div at bounding box center [16, 121] width 8 height 8
click at [16, 198] on div at bounding box center [16, 196] width 8 height 8
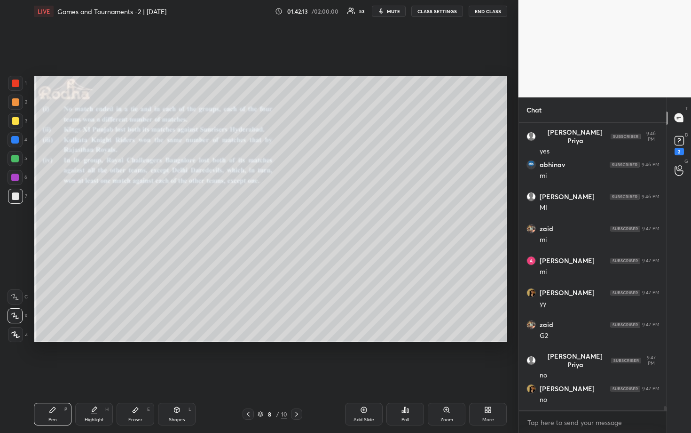
scroll to position [18899, 0]
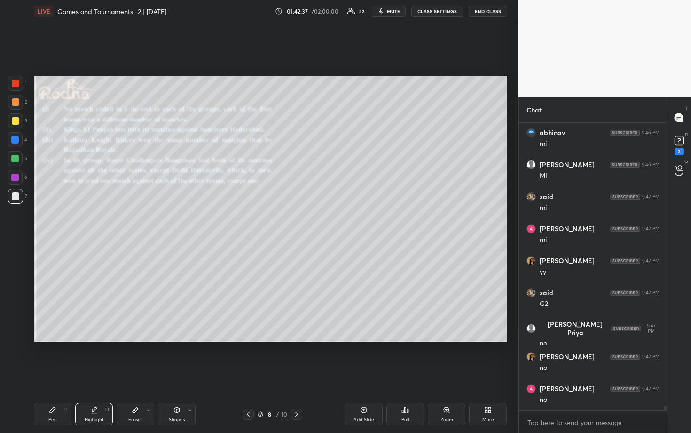
click at [16, 141] on div at bounding box center [15, 140] width 8 height 8
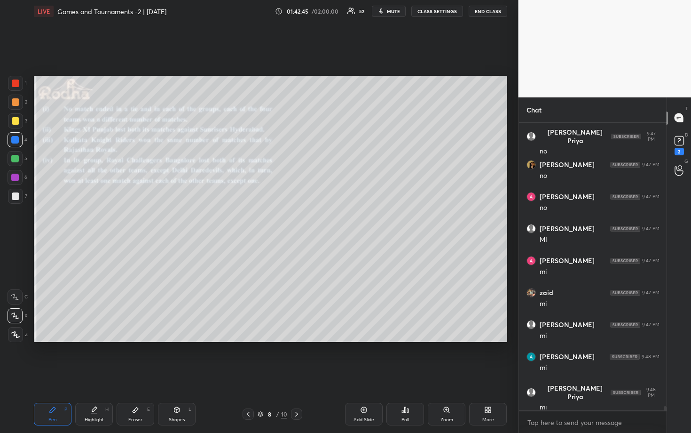
scroll to position [19123, 0]
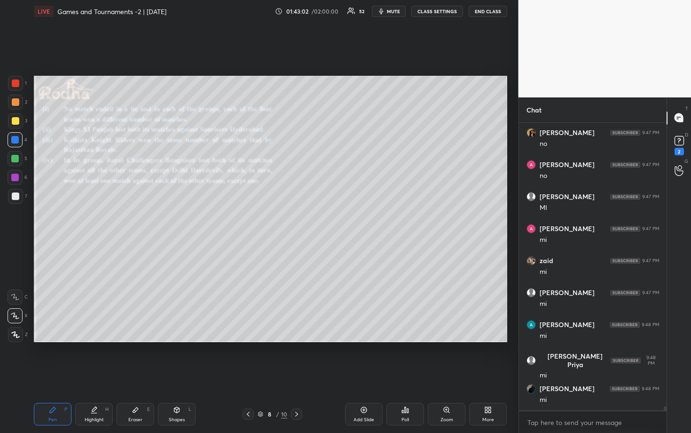
click at [16, 123] on div at bounding box center [16, 121] width 8 height 8
click at [14, 195] on div at bounding box center [16, 196] width 8 height 8
click at [15, 103] on div at bounding box center [16, 102] width 8 height 8
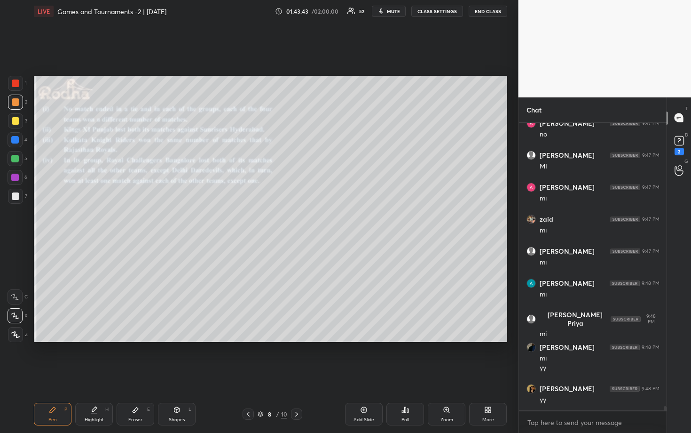
scroll to position [19196, 0]
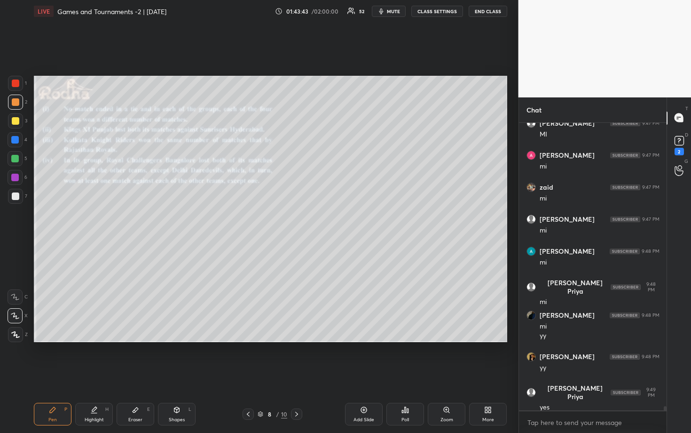
click at [17, 164] on div at bounding box center [15, 158] width 15 height 15
click at [16, 196] on div at bounding box center [16, 196] width 8 height 8
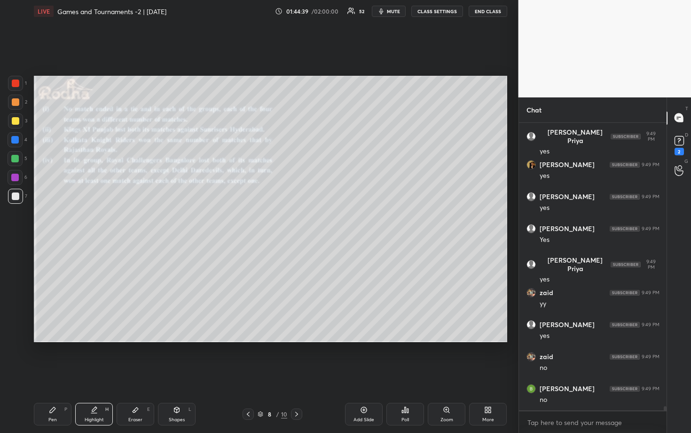
scroll to position [19548, 0]
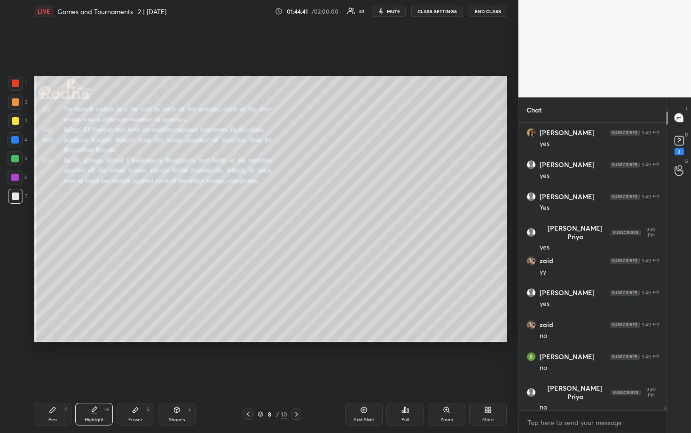
click at [18, 138] on div at bounding box center [15, 140] width 8 height 8
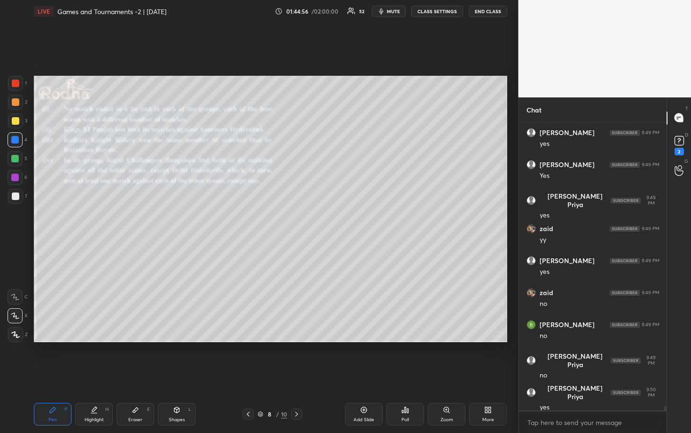
click at [131, 358] on div "Eraser E" at bounding box center [136, 414] width 38 height 23
click at [14, 318] on div at bounding box center [15, 315] width 15 height 15
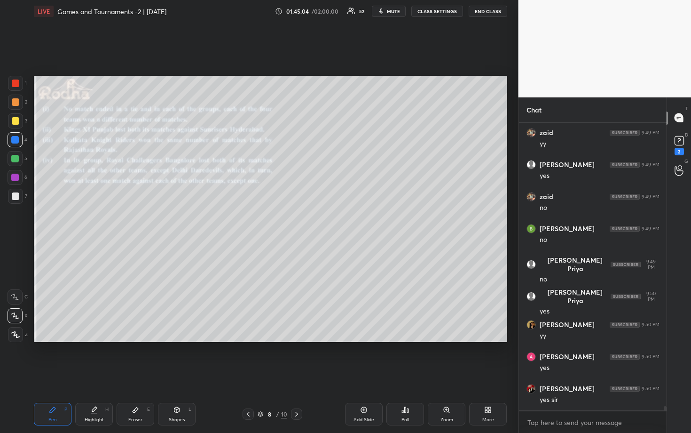
scroll to position [19708, 0]
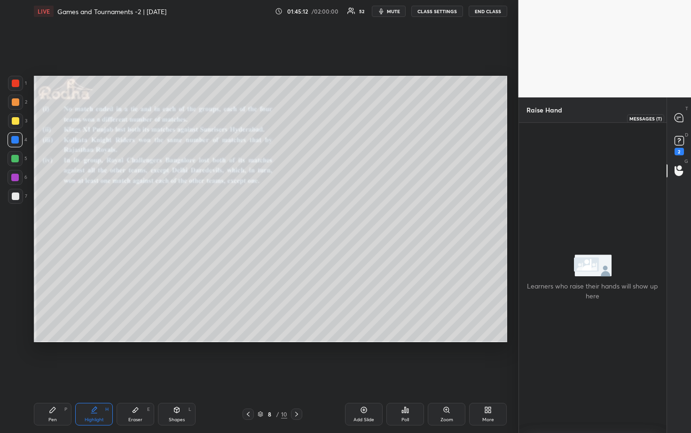
drag, startPoint x: 684, startPoint y: 121, endPoint x: 674, endPoint y: 124, distance: 10.4
click at [684, 121] on icon at bounding box center [679, 118] width 10 height 10
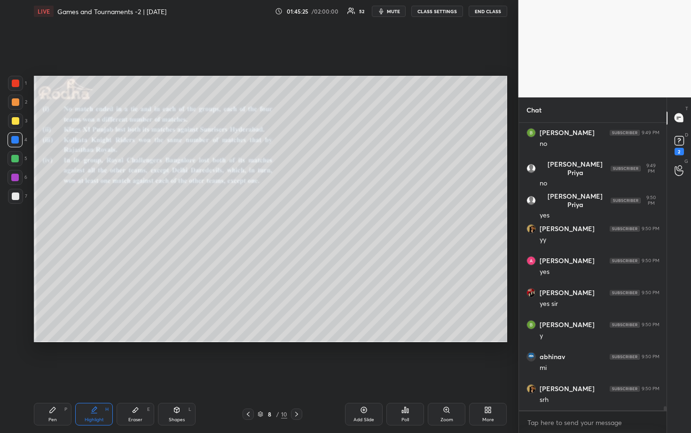
scroll to position [20021, 0]
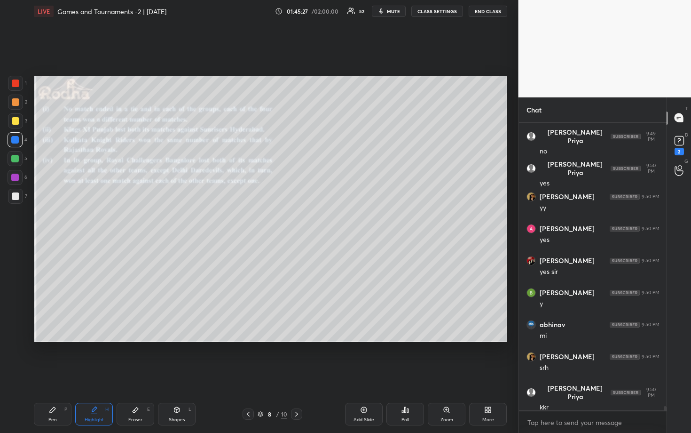
click at [17, 196] on div at bounding box center [16, 196] width 8 height 8
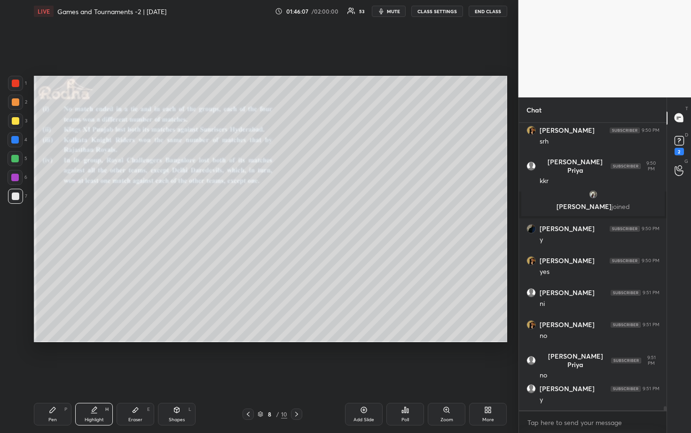
scroll to position [19625, 0]
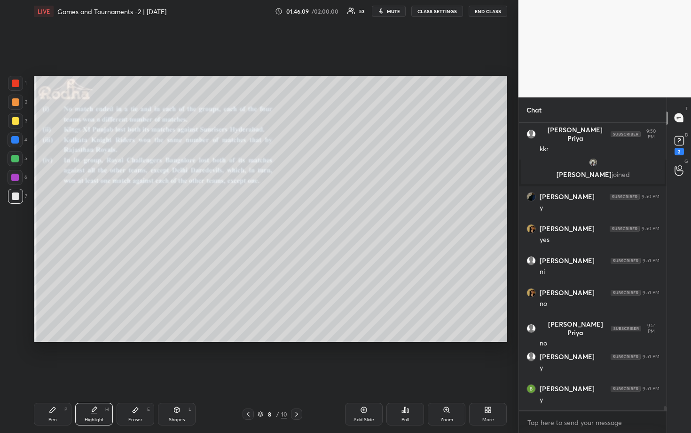
click at [17, 104] on div at bounding box center [16, 102] width 8 height 8
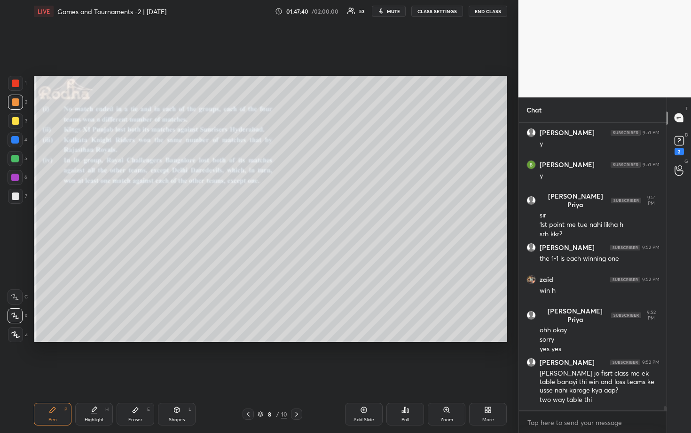
scroll to position [19866, 0]
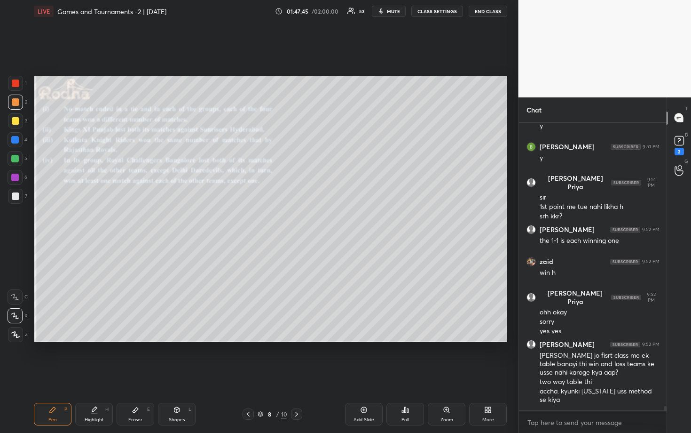
click at [133, 358] on icon at bounding box center [136, 409] width 6 height 5
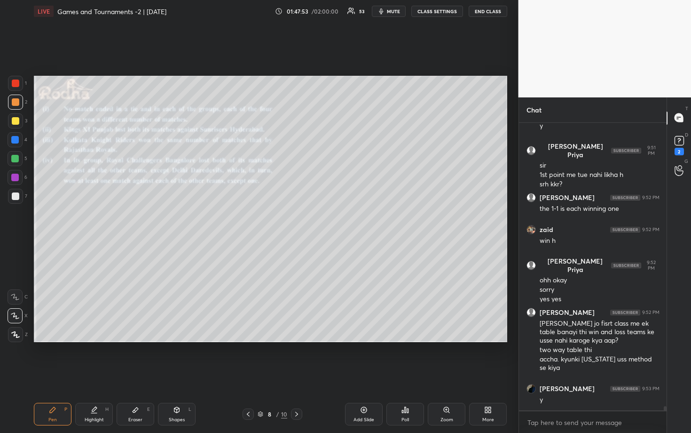
click at [11, 140] on div at bounding box center [15, 140] width 8 height 8
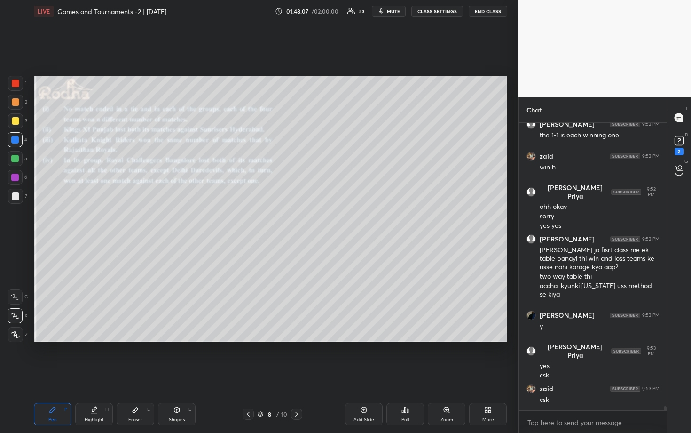
scroll to position [20006, 0]
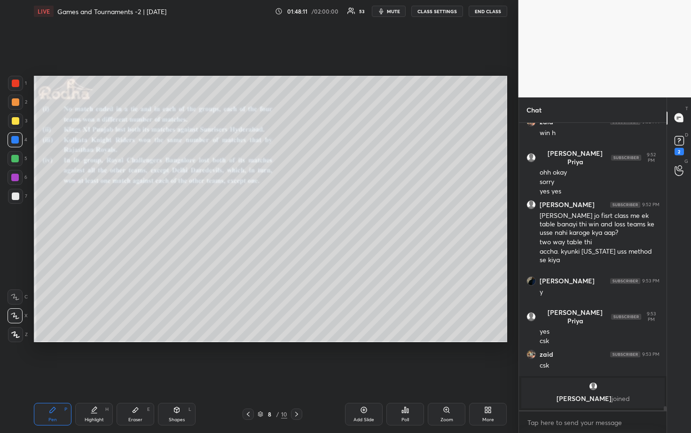
click at [19, 196] on div at bounding box center [15, 196] width 15 height 15
click at [137, 358] on div "Eraser E" at bounding box center [136, 414] width 38 height 23
drag, startPoint x: 61, startPoint y: 405, endPoint x: 63, endPoint y: 397, distance: 7.8
click at [61, 358] on div "Pen P" at bounding box center [53, 414] width 38 height 23
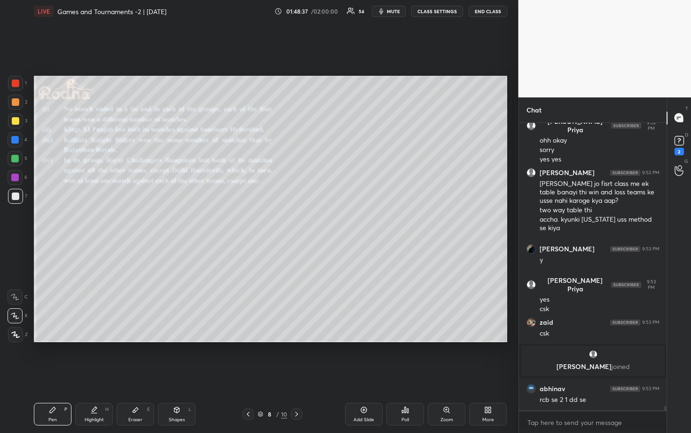
scroll to position [19894, 0]
click at [15, 124] on div at bounding box center [16, 121] width 8 height 8
click at [16, 190] on div at bounding box center [15, 196] width 15 height 15
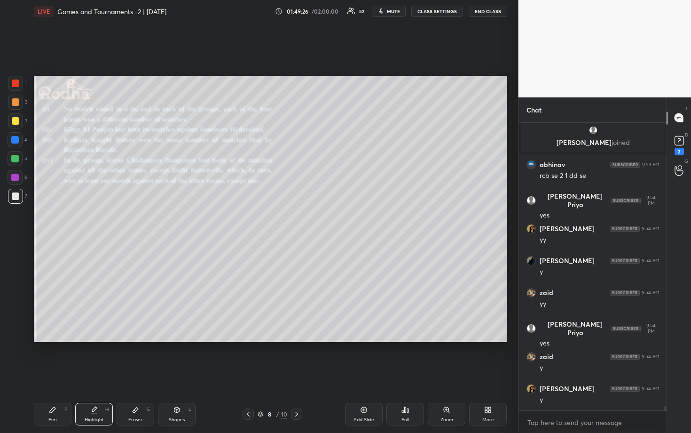
scroll to position [20150, 0]
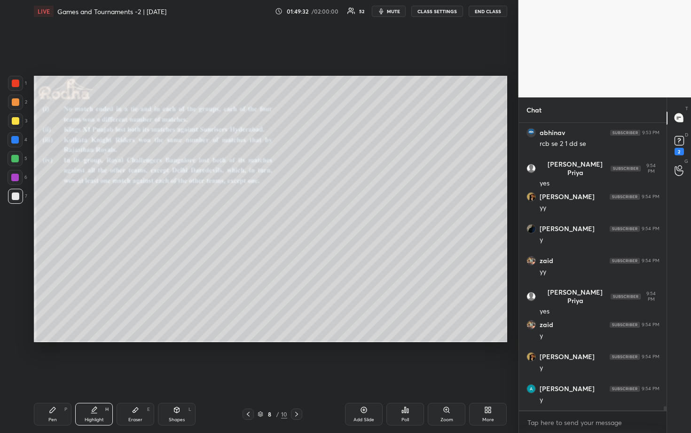
drag, startPoint x: 141, startPoint y: 411, endPoint x: 148, endPoint y: 397, distance: 15.4
click at [140, 358] on div "Eraser E" at bounding box center [136, 414] width 38 height 23
click at [55, 358] on div "Pen P" at bounding box center [53, 414] width 38 height 23
click at [16, 121] on div at bounding box center [16, 121] width 8 height 8
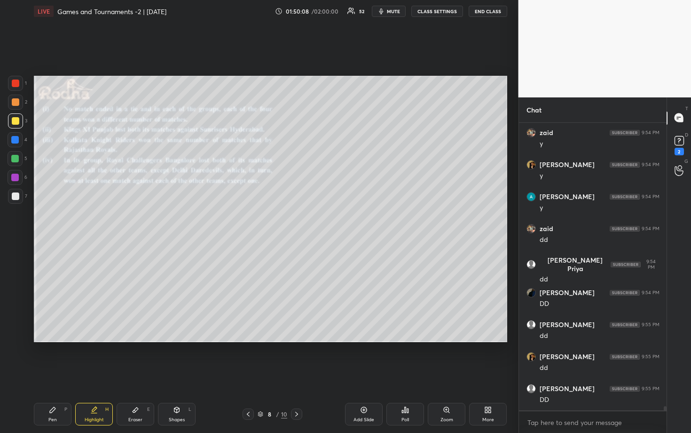
scroll to position [20374, 0]
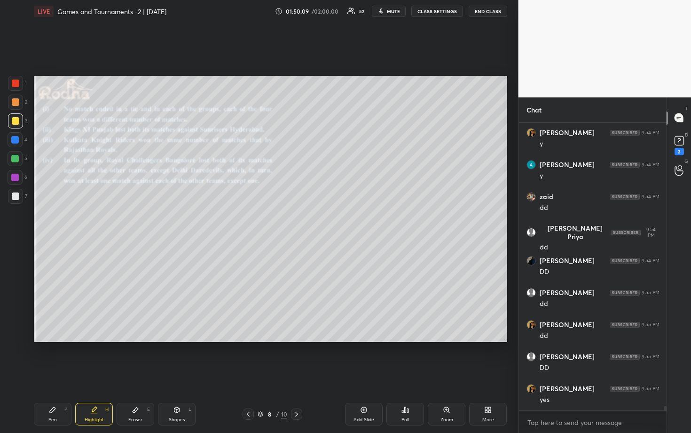
click at [16, 196] on div at bounding box center [16, 196] width 8 height 8
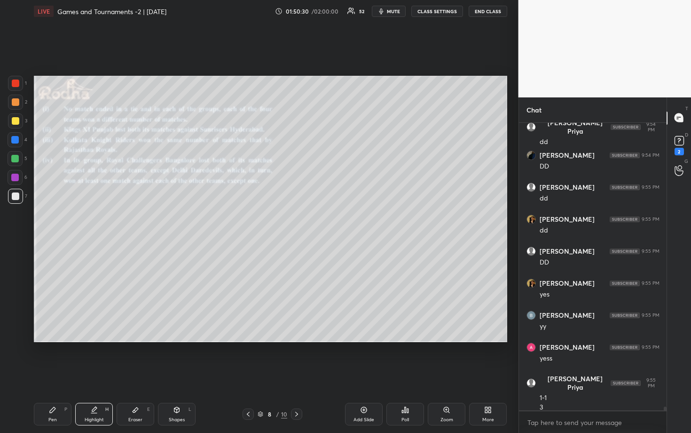
scroll to position [20488, 0]
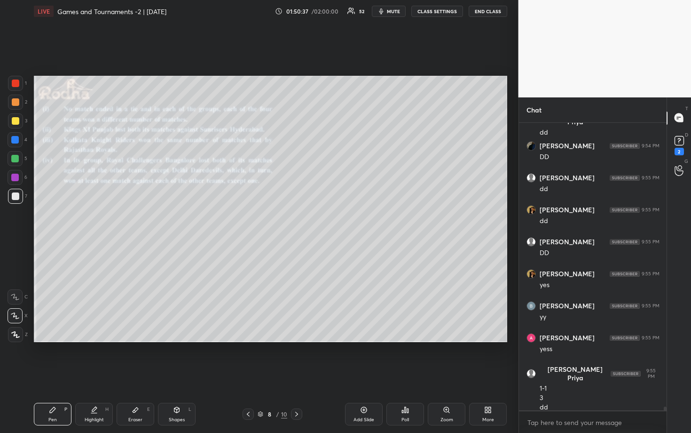
click at [14, 140] on div at bounding box center [15, 140] width 8 height 8
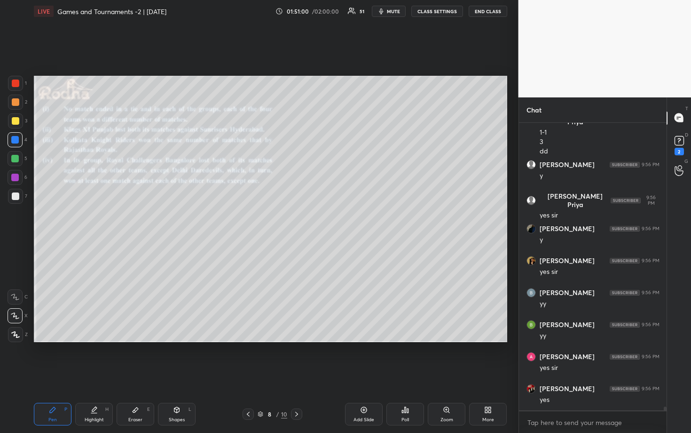
scroll to position [20776, 0]
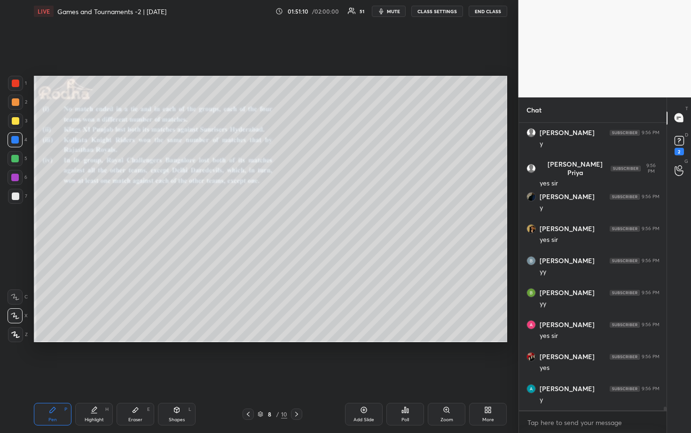
click at [18, 102] on div at bounding box center [16, 102] width 8 height 8
click at [17, 81] on div at bounding box center [16, 83] width 8 height 8
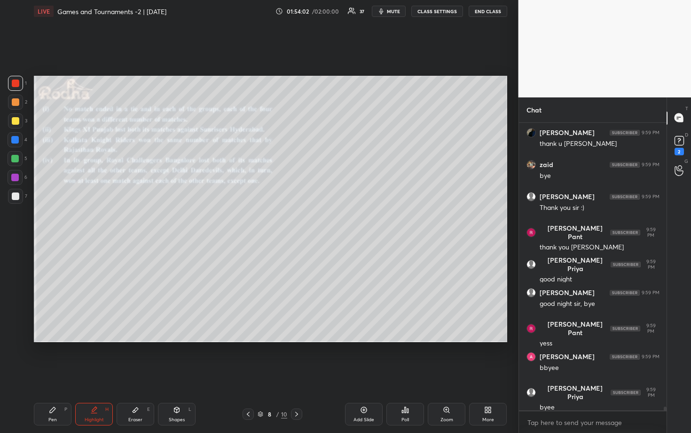
scroll to position [21932, 0]
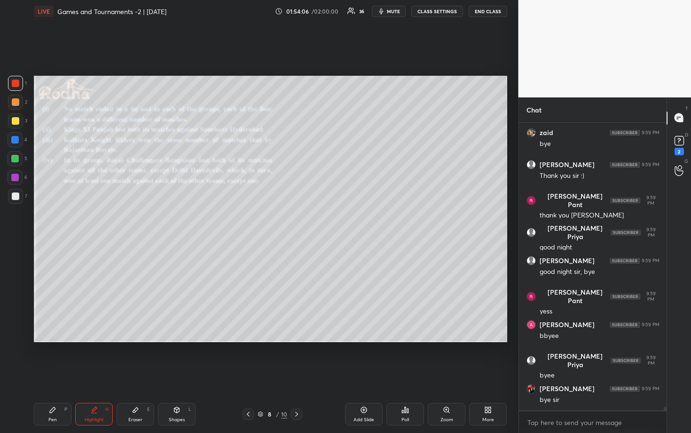
click at [489, 8] on button "END CLASS" at bounding box center [488, 11] width 39 height 11
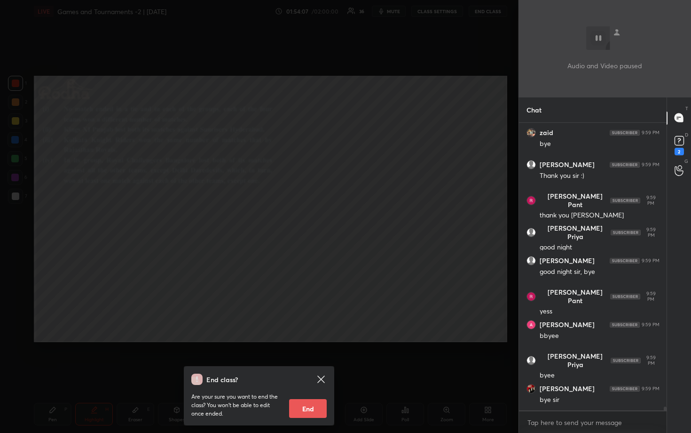
click at [310, 358] on button "End" at bounding box center [308, 408] width 38 height 19
type textarea "x"
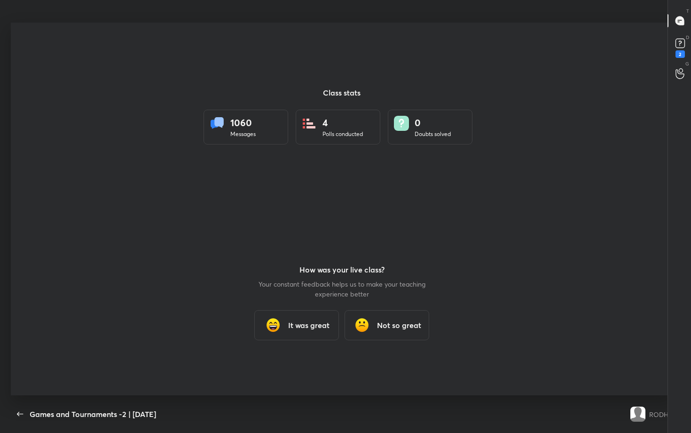
scroll to position [46655, 46347]
